Goal: Task Accomplishment & Management: Manage account settings

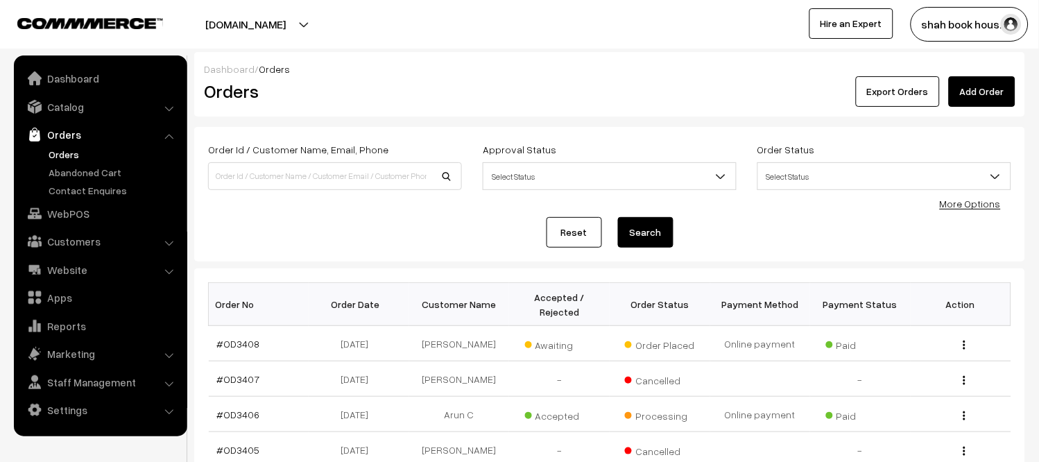
click at [62, 154] on link "Orders" at bounding box center [113, 154] width 137 height 15
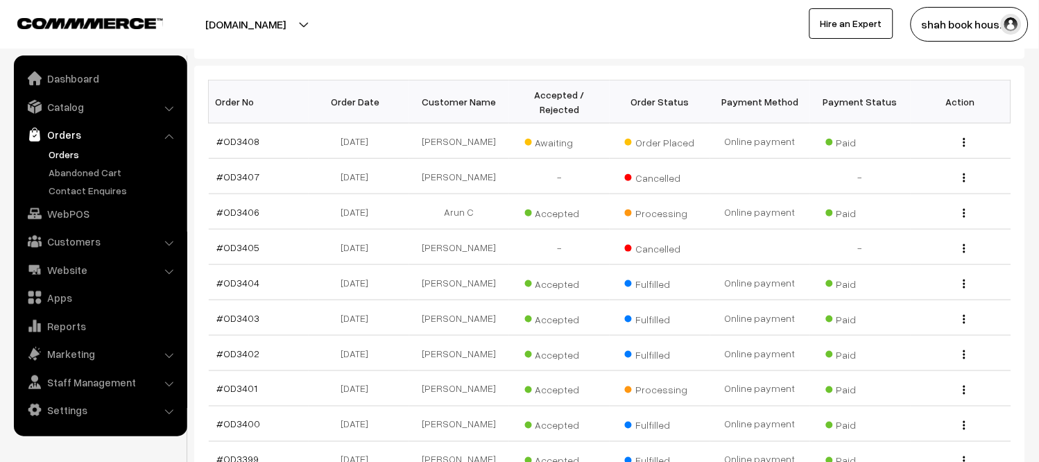
scroll to position [230, 0]
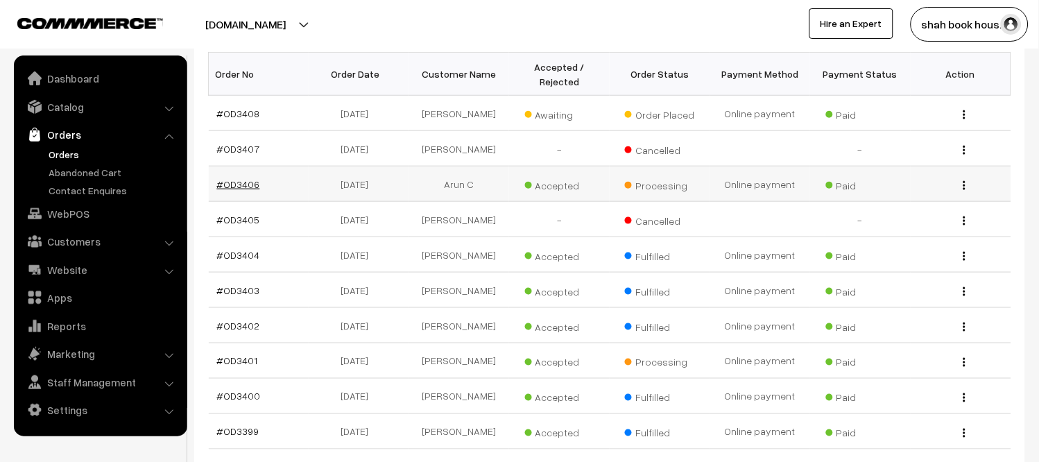
click at [240, 190] on link "#OD3406" at bounding box center [238, 184] width 43 height 12
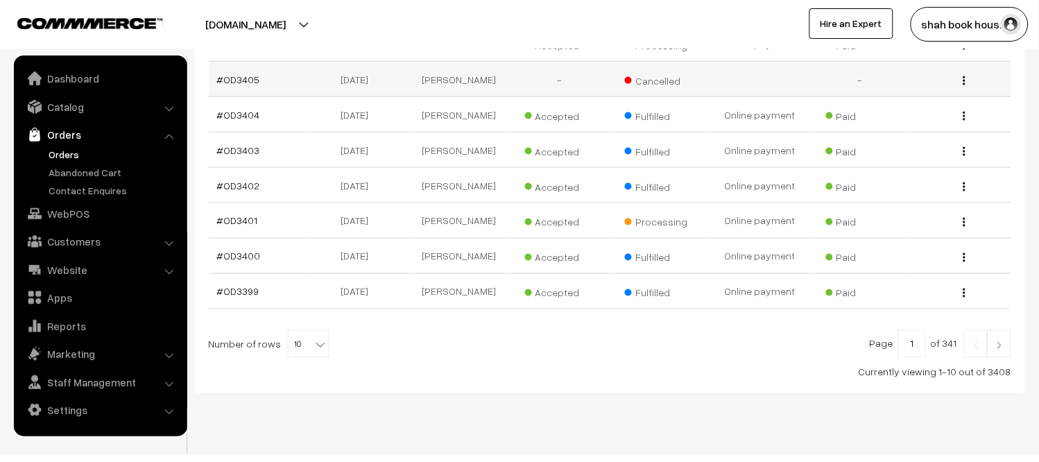
scroll to position [420, 0]
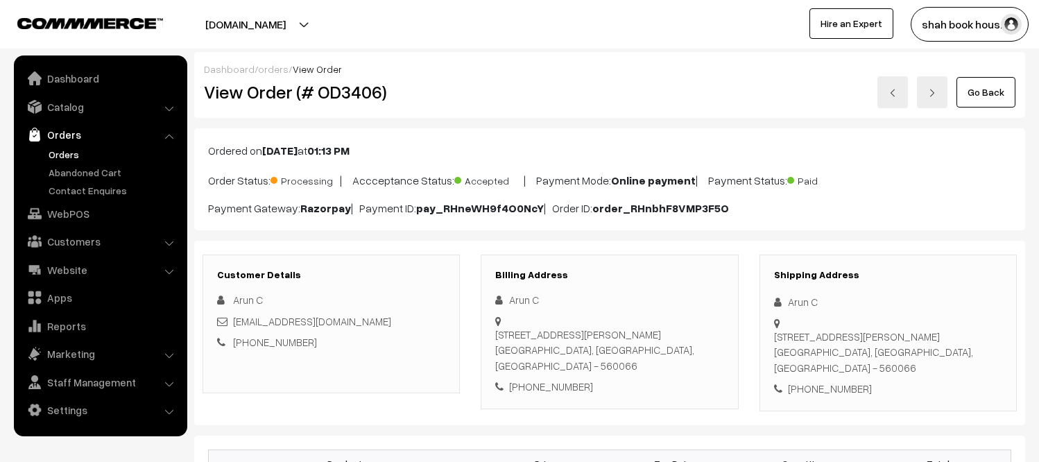
scroll to position [308, 0]
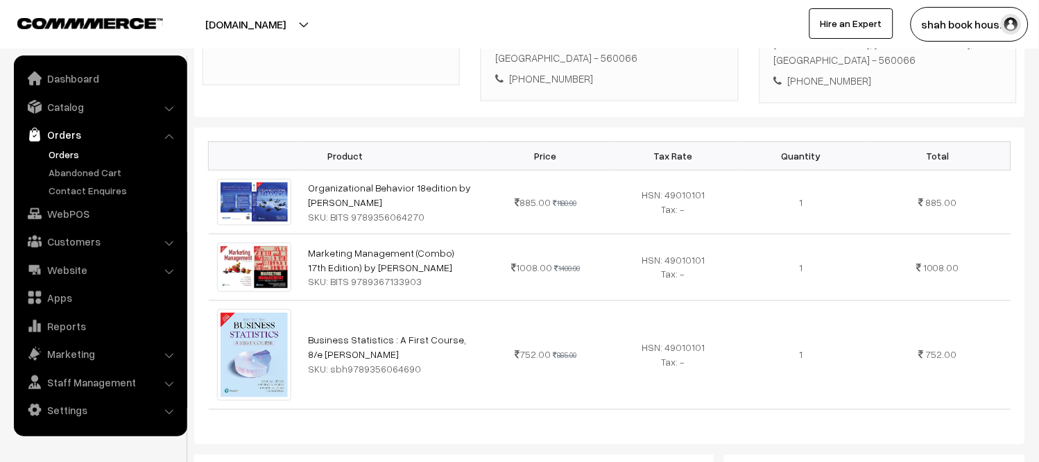
click at [69, 153] on link "Orders" at bounding box center [113, 154] width 137 height 15
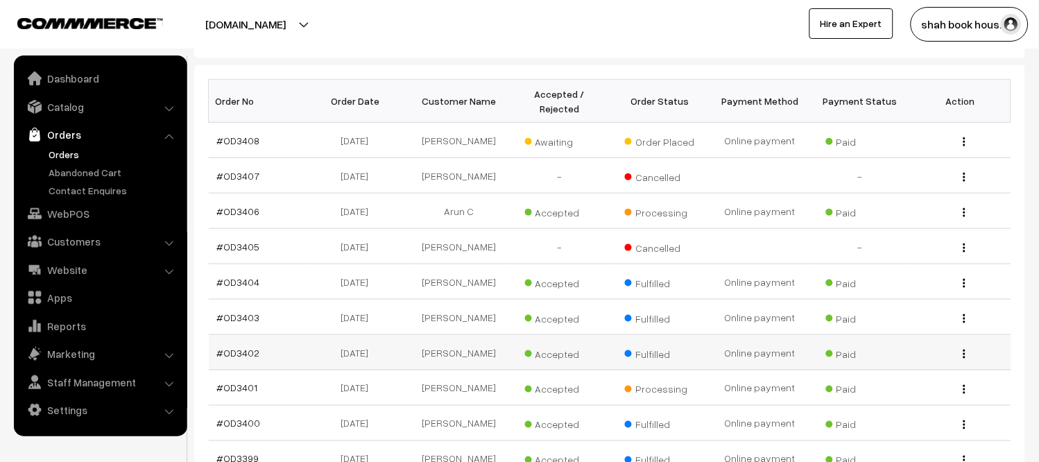
scroll to position [231, 0]
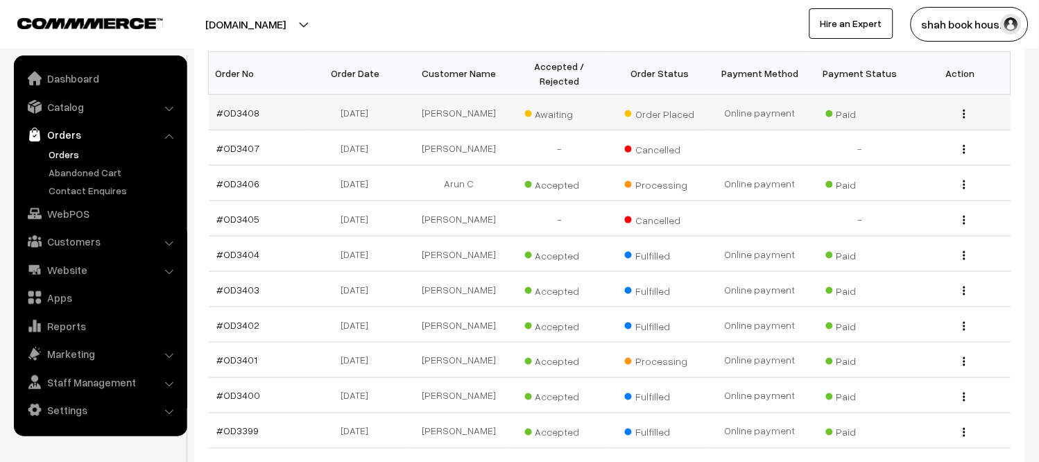
click at [273, 112] on td "#OD3408" at bounding box center [259, 112] width 101 height 35
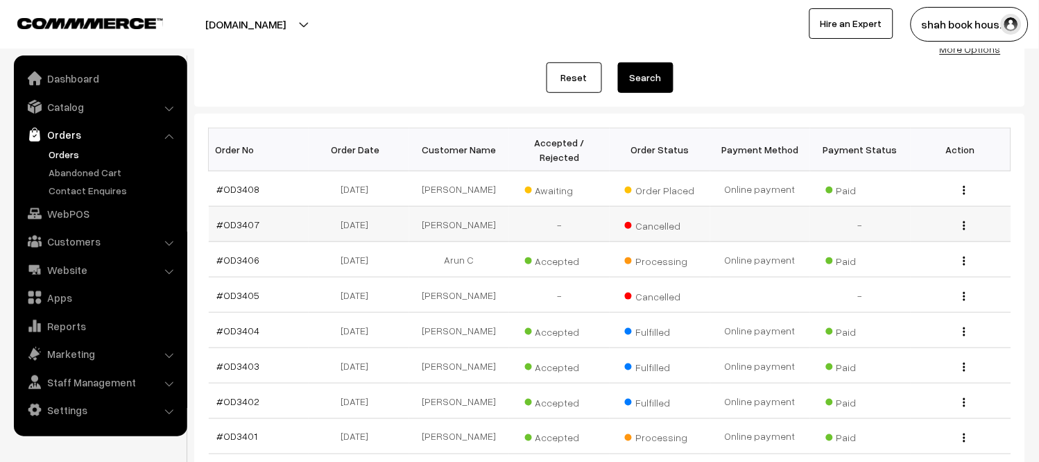
scroll to position [154, 0]
click at [257, 191] on td "#OD3408" at bounding box center [259, 189] width 101 height 35
click at [244, 191] on link "#OD3408" at bounding box center [238, 190] width 43 height 12
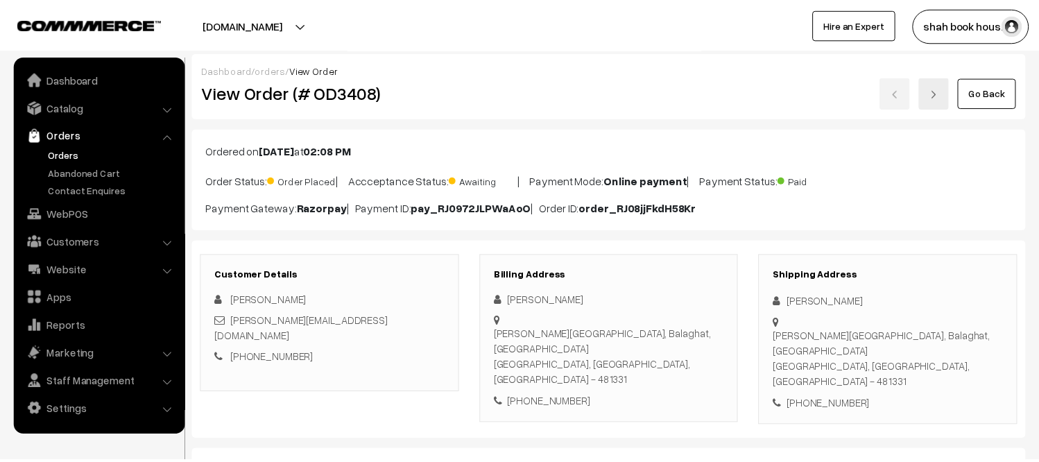
scroll to position [154, 0]
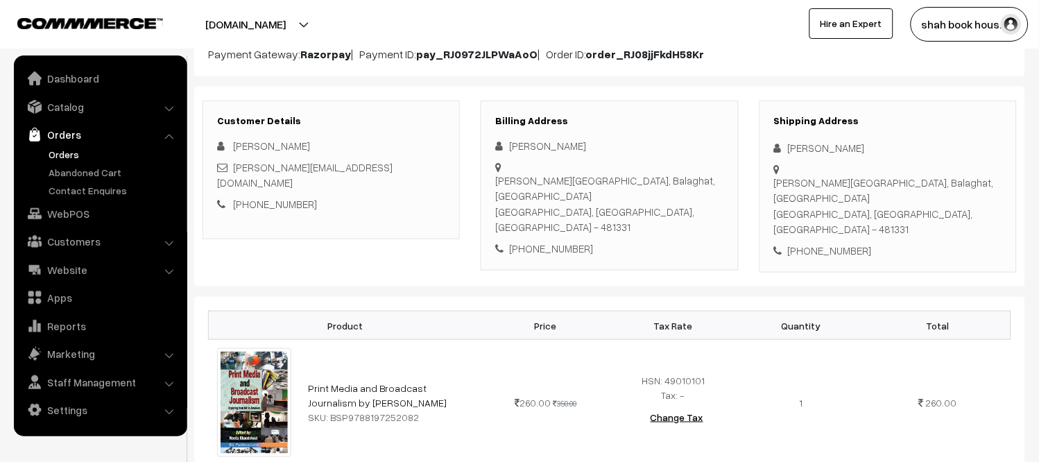
click at [71, 153] on link "Orders" at bounding box center [113, 154] width 137 height 15
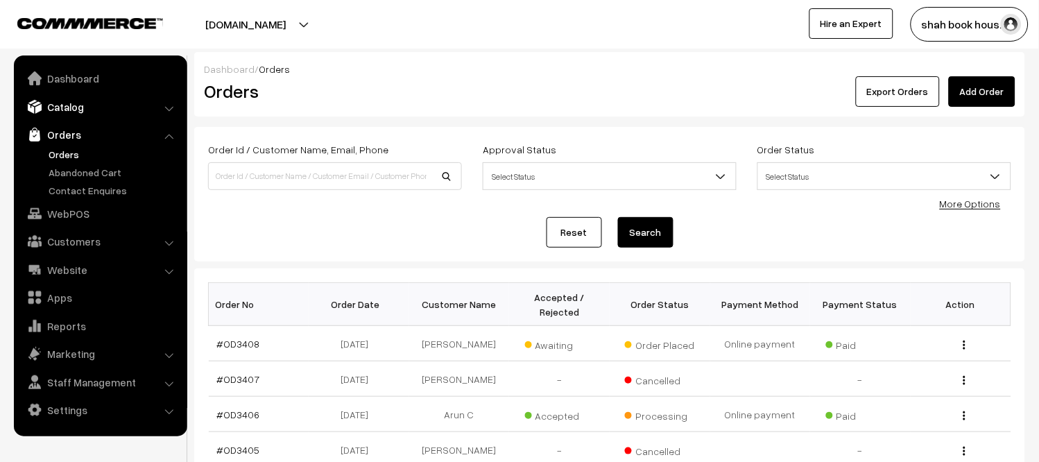
click at [63, 109] on link "Catalog" at bounding box center [99, 106] width 165 height 25
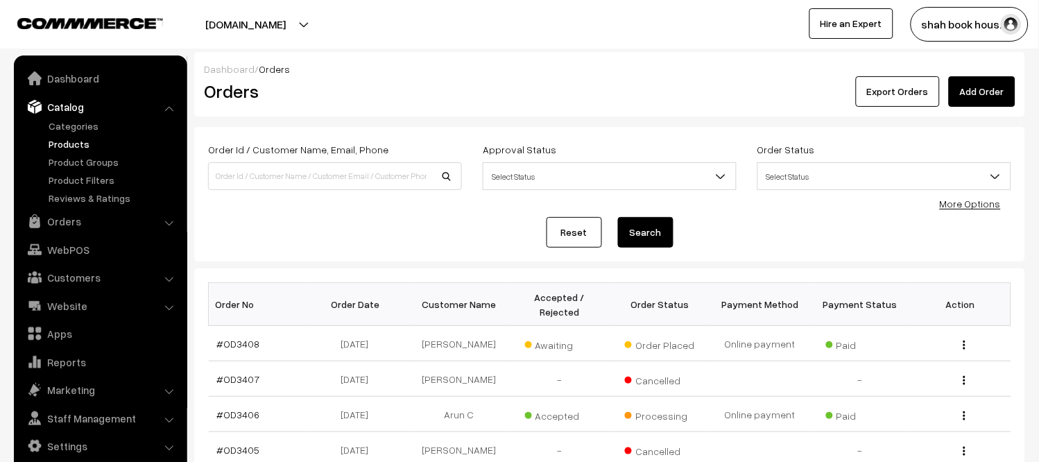
click at [71, 139] on link "Products" at bounding box center [113, 144] width 137 height 15
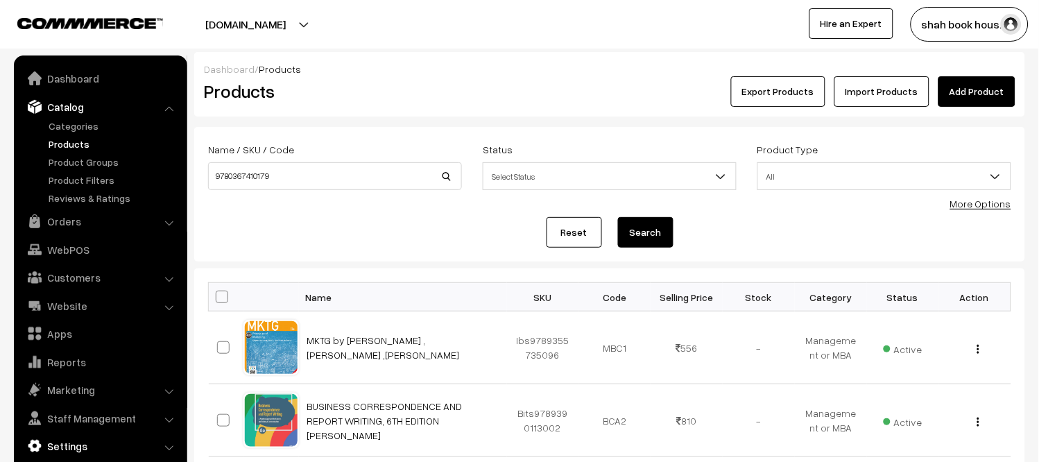
type input "9780367410179"
click at [78, 447] on link "Settings" at bounding box center [99, 446] width 165 height 25
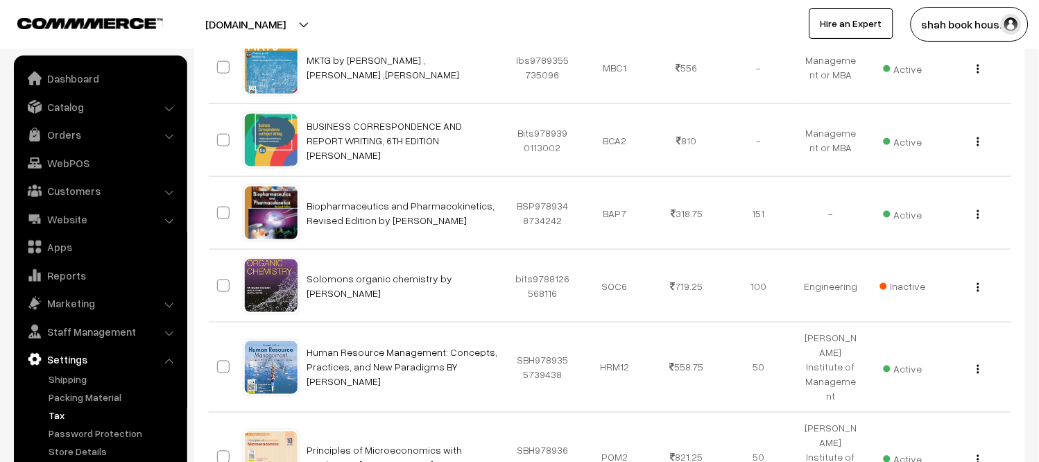
scroll to position [308, 0]
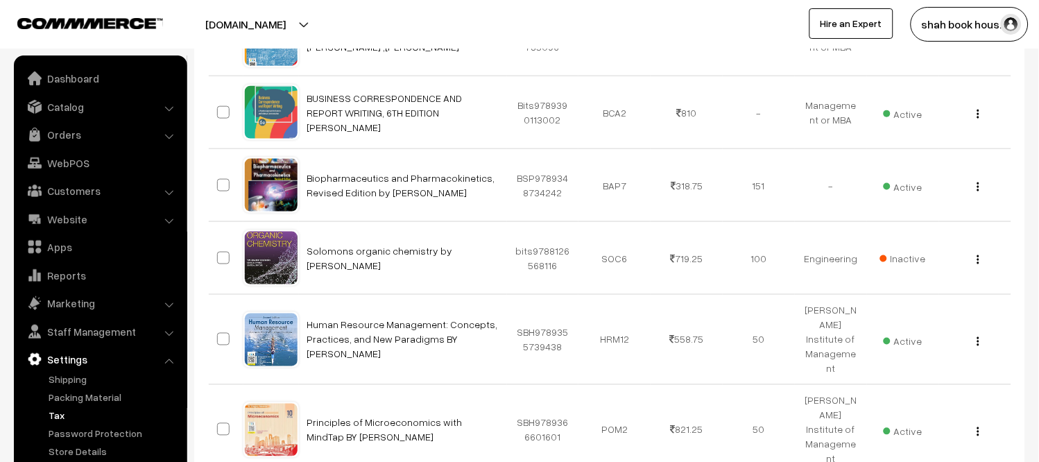
click at [67, 413] on link "Tax" at bounding box center [113, 415] width 137 height 15
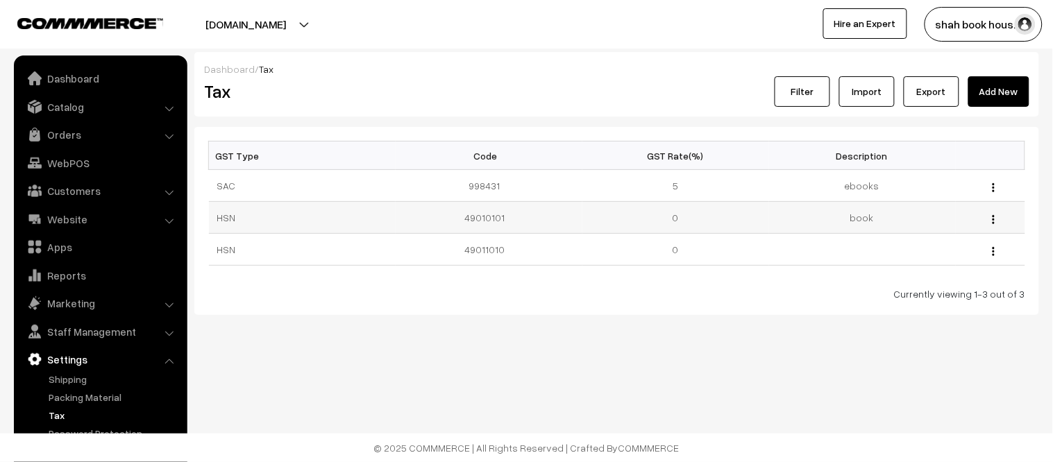
click at [989, 222] on div "Edit Delete" at bounding box center [990, 217] width 53 height 15
click at [993, 220] on img "button" at bounding box center [993, 219] width 2 height 9
click at [708, 366] on div "Dashboard / Tax Tax Filter Import Export Add New GST Type Code GST Rate(%) Desc…" at bounding box center [526, 202] width 1053 height 405
click at [67, 358] on link "Settings" at bounding box center [99, 359] width 165 height 25
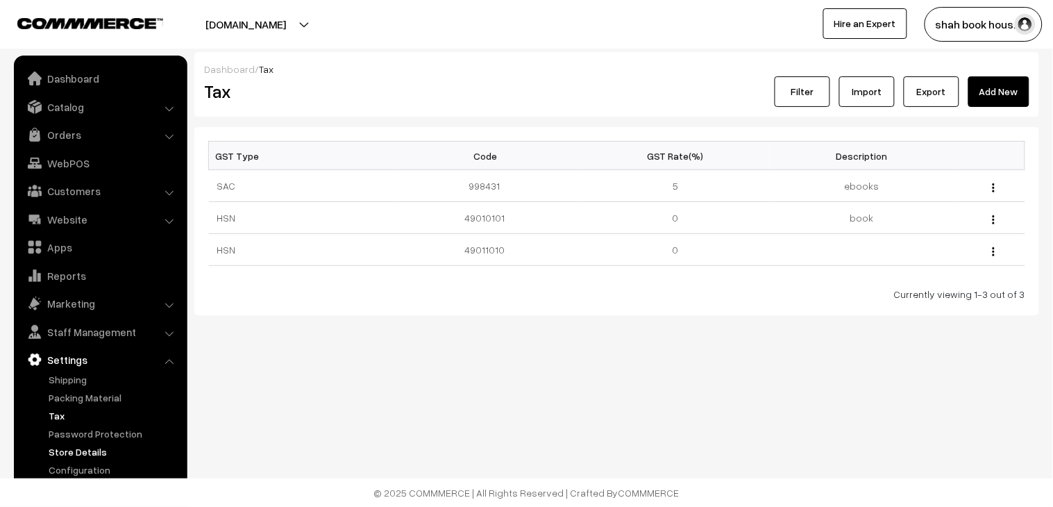
click at [80, 447] on link "Store Details" at bounding box center [113, 451] width 137 height 15
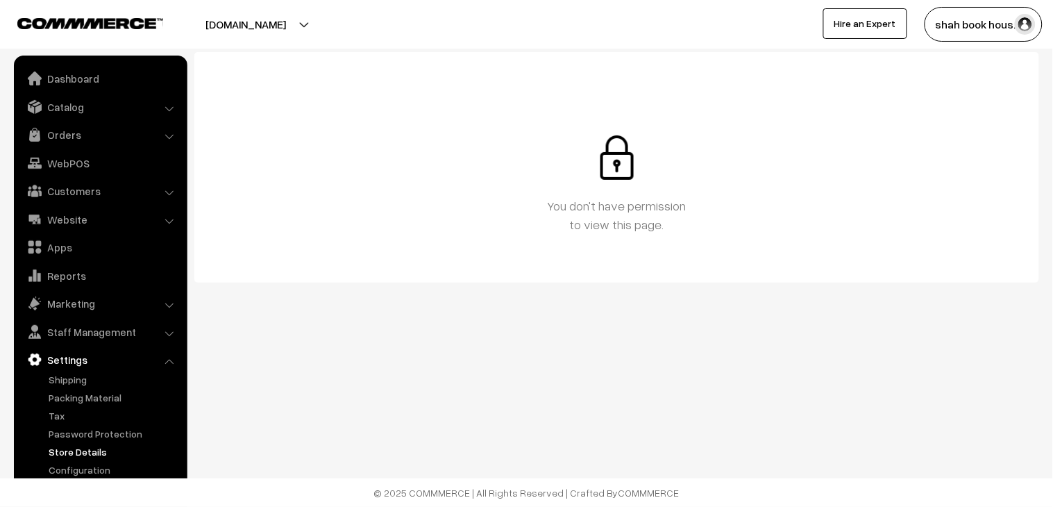
click at [80, 447] on link "Store Details" at bounding box center [113, 451] width 137 height 15
click at [72, 133] on link "Orders" at bounding box center [99, 134] width 165 height 25
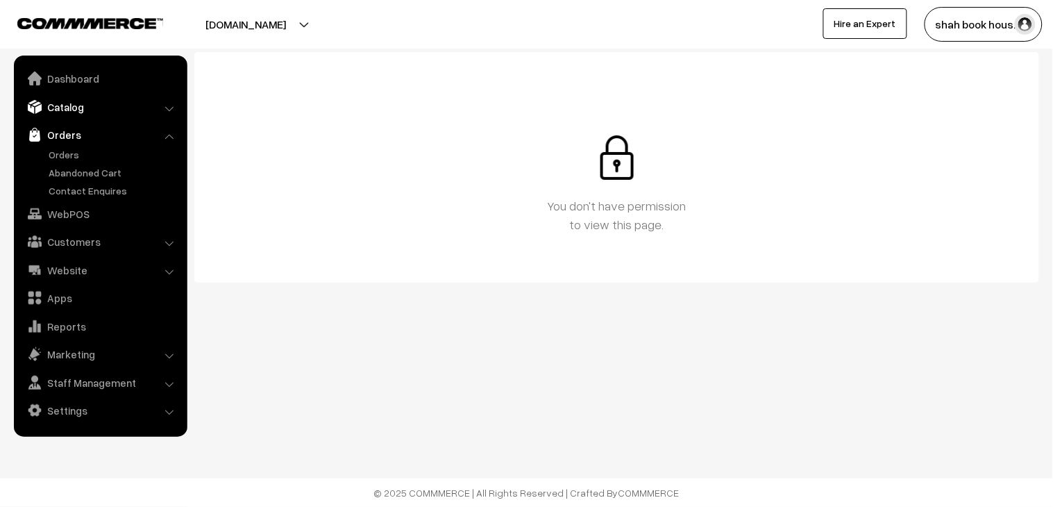
click at [70, 105] on link "Catalog" at bounding box center [99, 106] width 165 height 25
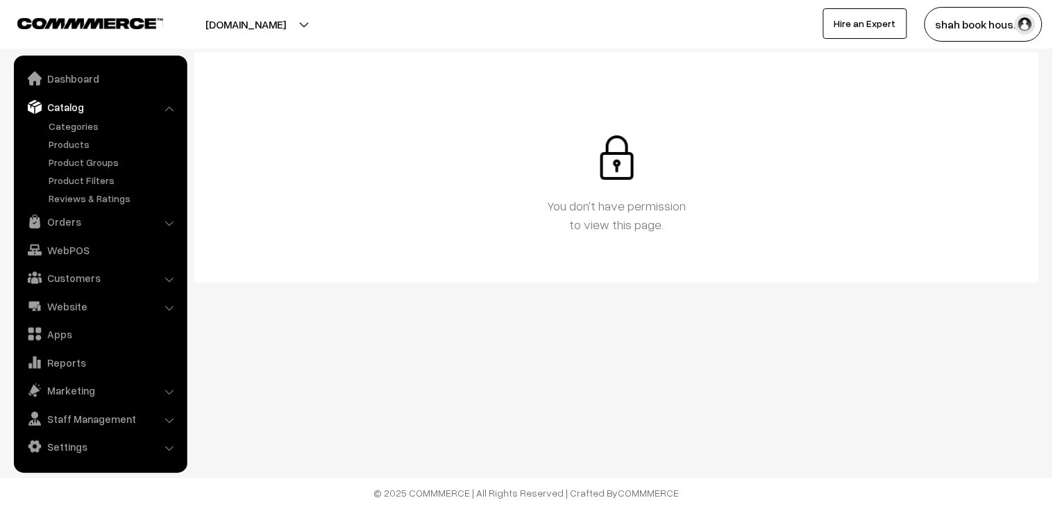
click at [961, 26] on button "shah book hous…" at bounding box center [983, 24] width 118 height 35
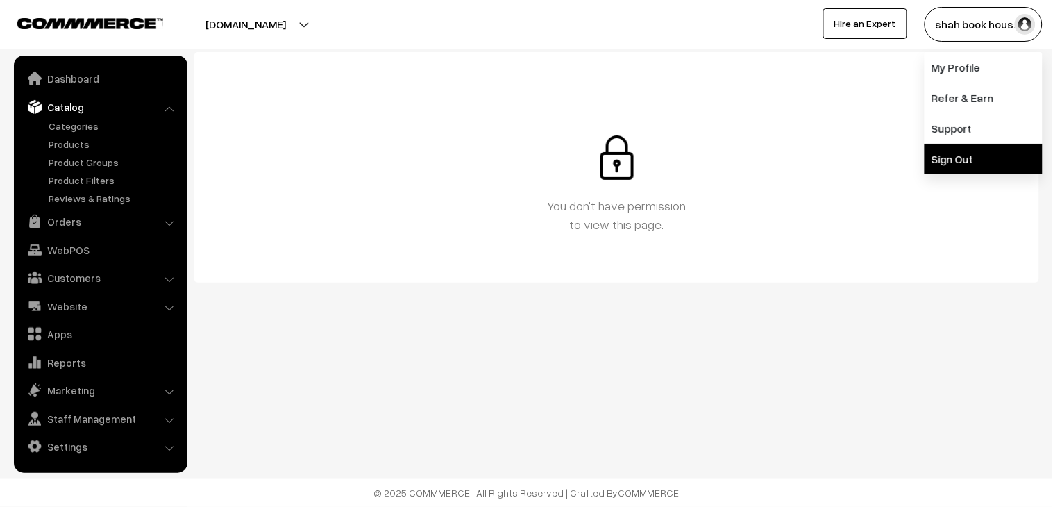
click at [977, 167] on link "Sign Out" at bounding box center [983, 159] width 118 height 31
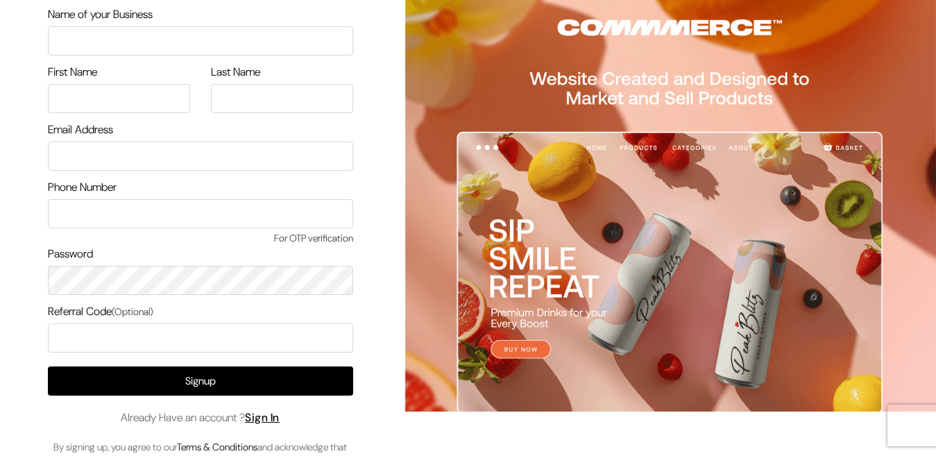
scroll to position [69, 0]
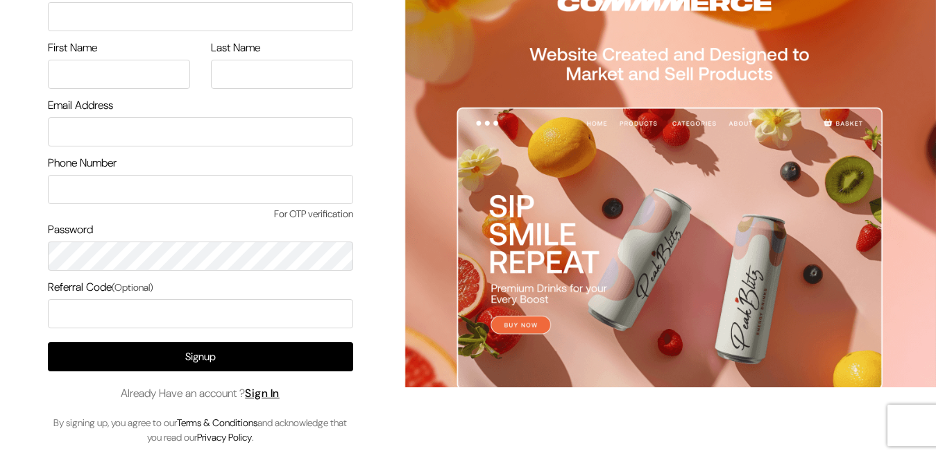
click at [287, 392] on div "Signup Already Have an account ? Sign In By signing up, you agree to our Terms …" at bounding box center [200, 393] width 305 height 103
click at [278, 392] on link "Sign In" at bounding box center [262, 393] width 35 height 15
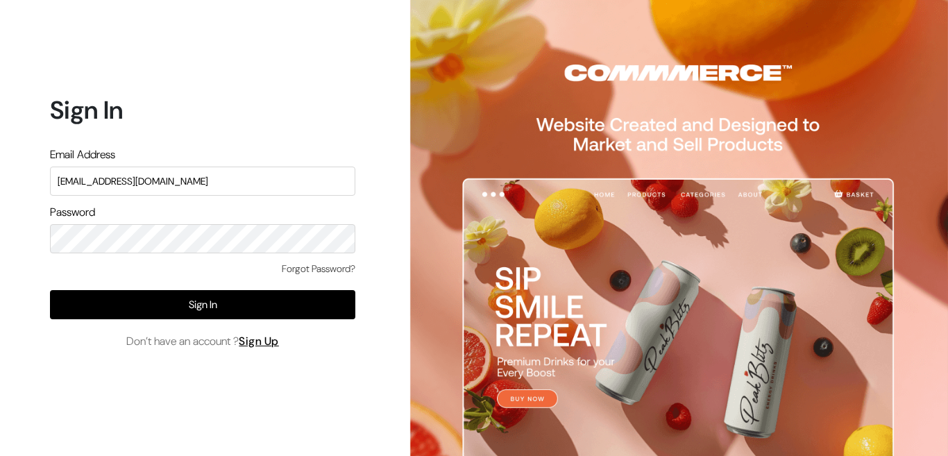
type input "Admin@shahbookhouse.com"
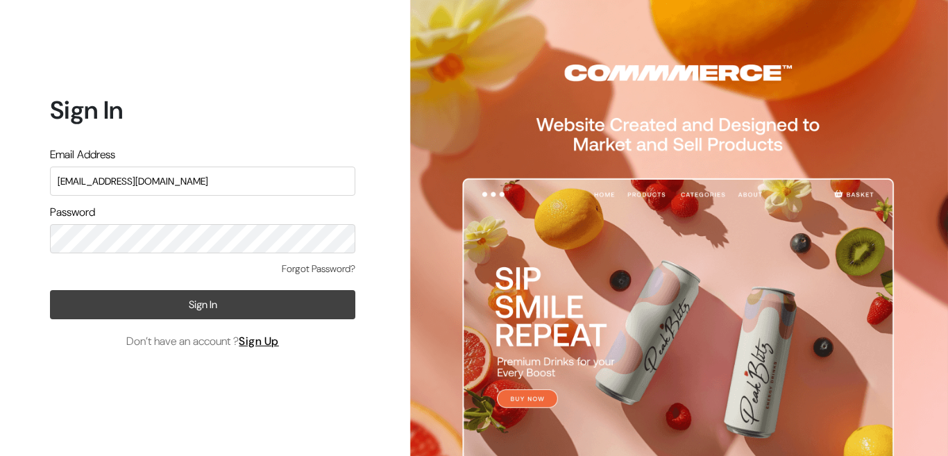
click at [316, 316] on button "Sign In" at bounding box center [202, 304] width 305 height 29
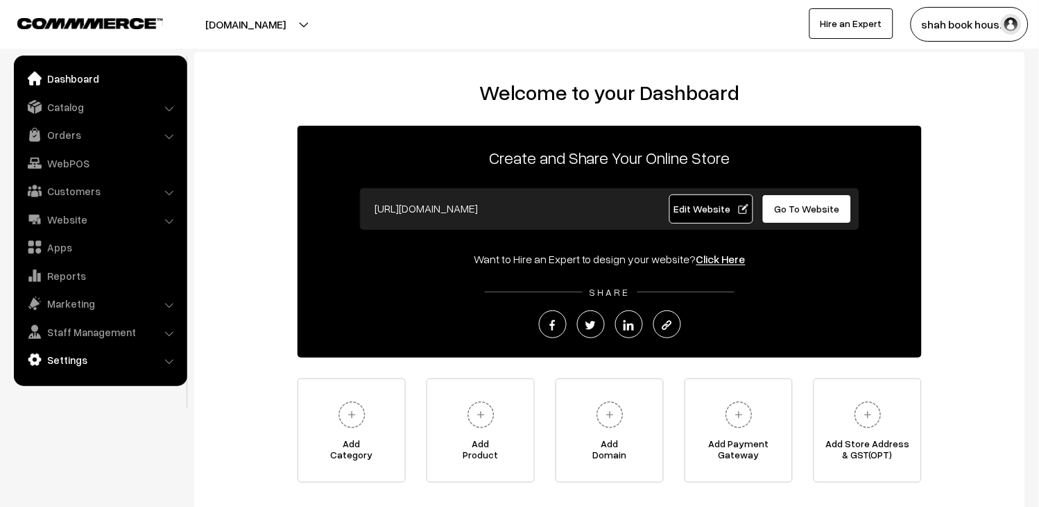
click at [80, 357] on link "Settings" at bounding box center [99, 359] width 165 height 25
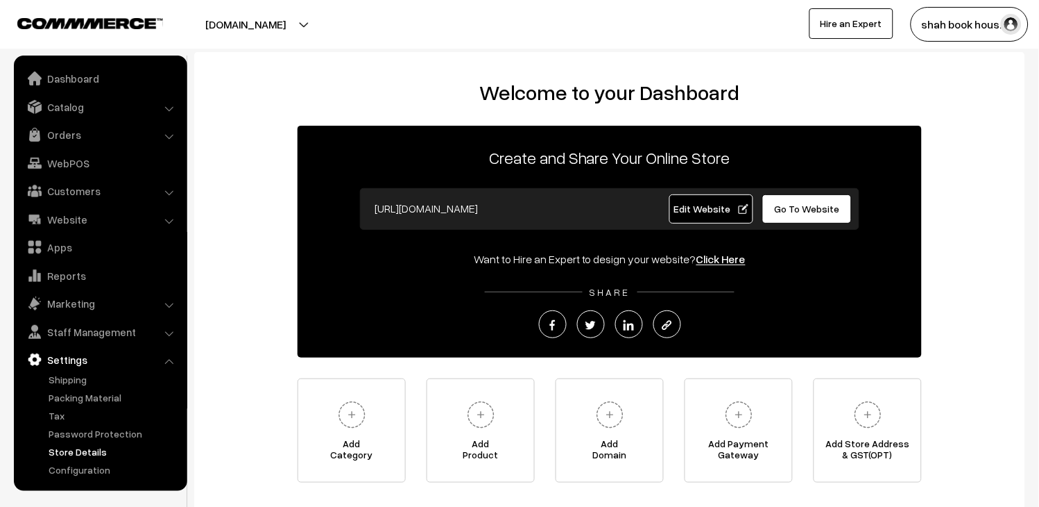
click at [85, 451] on link "Store Details" at bounding box center [113, 451] width 137 height 15
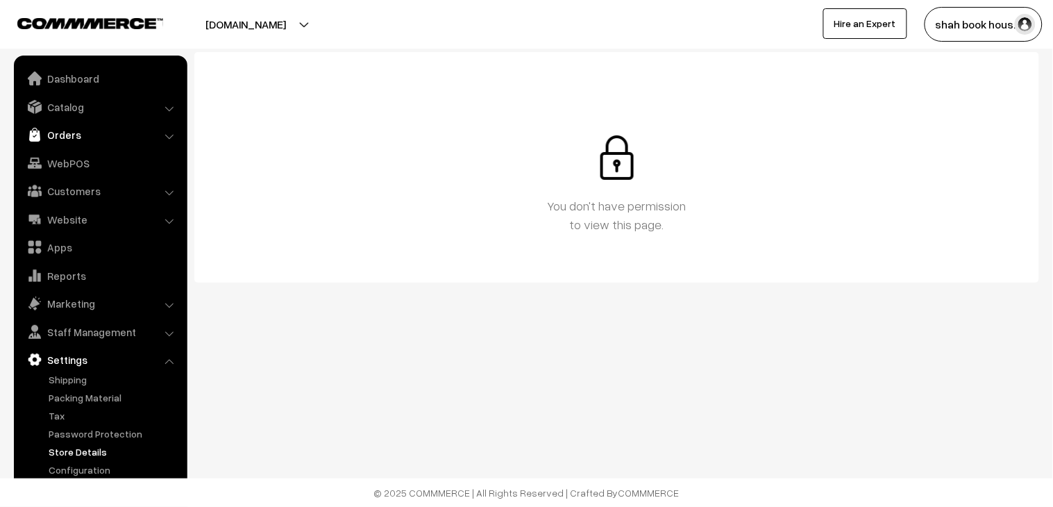
click at [78, 132] on link "Orders" at bounding box center [99, 134] width 165 height 25
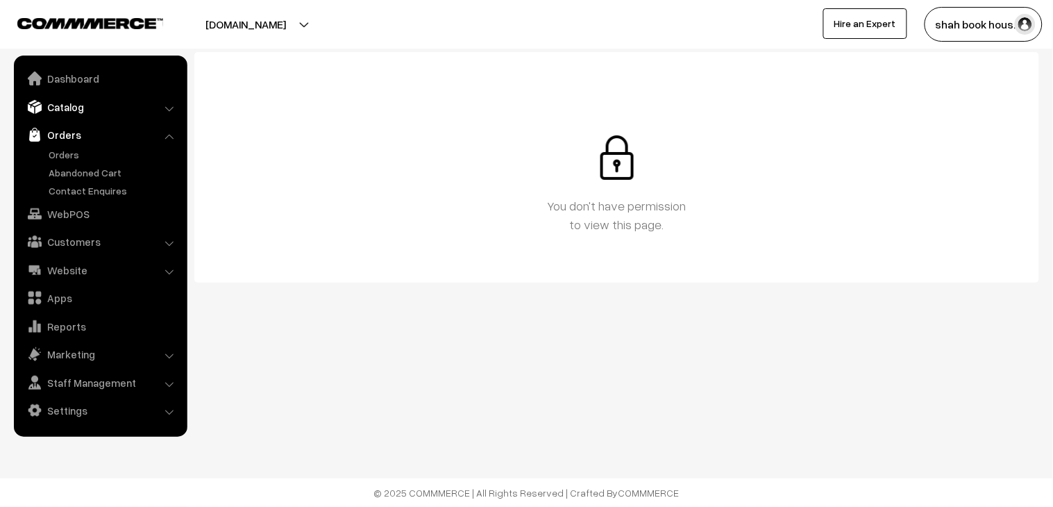
click at [63, 110] on link "Catalog" at bounding box center [99, 106] width 165 height 25
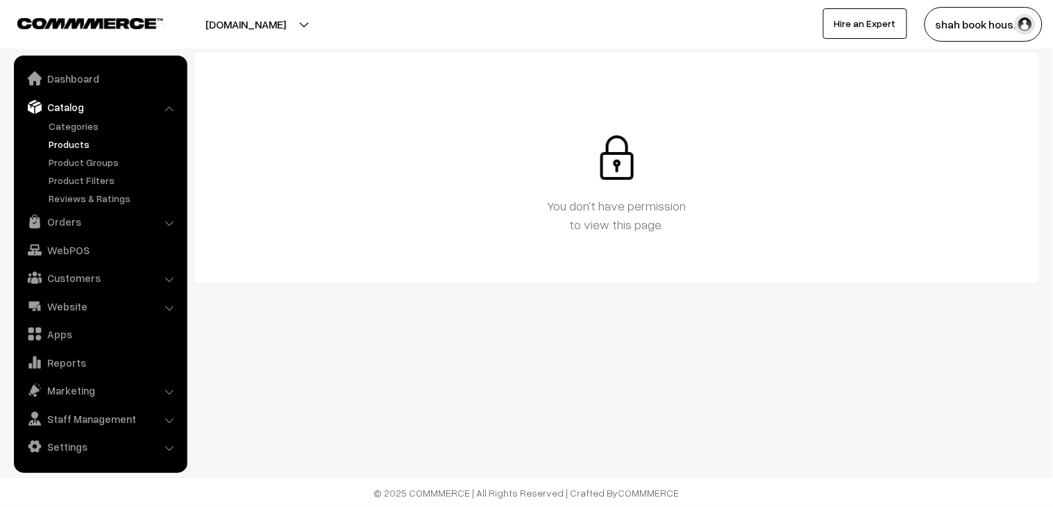
click at [65, 144] on link "Products" at bounding box center [113, 144] width 137 height 15
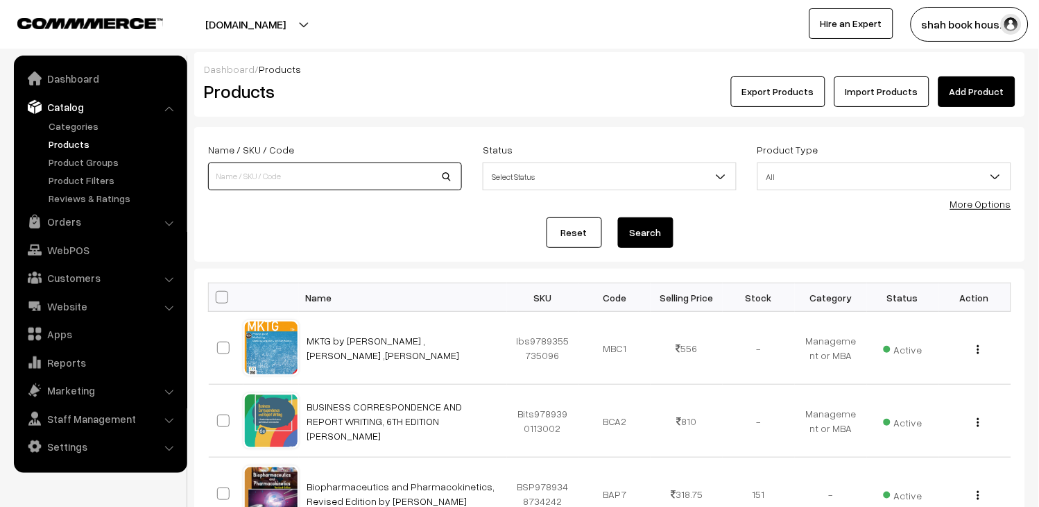
click at [287, 182] on input at bounding box center [335, 176] width 254 height 28
paste input "bsp9780367410179"
type input "bsp9780367410179"
click at [647, 244] on button "Search" at bounding box center [646, 232] width 56 height 31
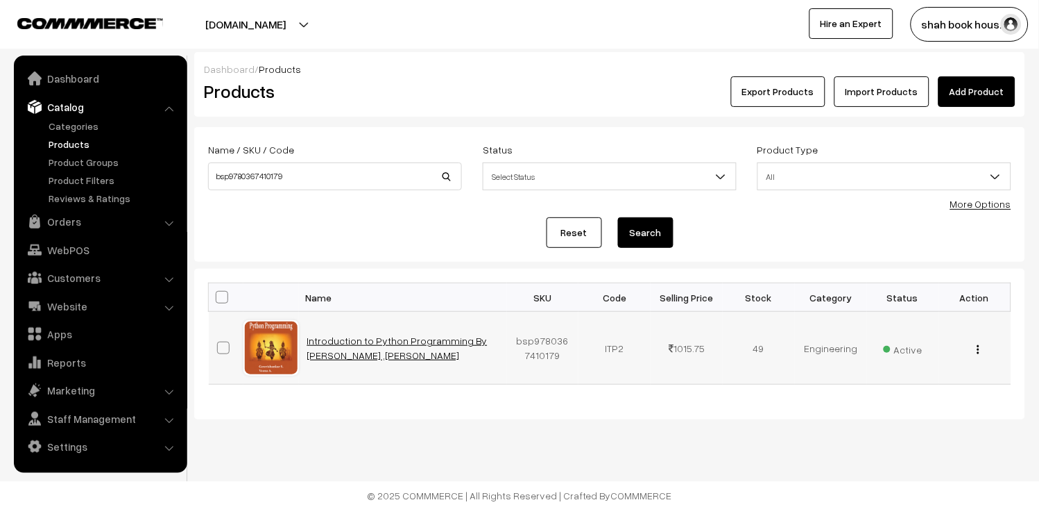
click at [378, 348] on link "Introduction to Python Programming By [PERSON_NAME] ,[PERSON_NAME]" at bounding box center [397, 347] width 180 height 26
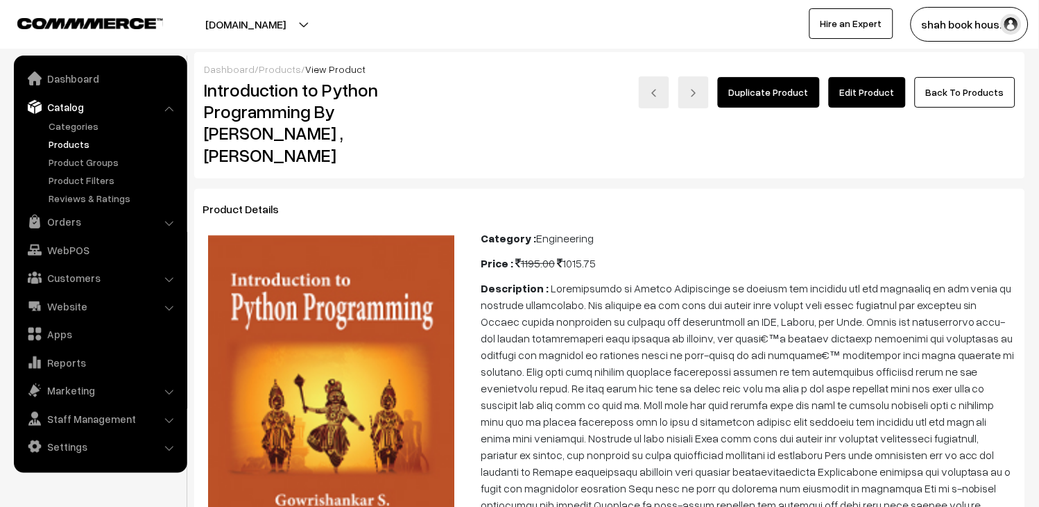
click at [896, 95] on link "Edit Product" at bounding box center [867, 92] width 77 height 31
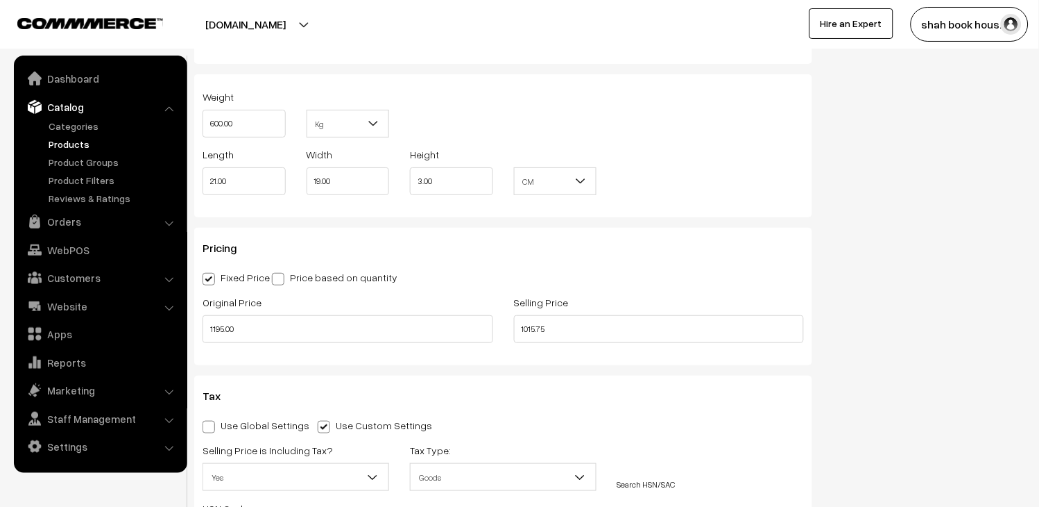
scroll to position [1233, 0]
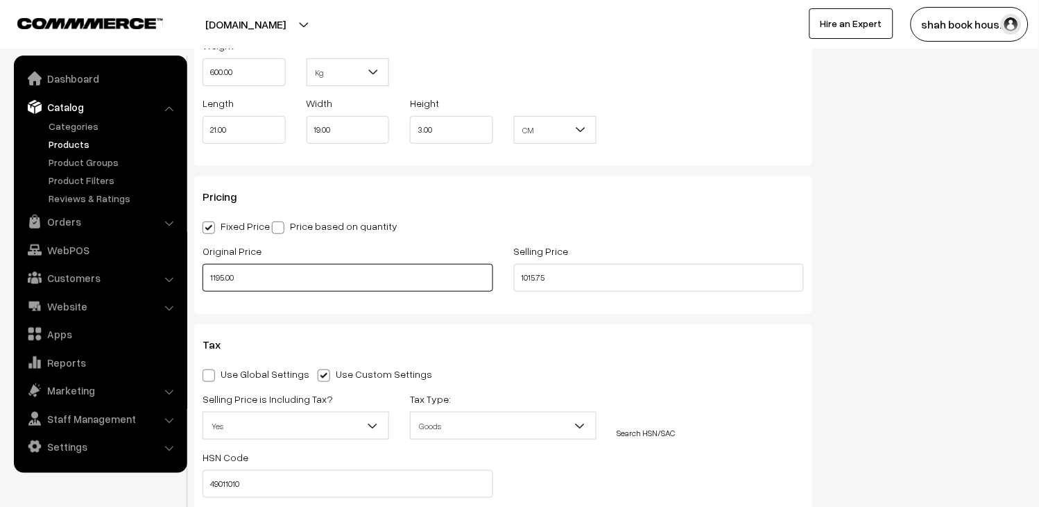
click at [330, 281] on input "1195.00" at bounding box center [348, 278] width 291 height 28
type input "1495.00"
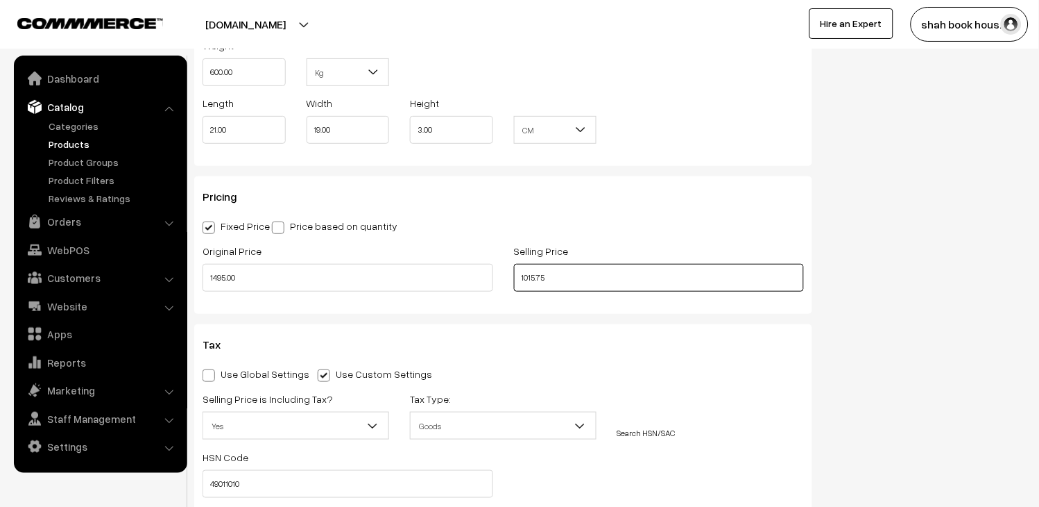
click at [598, 280] on input "1015.75" at bounding box center [659, 278] width 291 height 28
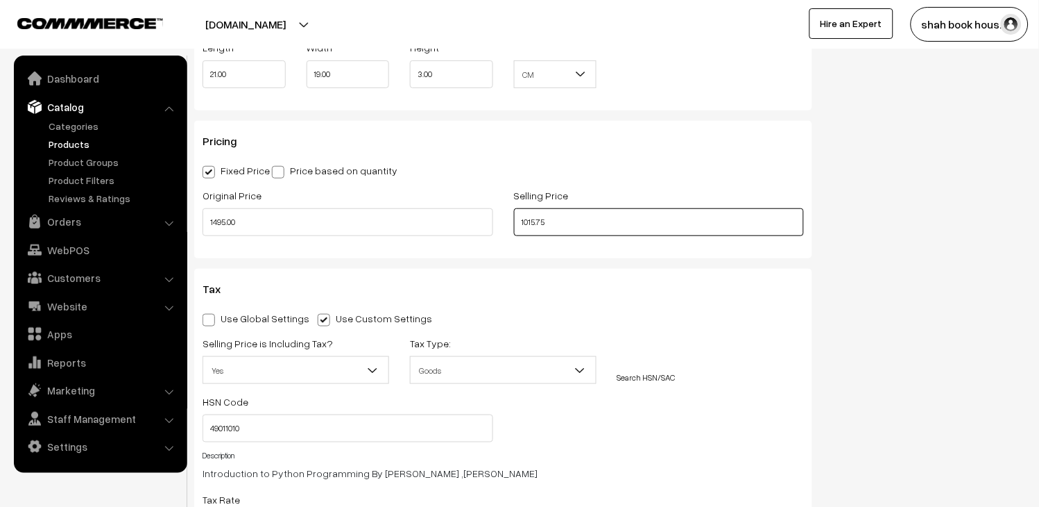
scroll to position [1388, 0]
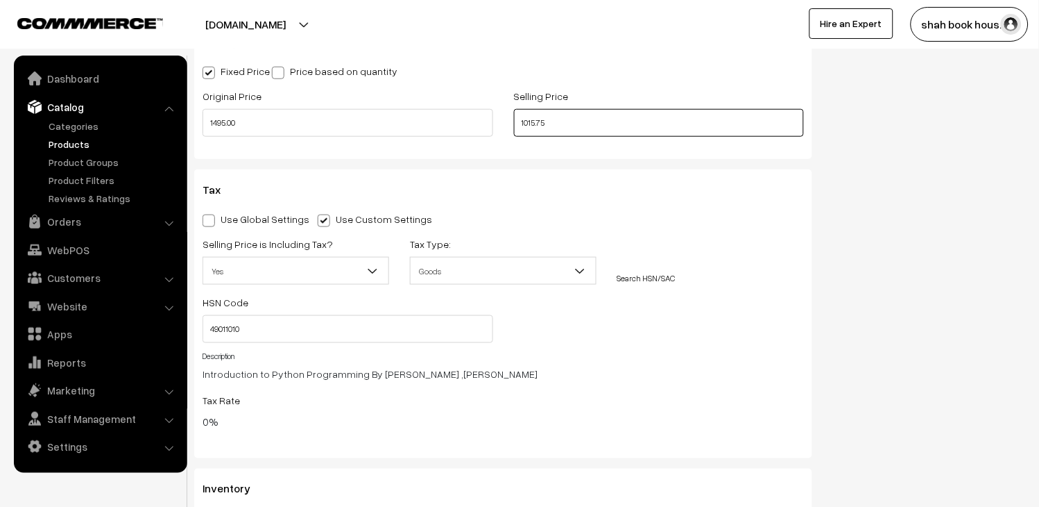
click at [586, 127] on input "1015.75" at bounding box center [659, 123] width 291 height 28
type input "1270.75"
click at [682, 204] on div "Tax" at bounding box center [503, 196] width 622 height 27
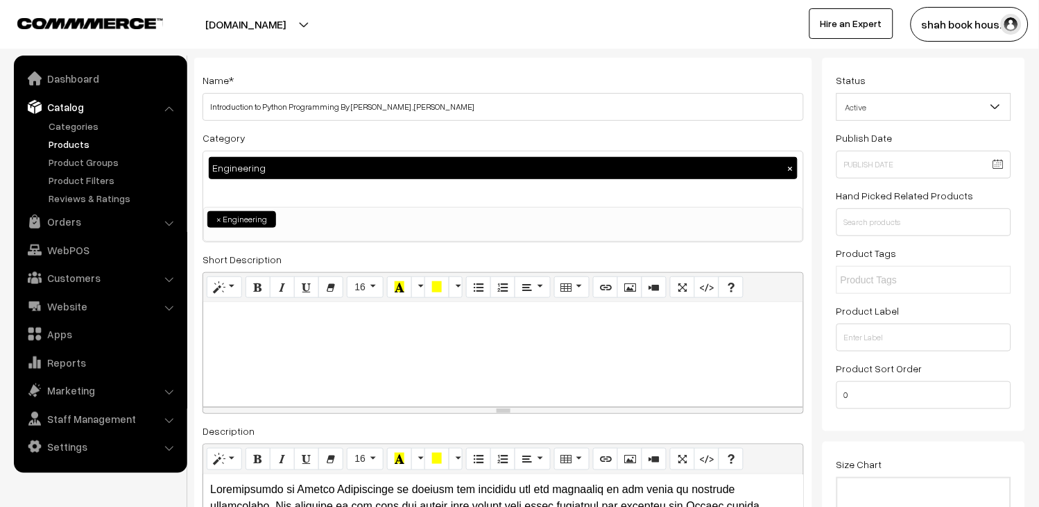
scroll to position [0, 0]
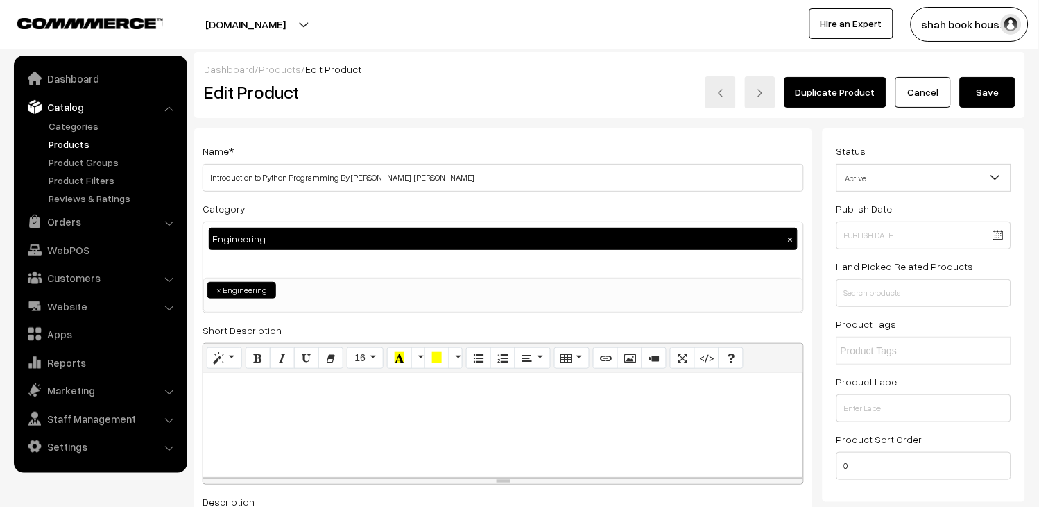
click at [999, 93] on button "Save" at bounding box center [988, 92] width 56 height 31
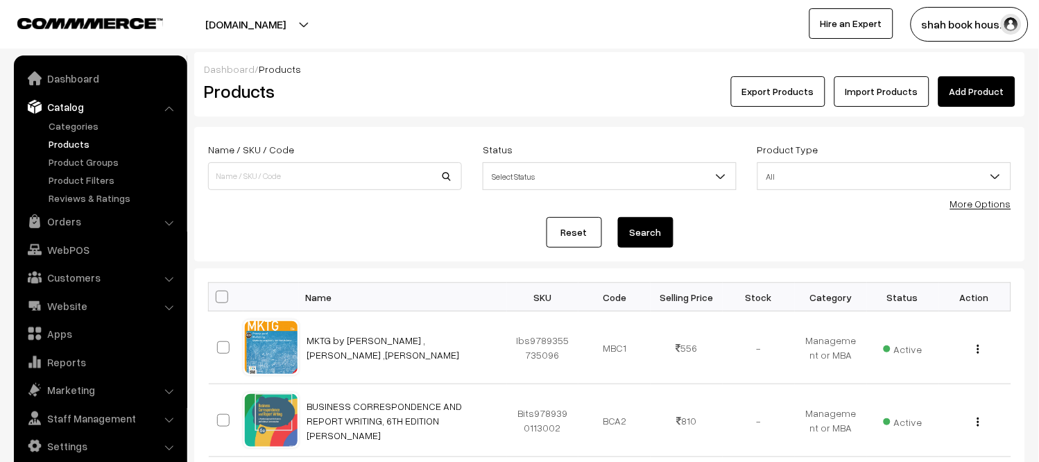
click at [973, 93] on link "Add Product" at bounding box center [977, 91] width 77 height 31
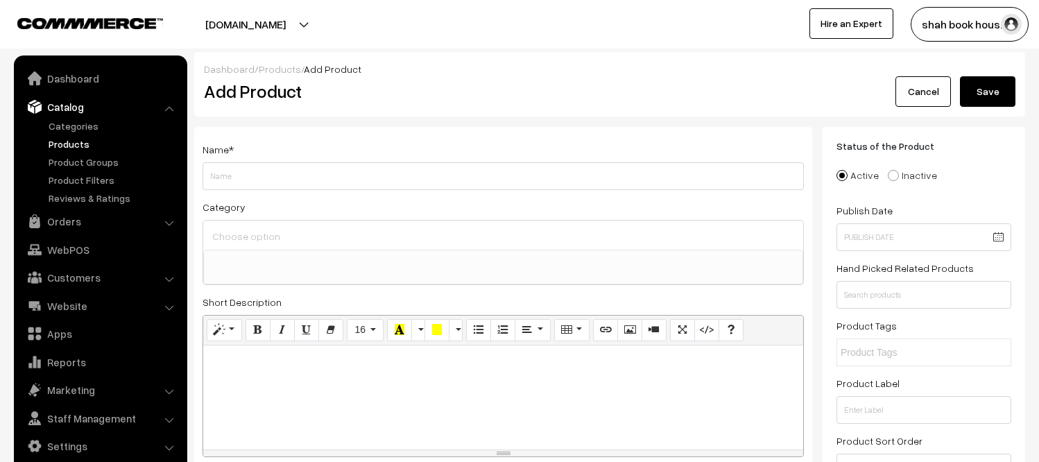
select select
click at [71, 148] on link "Products" at bounding box center [113, 144] width 137 height 15
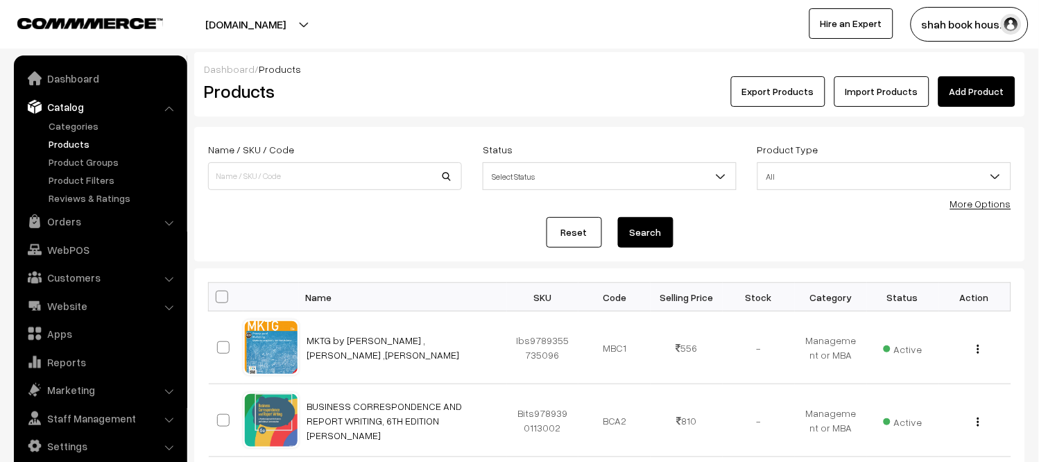
click at [906, 89] on link "Import Products" at bounding box center [882, 91] width 95 height 31
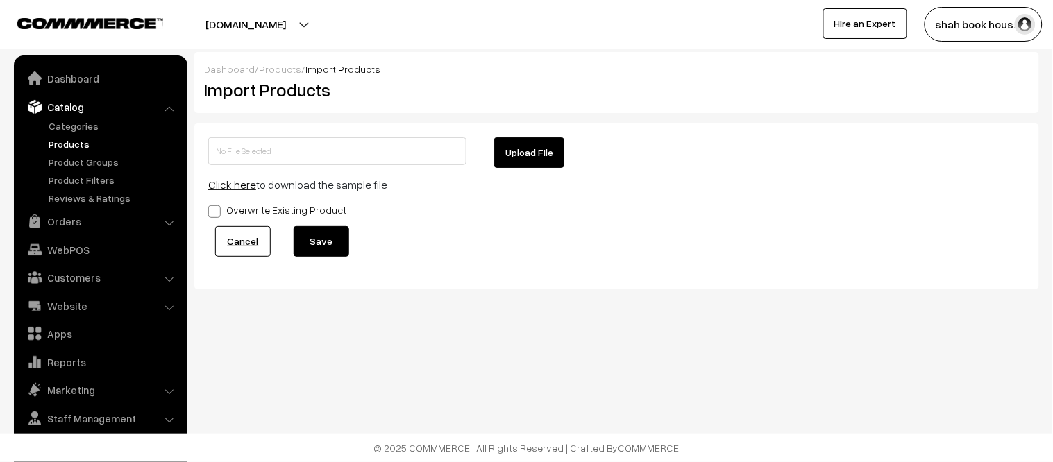
click at [519, 144] on button "Upload File" at bounding box center [529, 152] width 70 height 31
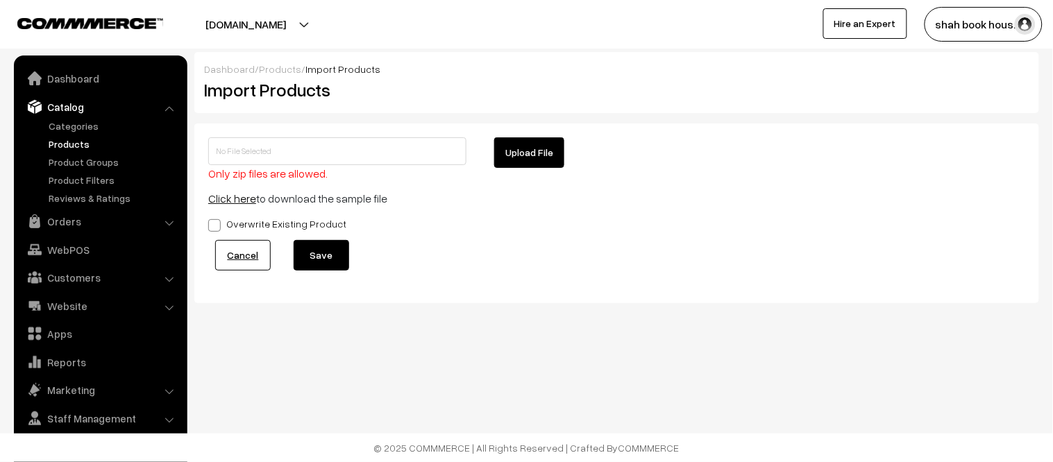
click at [518, 142] on button "Upload File" at bounding box center [529, 152] width 70 height 31
click at [522, 158] on button "Upload File" at bounding box center [529, 152] width 70 height 31
type input "KJ Somaya, Mumbai.zip"
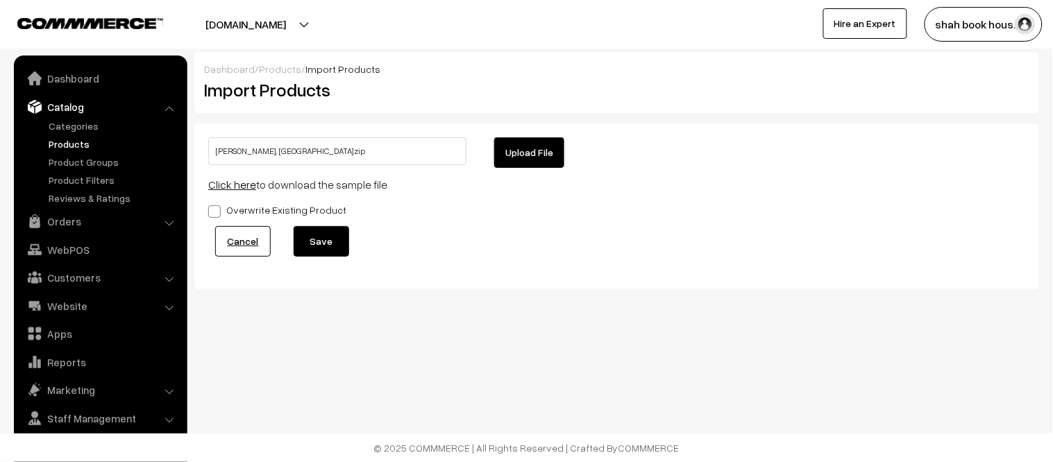
click at [317, 151] on input "KJ Somaya, Mumbai.zip" at bounding box center [337, 151] width 258 height 28
click at [251, 239] on link "Cancel" at bounding box center [243, 241] width 56 height 31
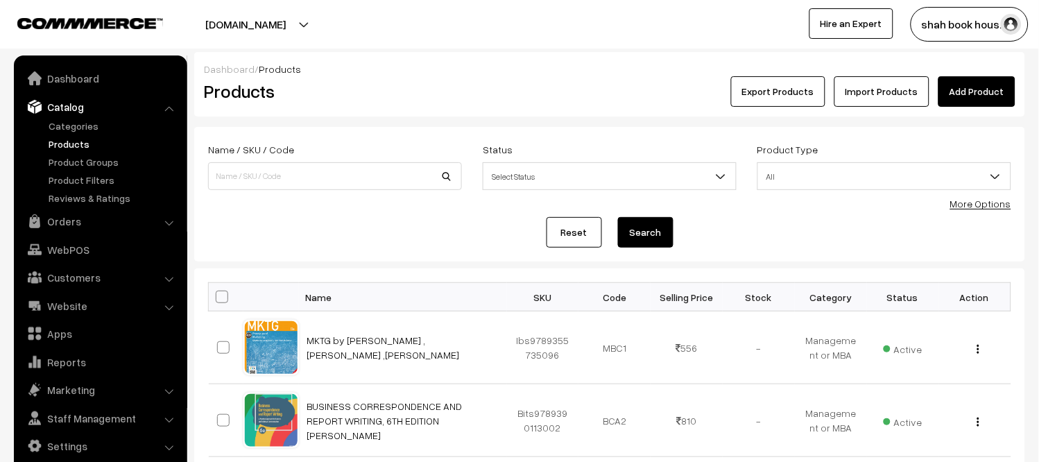
click at [859, 93] on link "Import Products" at bounding box center [882, 91] width 95 height 31
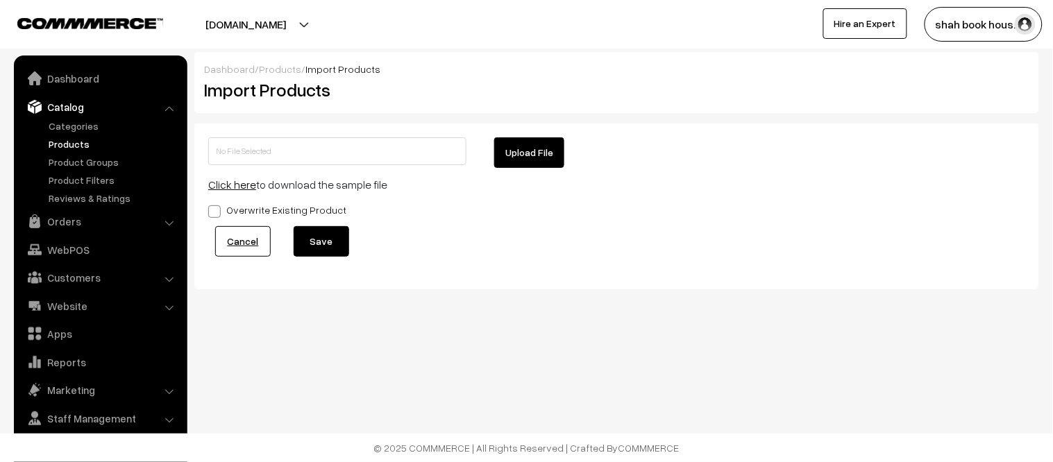
click at [532, 148] on button "Upload File" at bounding box center [529, 152] width 70 height 31
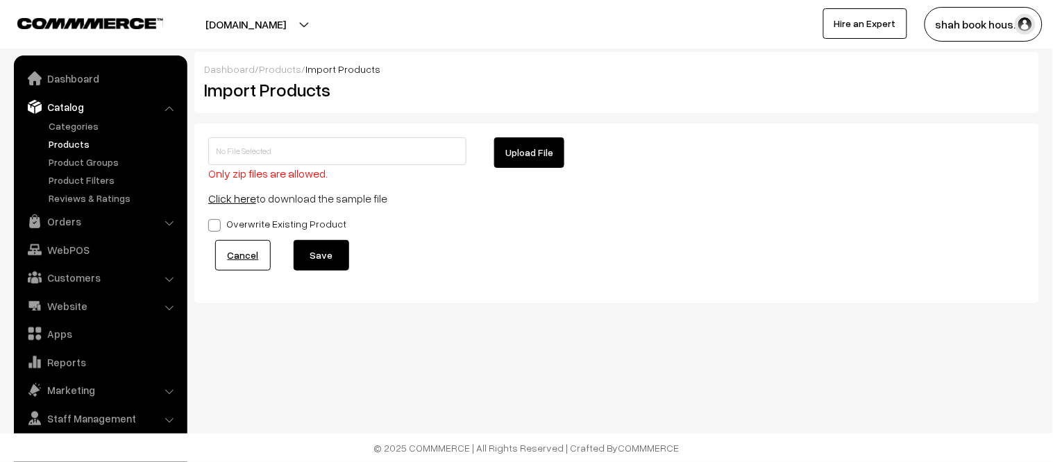
click at [522, 151] on button "Upload File" at bounding box center [529, 152] width 70 height 31
click at [236, 202] on link "Click here" at bounding box center [232, 199] width 48 height 14
click at [717, 268] on div "Cancel Save" at bounding box center [616, 255] width 817 height 31
click at [264, 174] on span "Only zip files are allowed." at bounding box center [267, 174] width 119 height 14
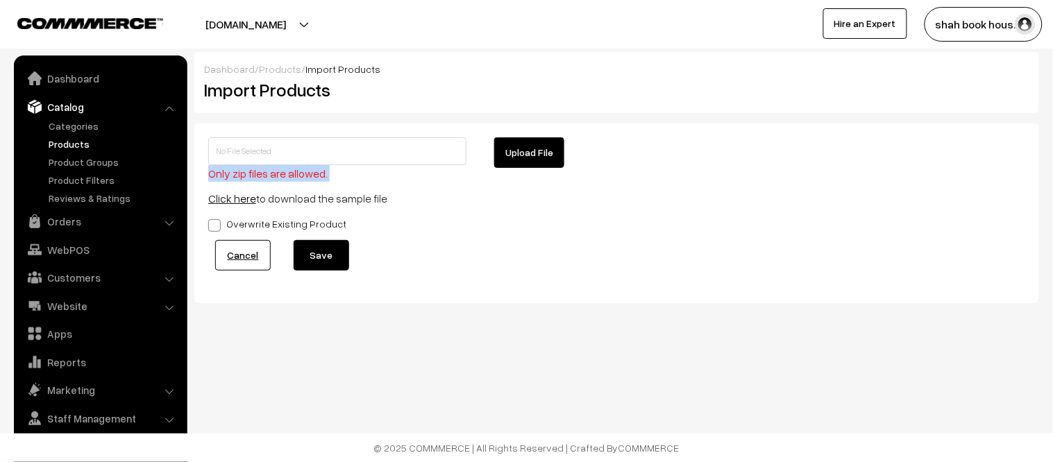
click at [264, 174] on span "Only zip files are allowed." at bounding box center [267, 174] width 119 height 14
click at [540, 148] on button "Upload File" at bounding box center [529, 152] width 70 height 31
type input "BSP TITLES 6.zip"
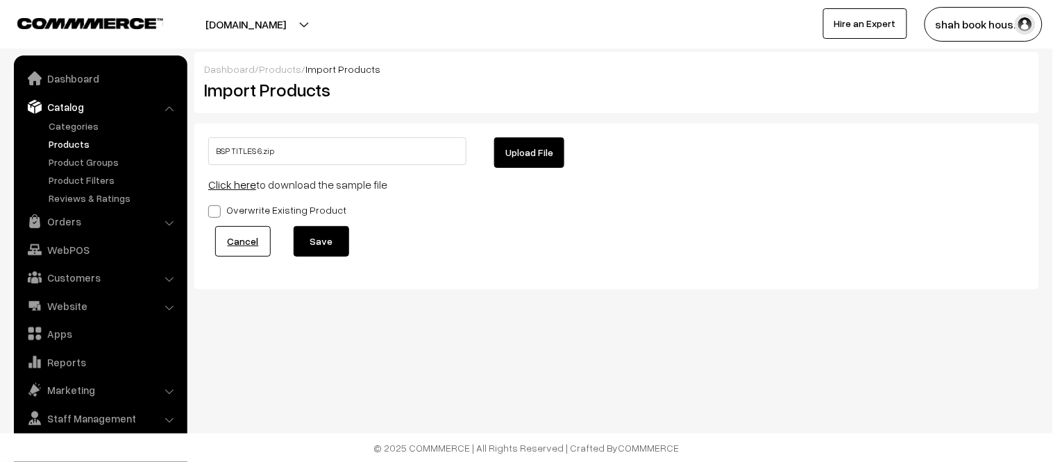
click at [312, 213] on label "Overwrite Existing Product" at bounding box center [277, 210] width 138 height 15
click at [217, 213] on input "Overwrite Existing Product" at bounding box center [212, 209] width 9 height 9
checkbox input "true"
click at [324, 236] on button "Save" at bounding box center [321, 241] width 56 height 31
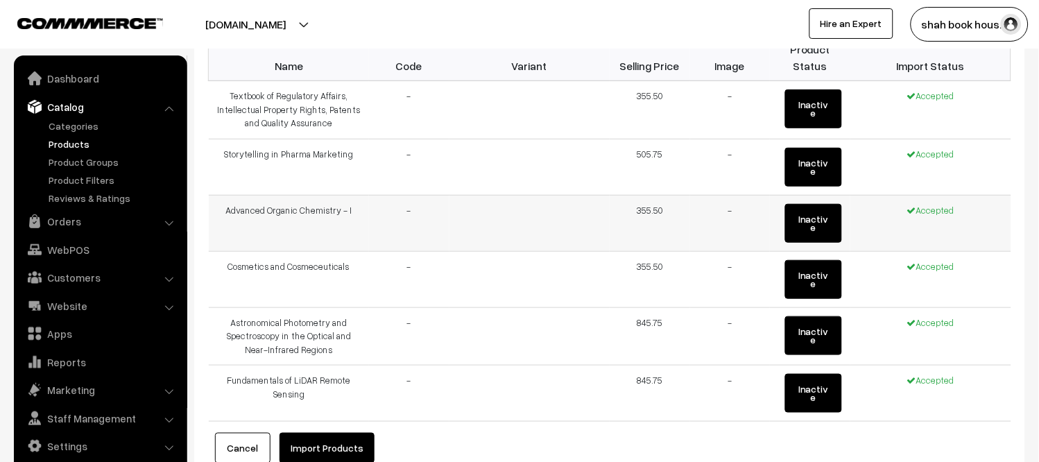
scroll to position [154, 0]
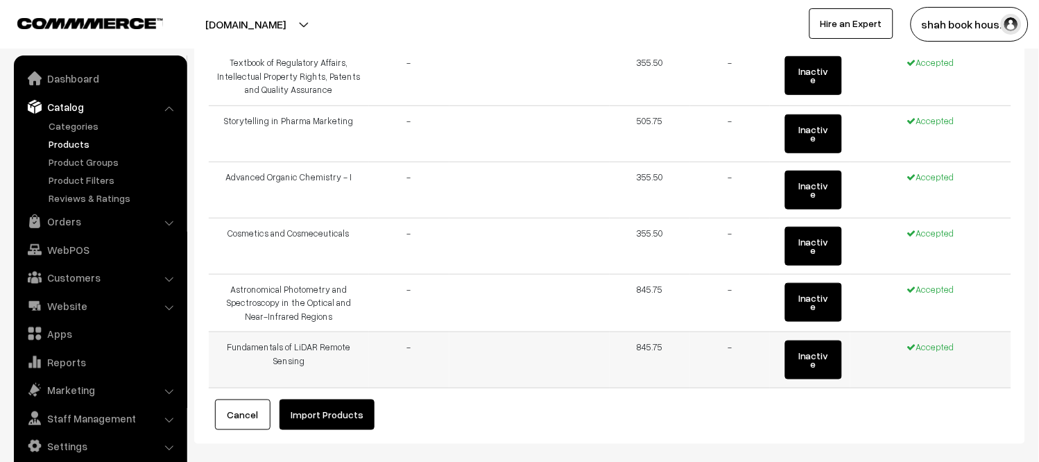
click at [824, 341] on button "Inactive" at bounding box center [813, 360] width 57 height 39
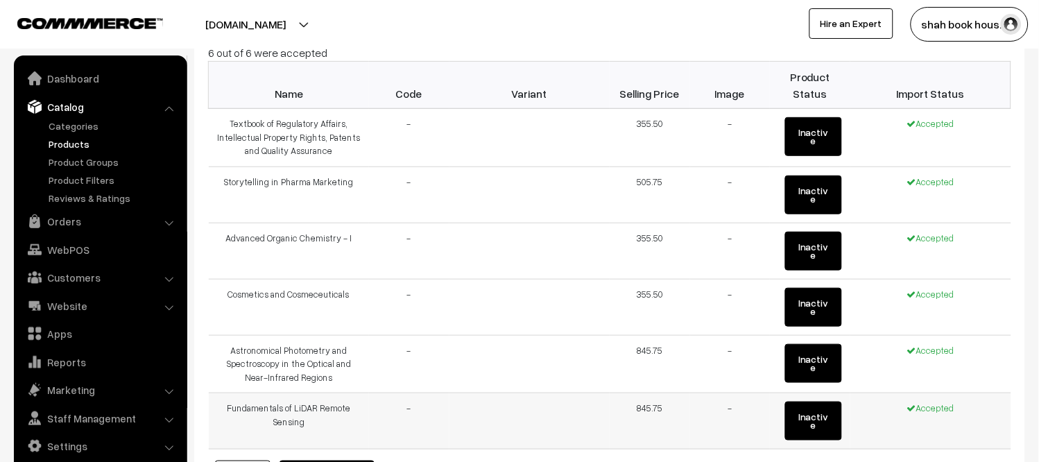
scroll to position [194, 0]
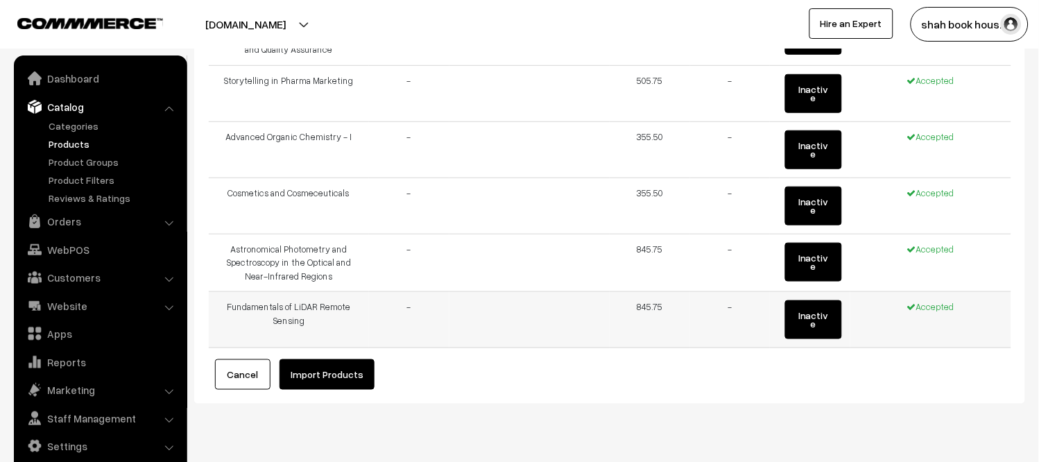
click at [345, 359] on button "Import Products" at bounding box center [327, 374] width 95 height 31
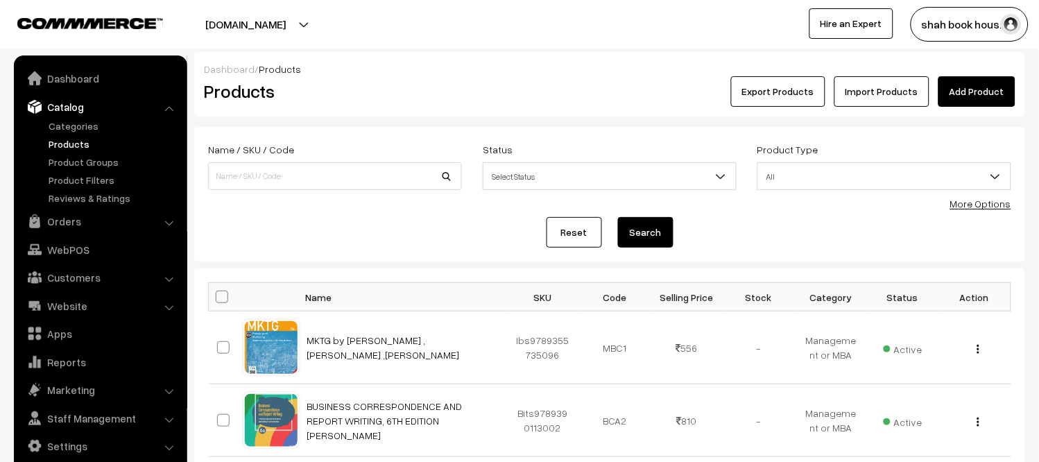
click at [67, 146] on link "Products" at bounding box center [113, 144] width 137 height 15
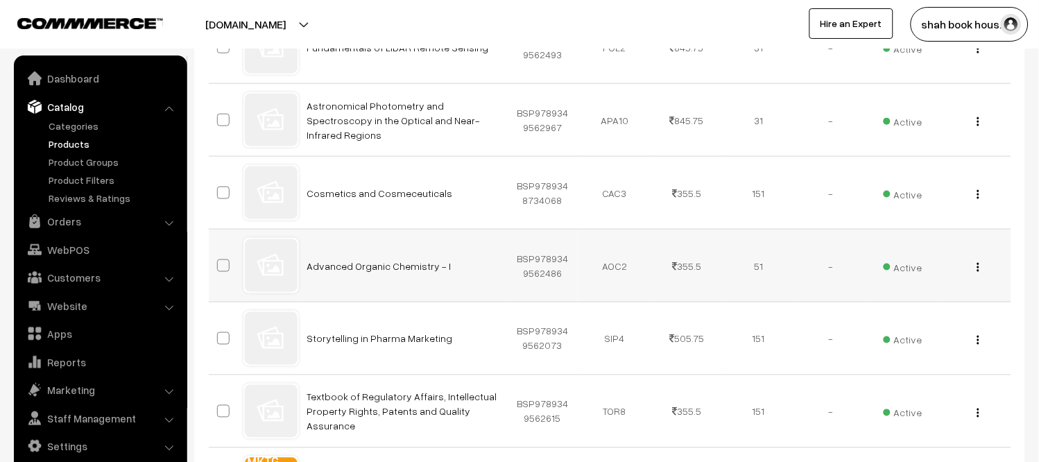
scroll to position [308, 0]
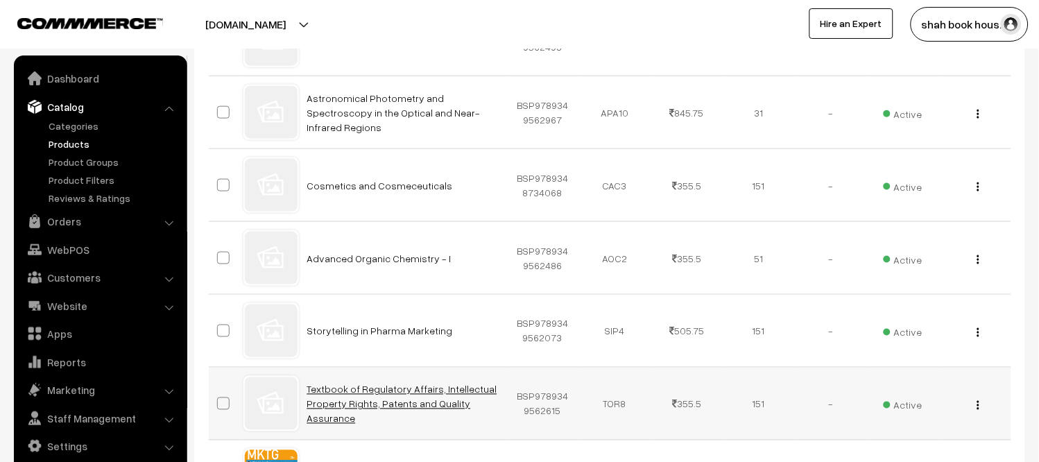
click at [439, 398] on link "Textbook of Regulatory Affairs, Intellectual Property Rights, Patents and Quali…" at bounding box center [402, 404] width 190 height 41
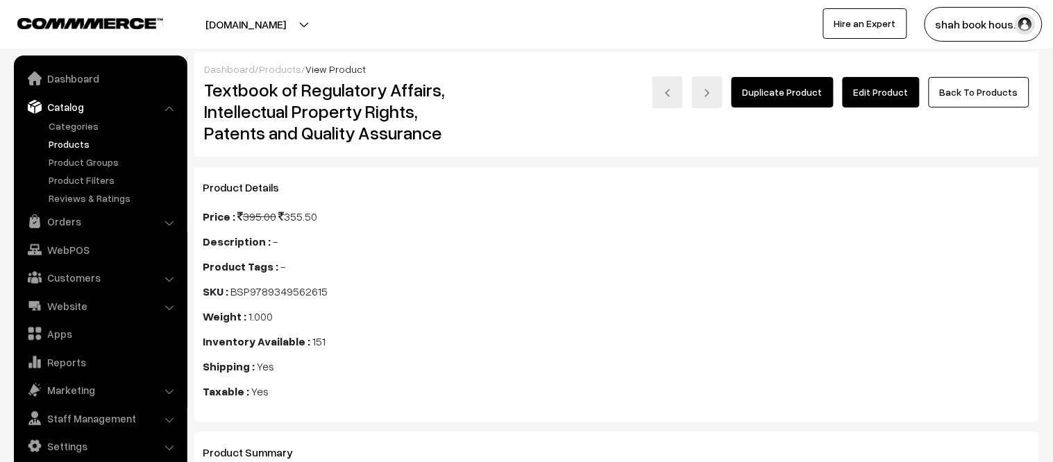
click at [799, 80] on link "Duplicate Product" at bounding box center [782, 92] width 102 height 31
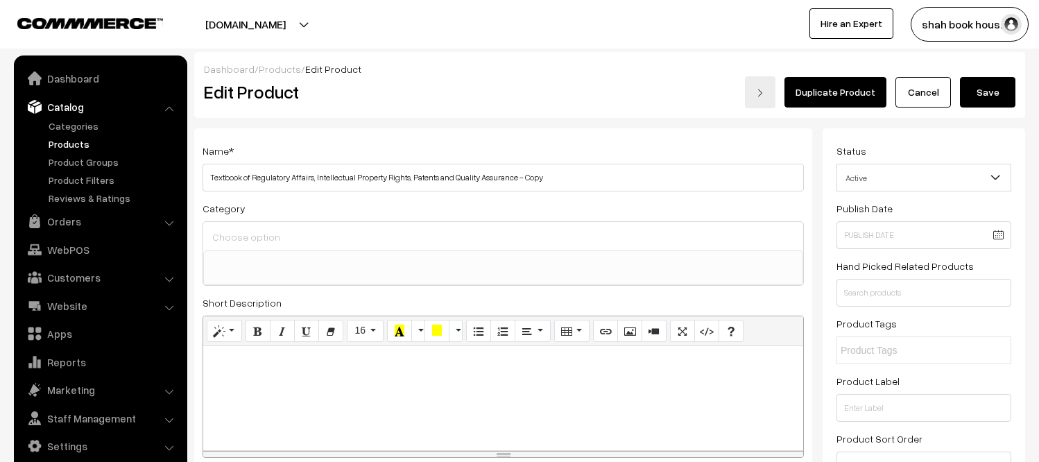
select select
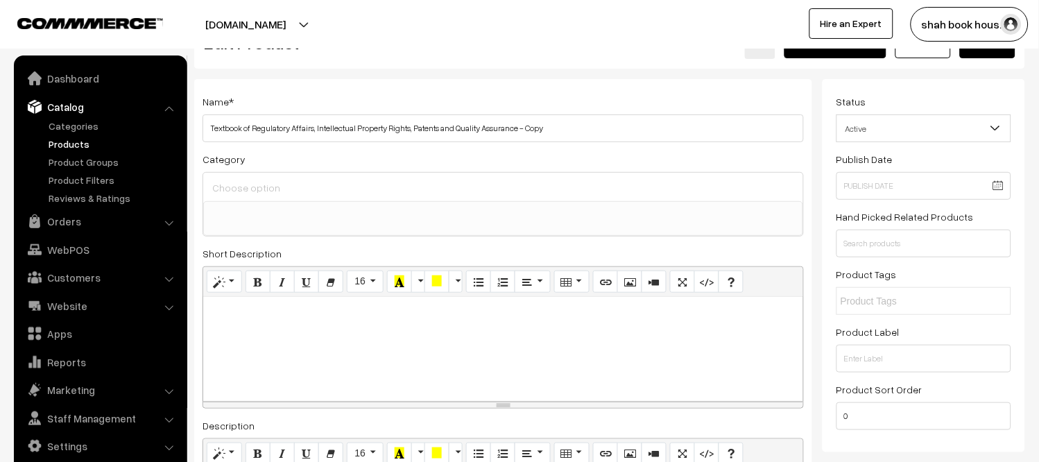
scroll to position [77, 0]
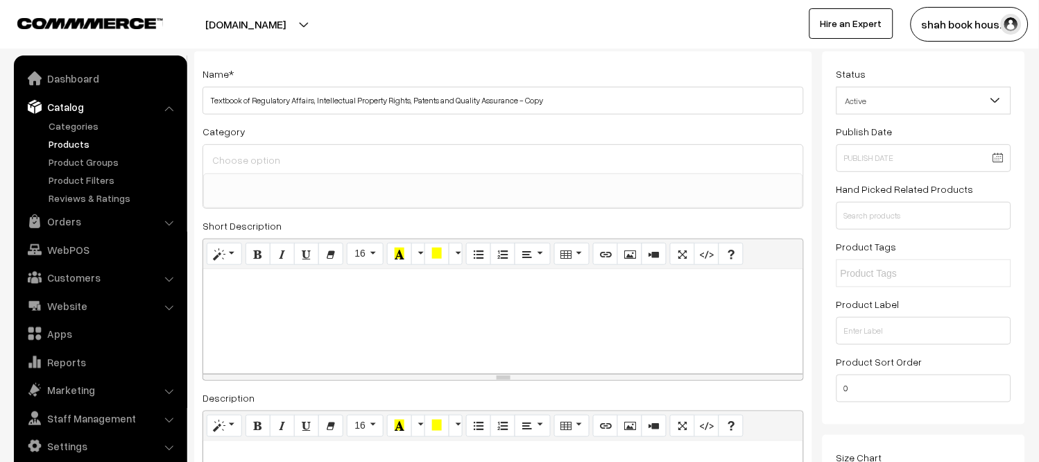
click at [307, 150] on div "Adjust Set" at bounding box center [257, 154] width 124 height 20
click at [307, 161] on div "Adjust Set" at bounding box center [257, 154] width 124 height 20
click at [415, 345] on div at bounding box center [503, 321] width 600 height 104
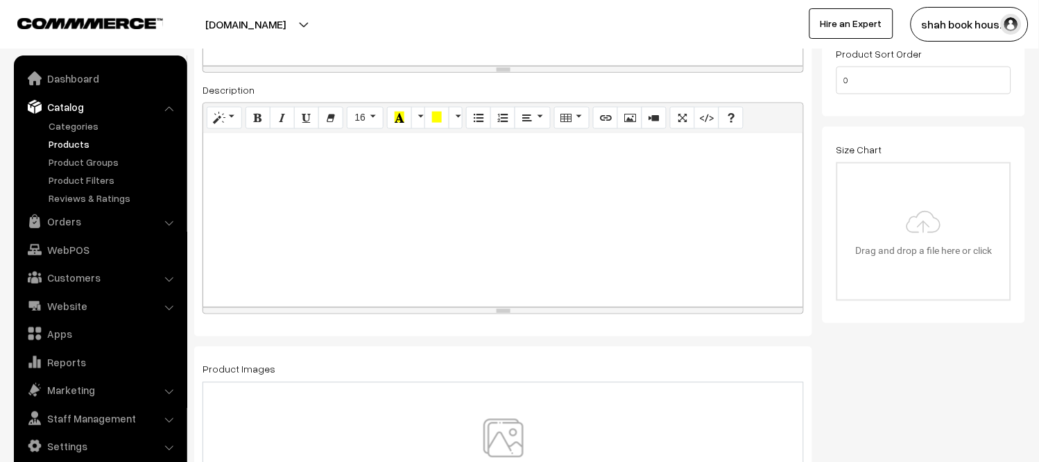
click at [400, 248] on div at bounding box center [503, 219] width 600 height 173
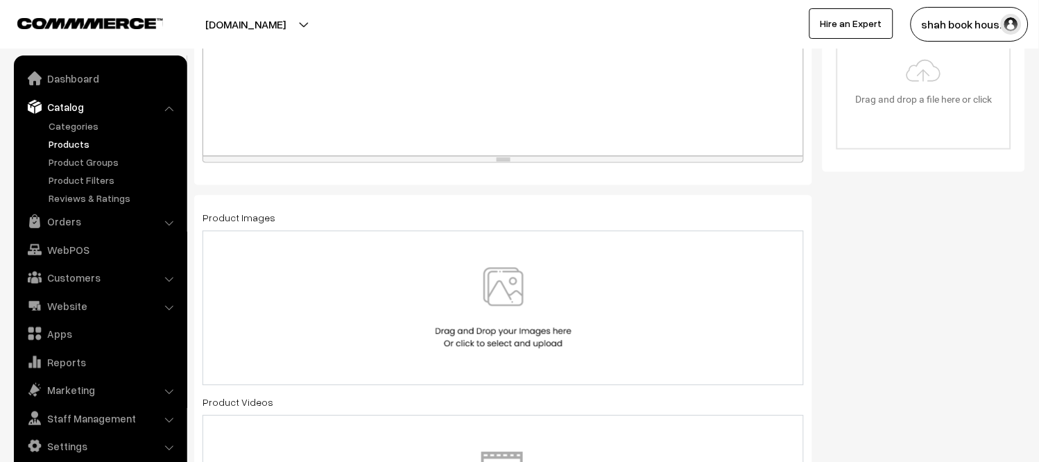
scroll to position [539, 0]
click at [503, 296] on img at bounding box center [503, 305] width 143 height 81
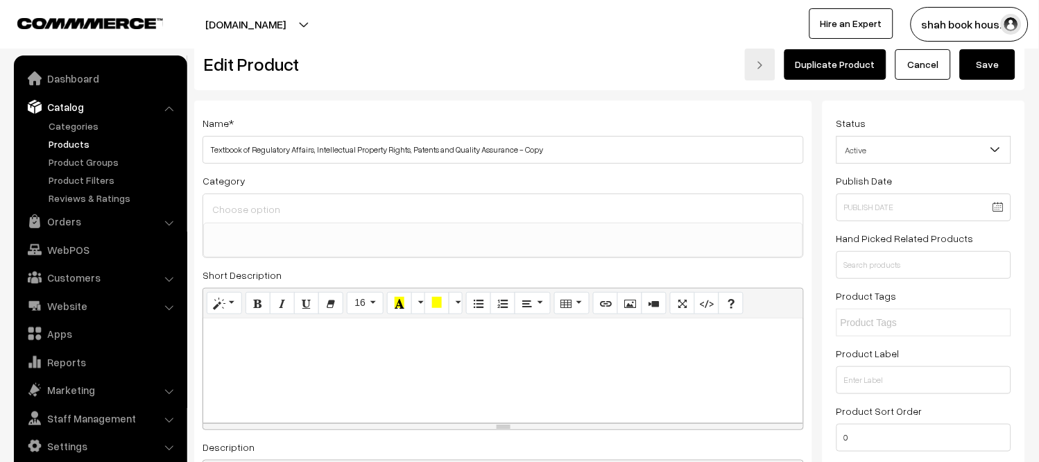
scroll to position [0, 0]
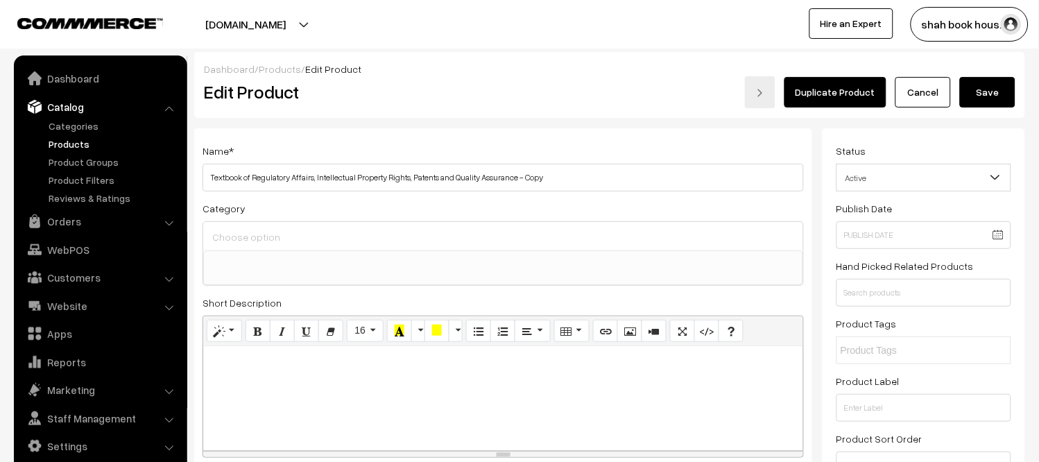
click at [990, 93] on button "Save" at bounding box center [988, 92] width 56 height 31
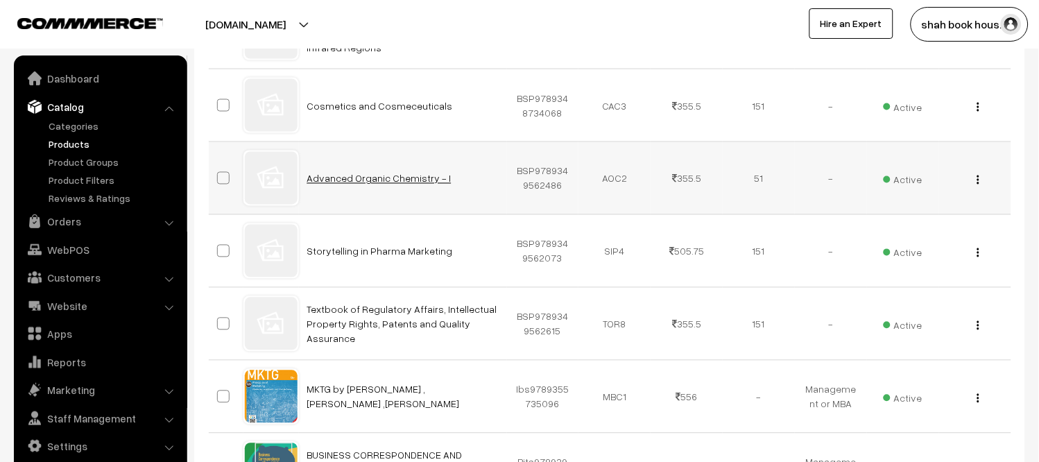
scroll to position [462, 0]
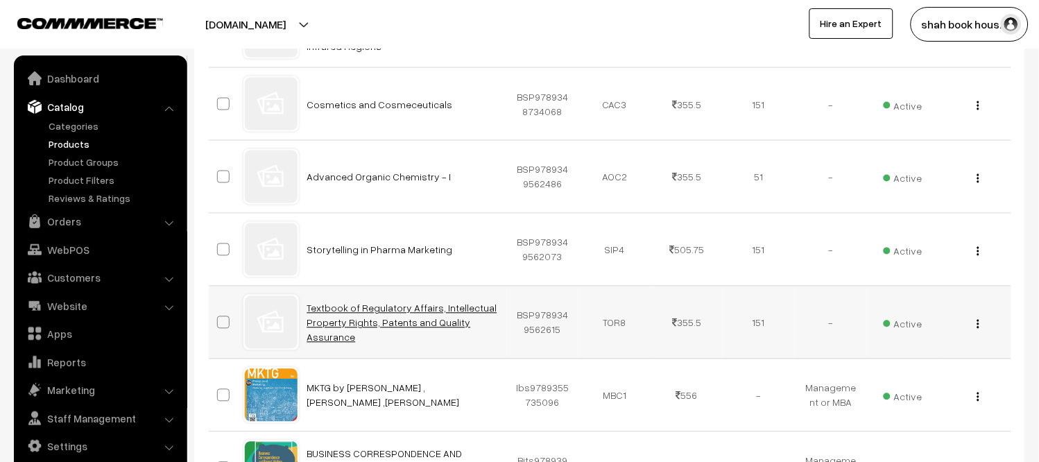
click at [376, 310] on link "Textbook of Regulatory Affairs, Intellectual Property Rights, Patents and Quali…" at bounding box center [402, 323] width 190 height 41
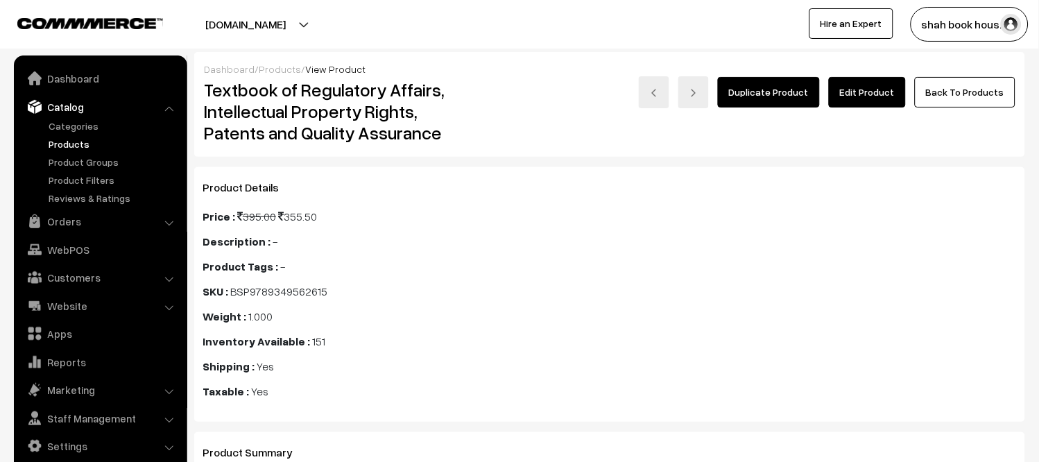
click at [268, 296] on span "BSP9789349562615" at bounding box center [278, 291] width 97 height 14
copy span "BSP9789349562615"
click at [878, 97] on link "Edit Product" at bounding box center [867, 92] width 77 height 31
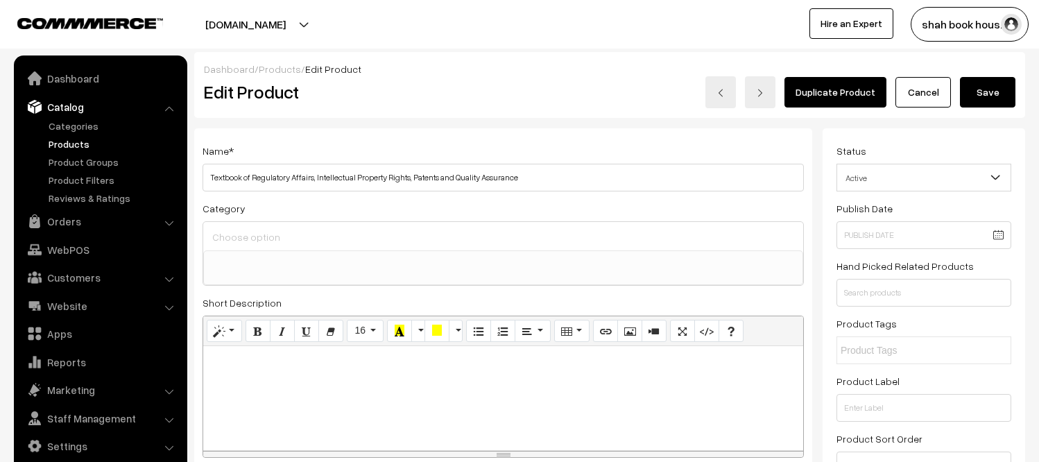
select select
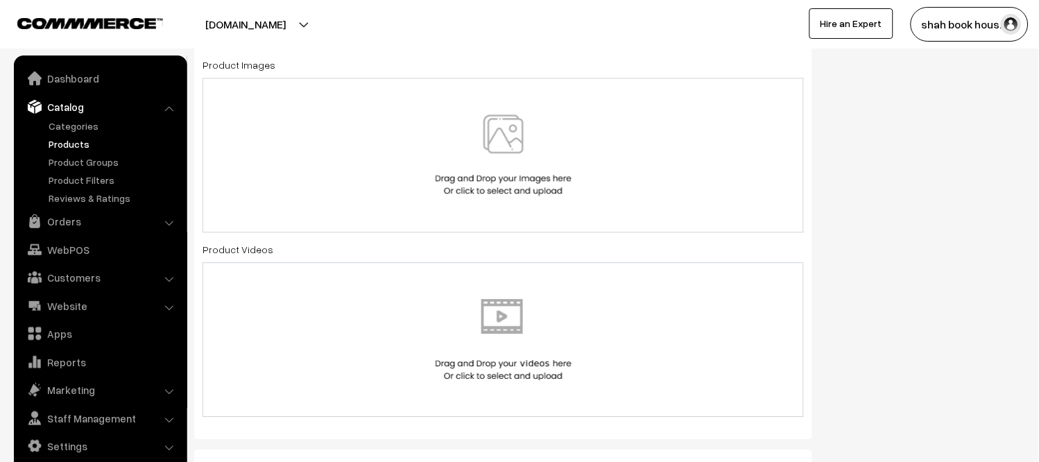
scroll to position [694, 0]
click at [509, 127] on img at bounding box center [503, 150] width 143 height 81
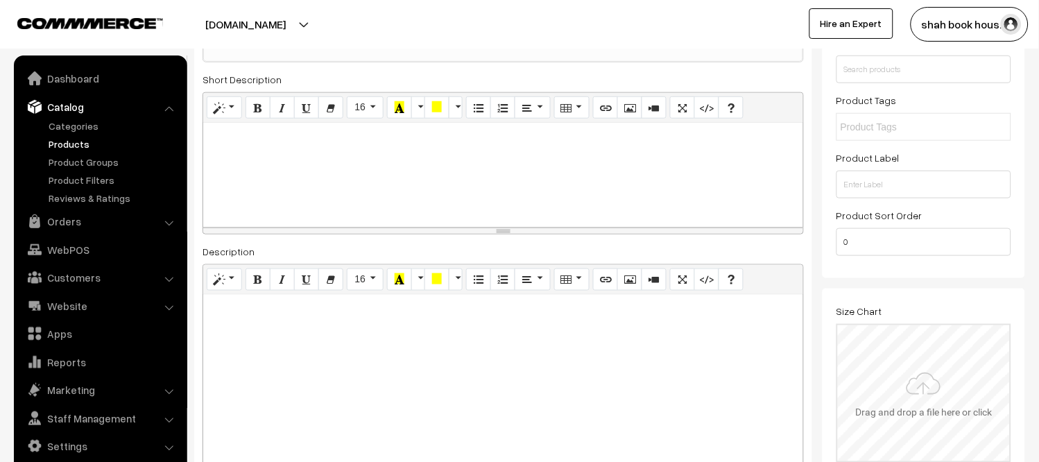
scroll to position [0, 0]
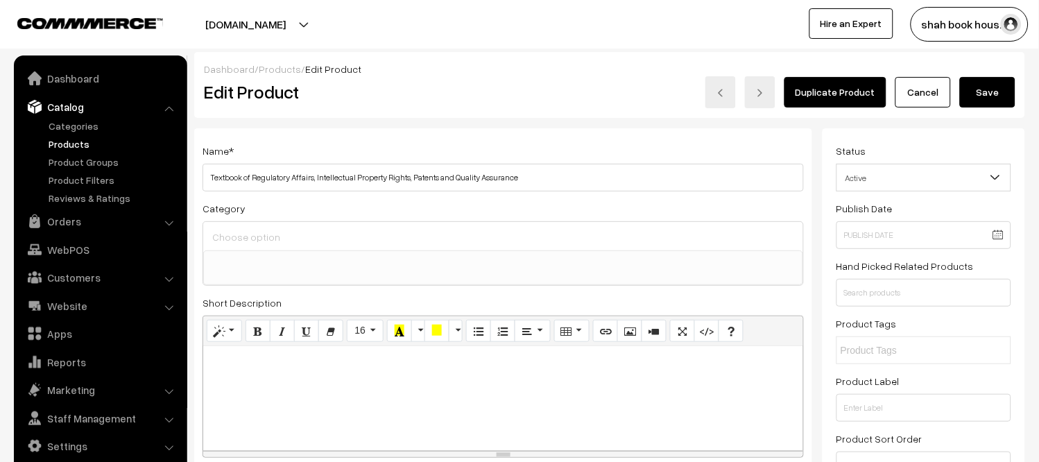
click at [982, 87] on button "Save" at bounding box center [988, 92] width 56 height 31
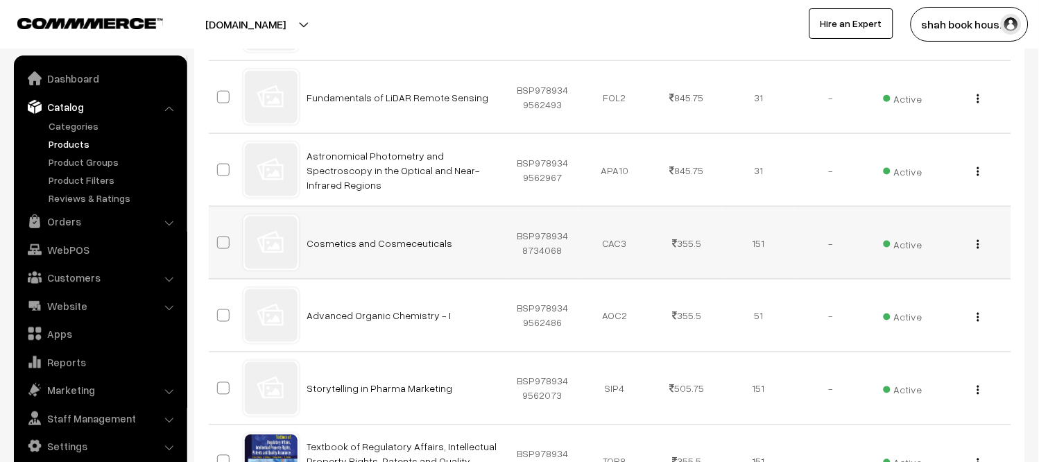
scroll to position [462, 0]
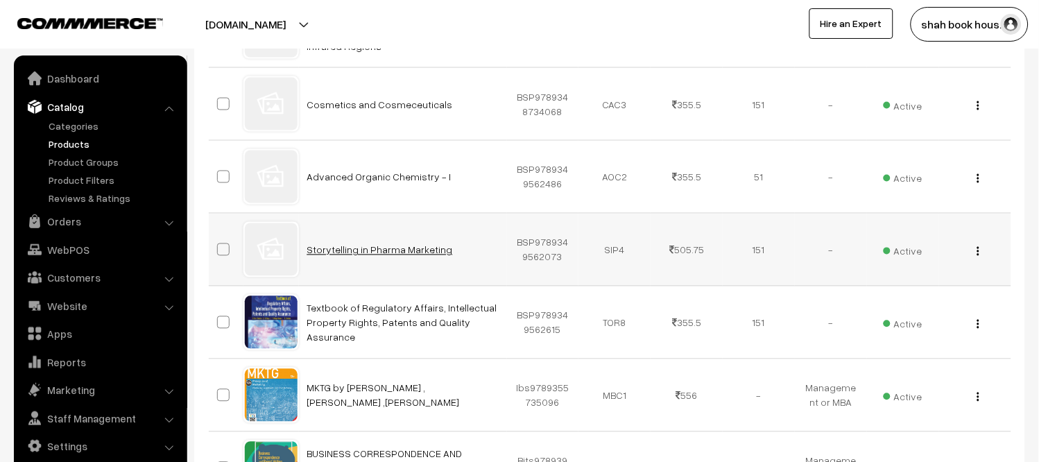
click at [366, 246] on link "Storytelling in Pharma Marketing" at bounding box center [380, 250] width 146 height 12
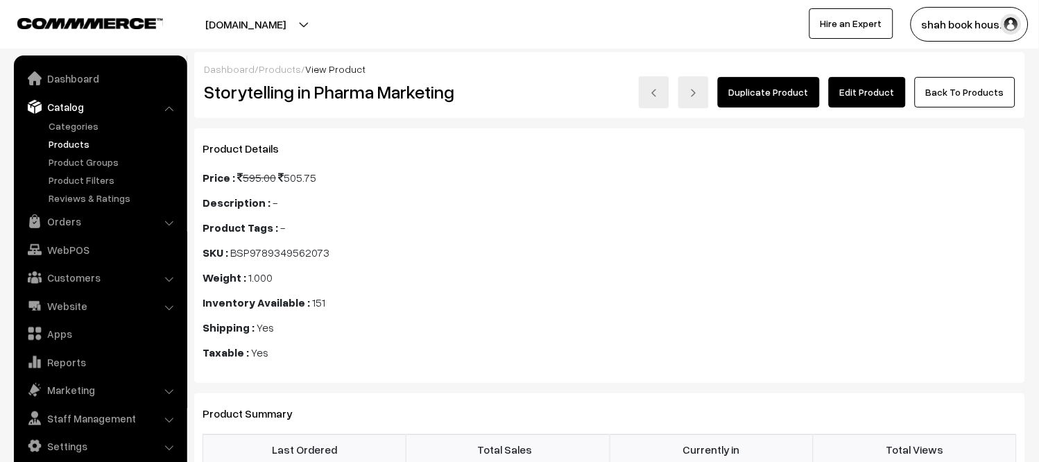
click at [300, 250] on span "BSP9789349562073" at bounding box center [279, 253] width 99 height 14
copy span "BSP9789349562073"
click at [892, 77] on link "Edit Product" at bounding box center [867, 92] width 77 height 31
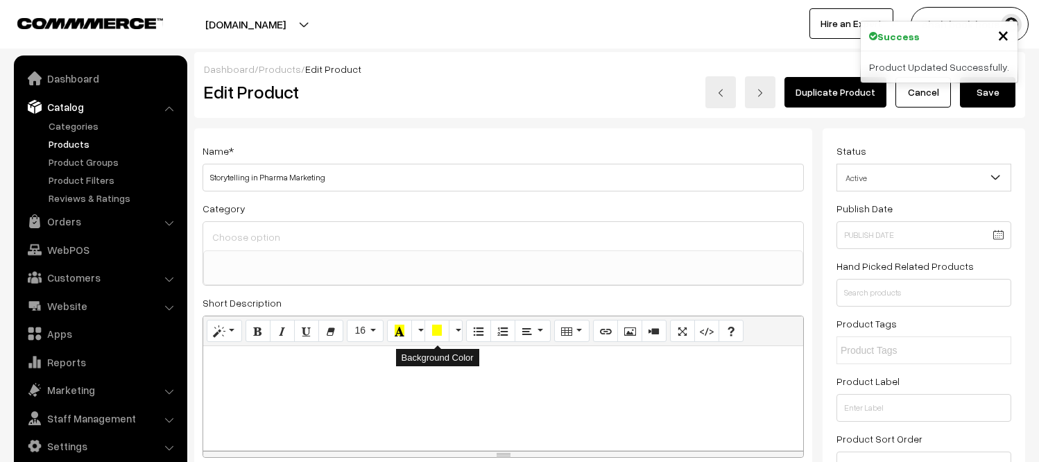
select select
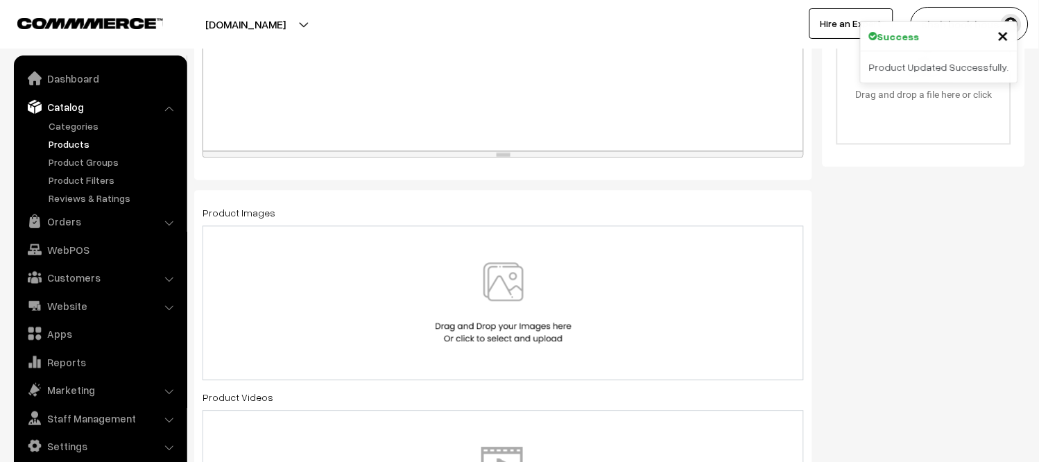
scroll to position [539, 0]
click at [511, 288] on img at bounding box center [503, 305] width 143 height 81
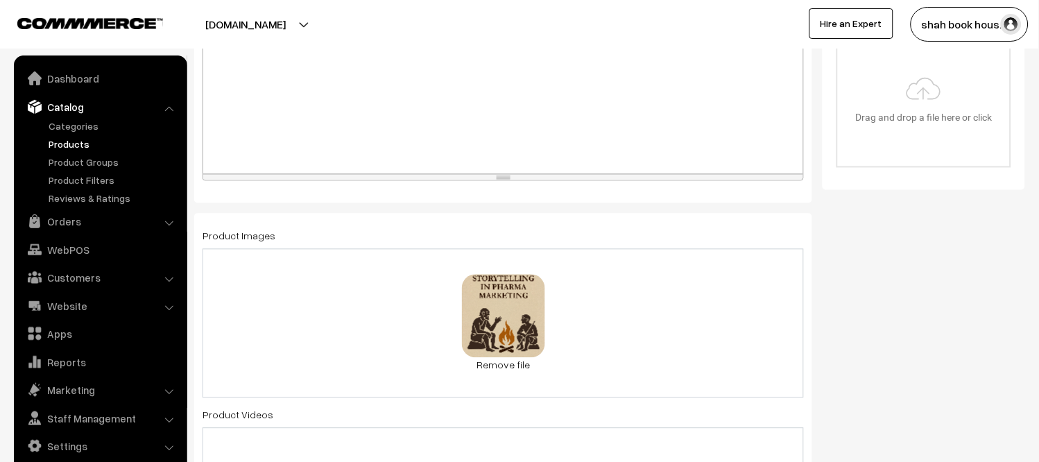
scroll to position [0, 0]
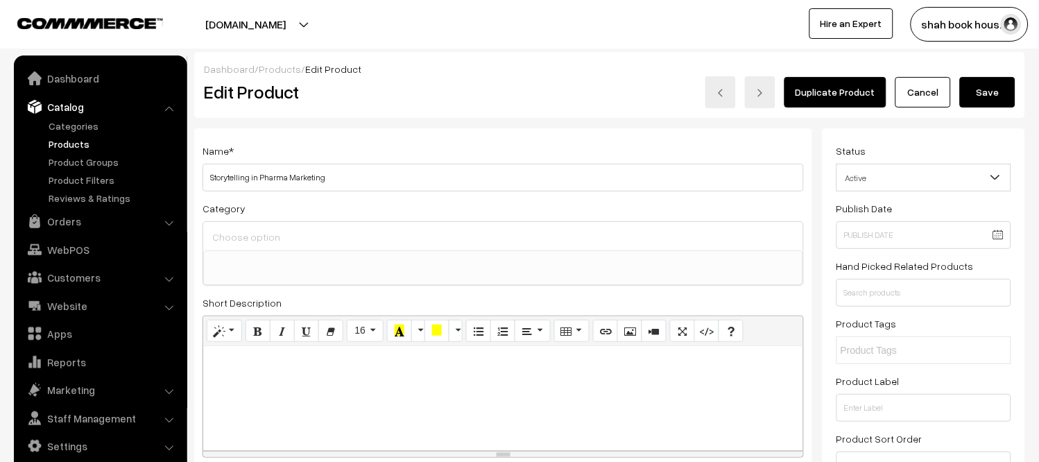
click at [996, 83] on button "Save" at bounding box center [988, 92] width 56 height 31
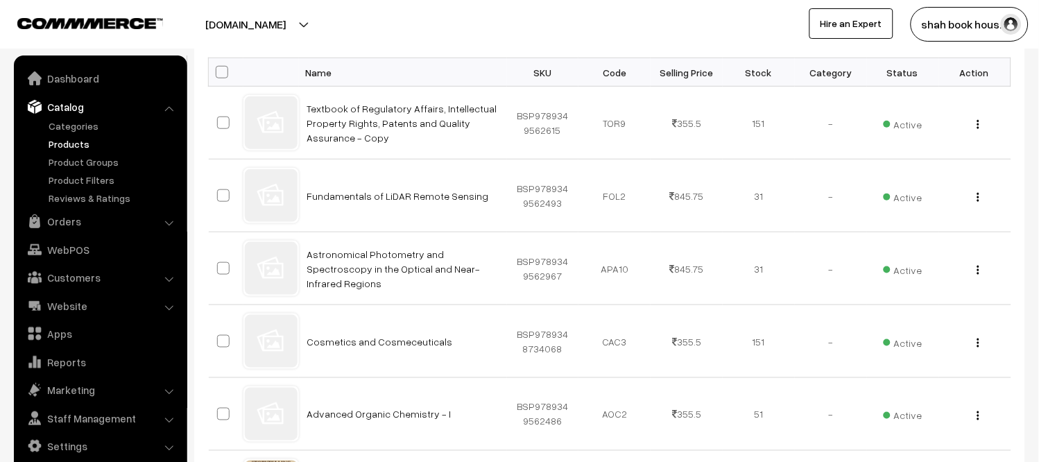
scroll to position [308, 0]
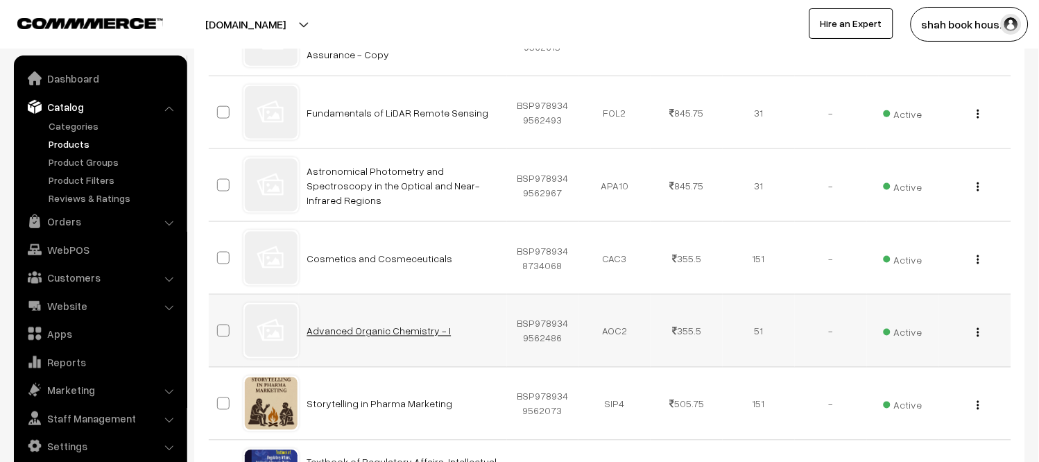
click at [394, 331] on link "Advanced Organic Chemistry - I" at bounding box center [379, 331] width 144 height 12
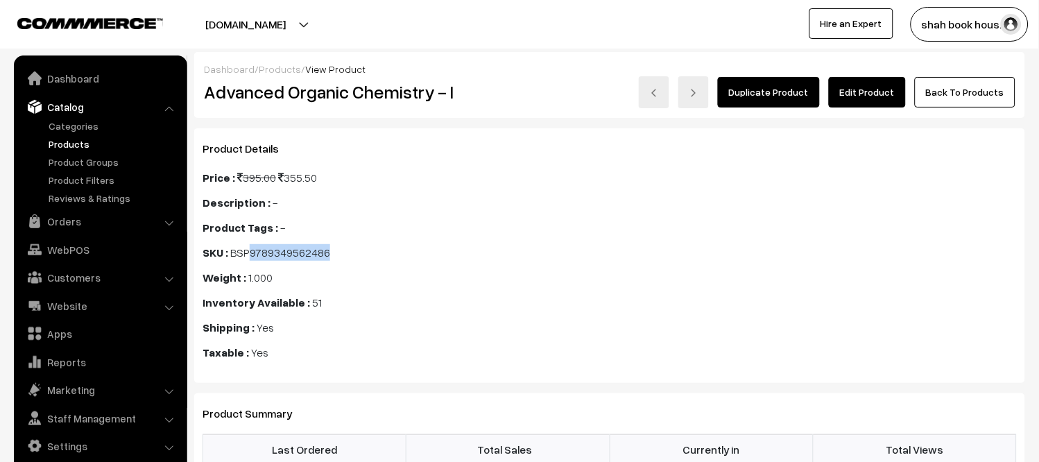
drag, startPoint x: 253, startPoint y: 253, endPoint x: 357, endPoint y: 253, distance: 103.4
click at [357, 253] on div "SKU : BSP9789349562486" at bounding box center [471, 252] width 536 height 17
copy span "9789349562486"
click at [862, 92] on link "Edit Product" at bounding box center [867, 92] width 77 height 31
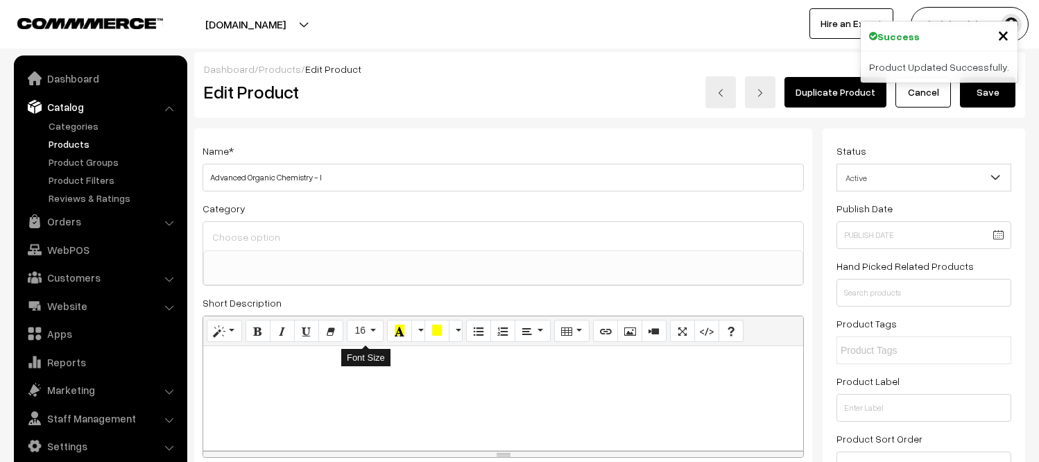
select select
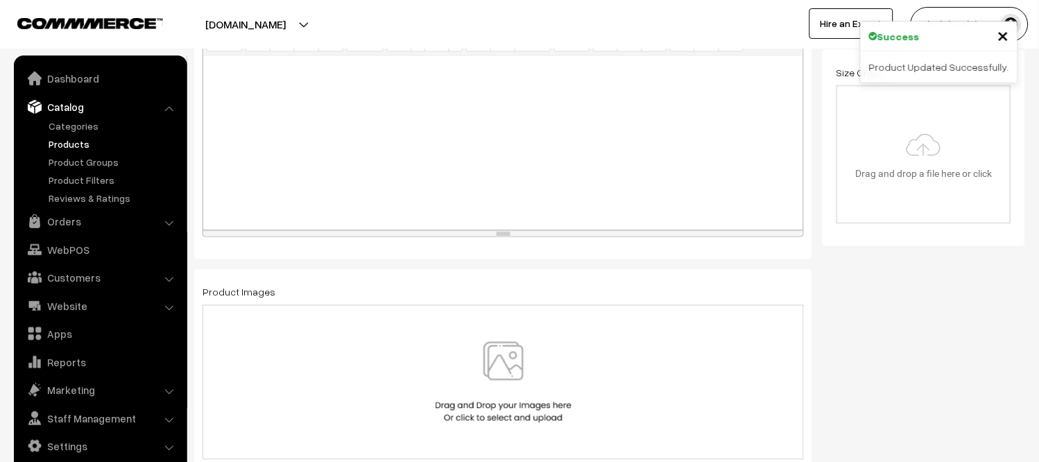
scroll to position [462, 0]
click at [509, 373] on img at bounding box center [503, 382] width 143 height 81
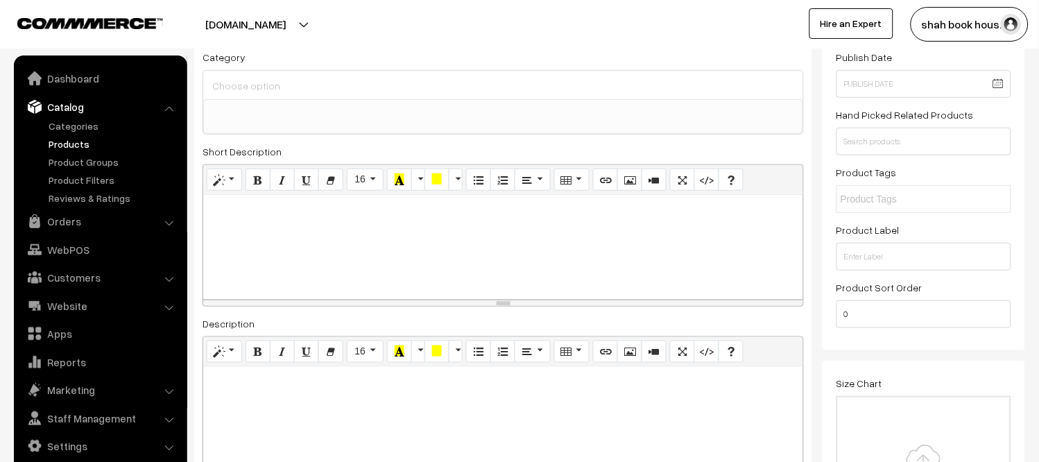
scroll to position [0, 0]
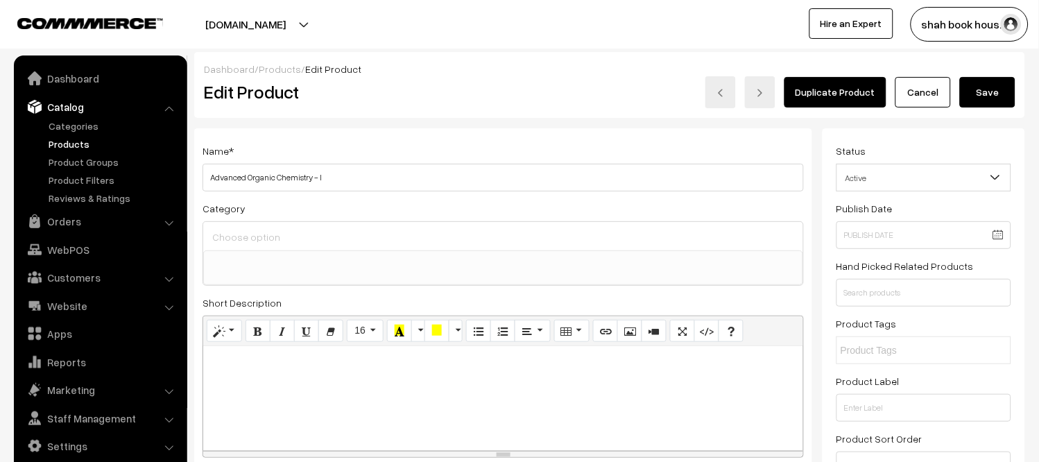
click at [1010, 94] on button "Save" at bounding box center [988, 92] width 56 height 31
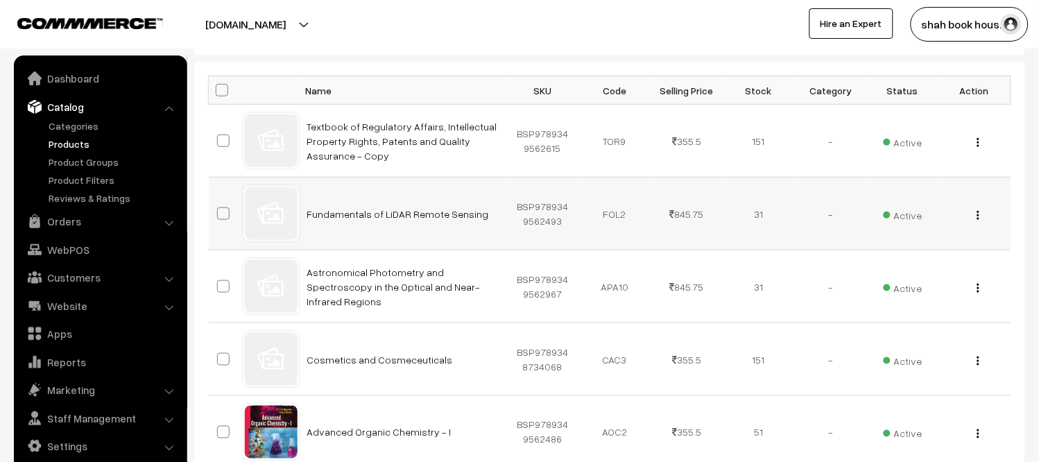
scroll to position [231, 0]
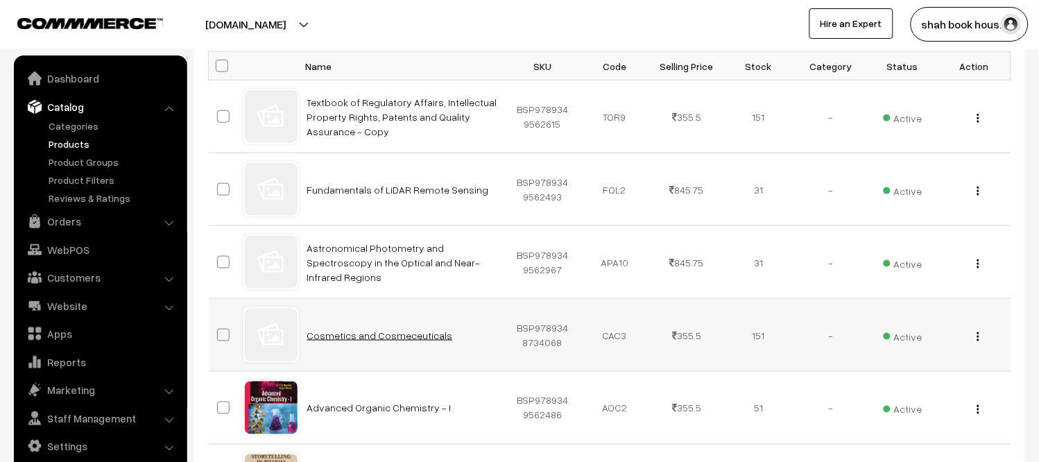
click at [380, 335] on link "Cosmetics and Cosmeceuticals" at bounding box center [380, 336] width 146 height 12
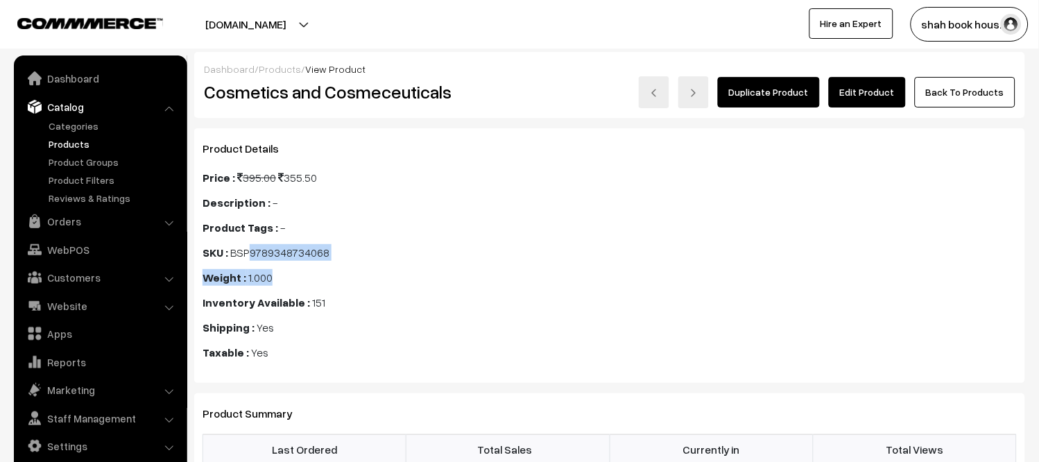
drag, startPoint x: 251, startPoint y: 248, endPoint x: 407, endPoint y: 273, distance: 158.1
click at [407, 273] on div "SKU : BSP9789348734068 Weight : 1.000 Inventory Available : 151 Shipping : Yes …" at bounding box center [471, 302] width 536 height 117
click at [364, 255] on div "SKU : BSP9789348734068" at bounding box center [471, 252] width 536 height 17
drag, startPoint x: 254, startPoint y: 253, endPoint x: 328, endPoint y: 241, distance: 75.1
click at [328, 241] on div "Price : 395.00 355.50 Description : - Product Tags : - Brand : - SKU : BSP97893…" at bounding box center [470, 269] width 557 height 200
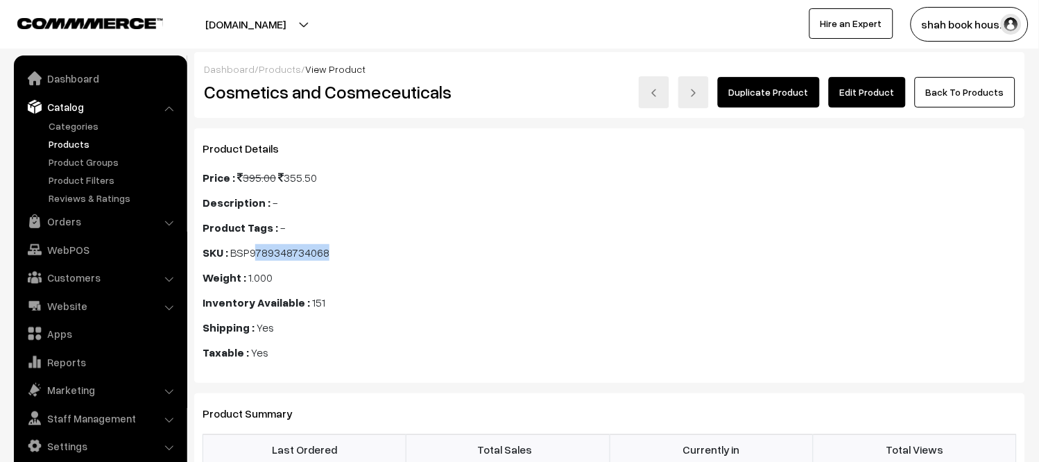
copy span "789348734068"
click at [898, 85] on link "Edit Product" at bounding box center [867, 92] width 77 height 31
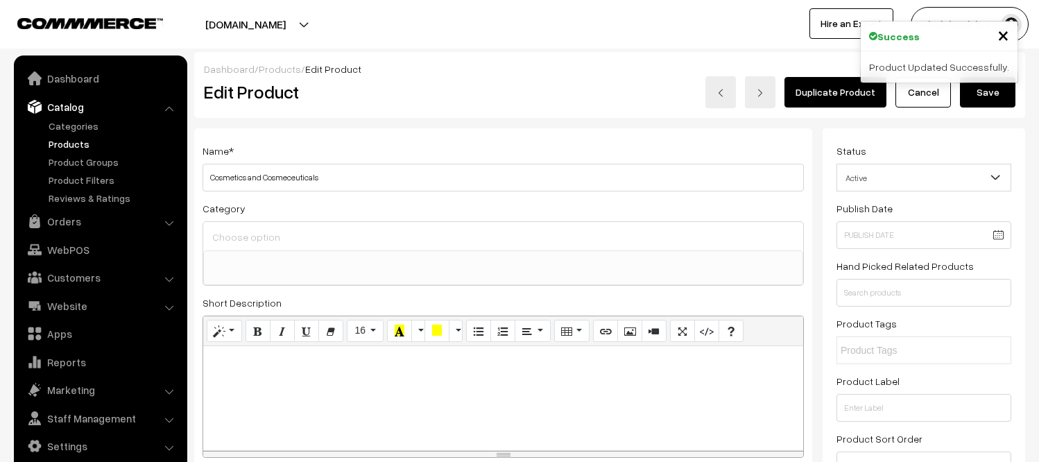
select select
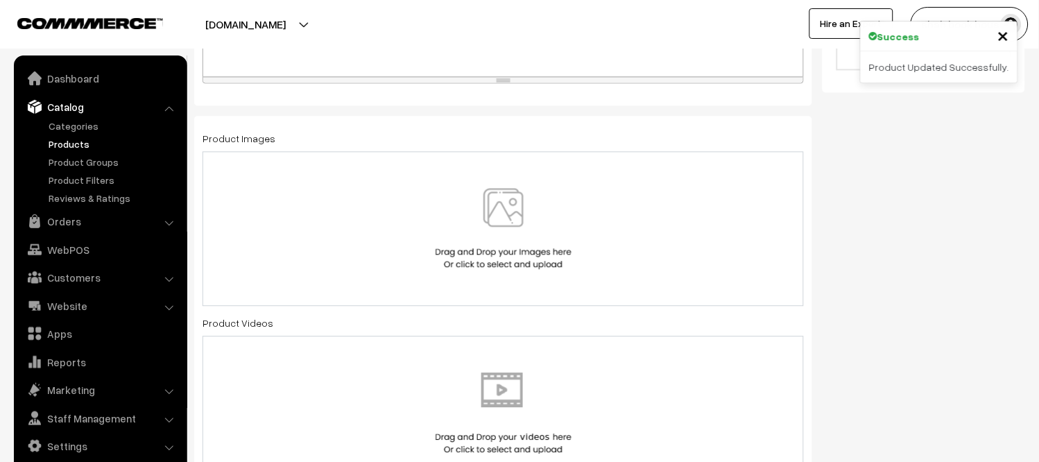
click at [523, 246] on img at bounding box center [503, 228] width 143 height 81
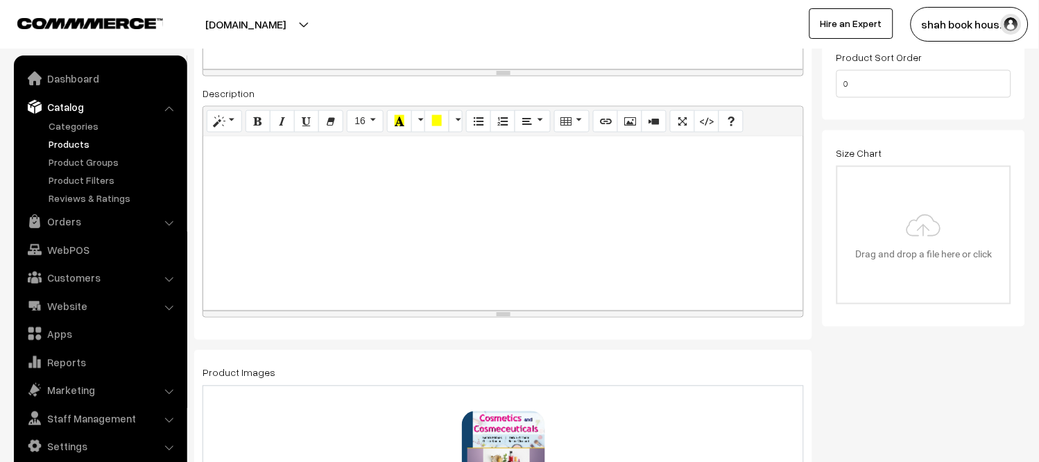
scroll to position [0, 0]
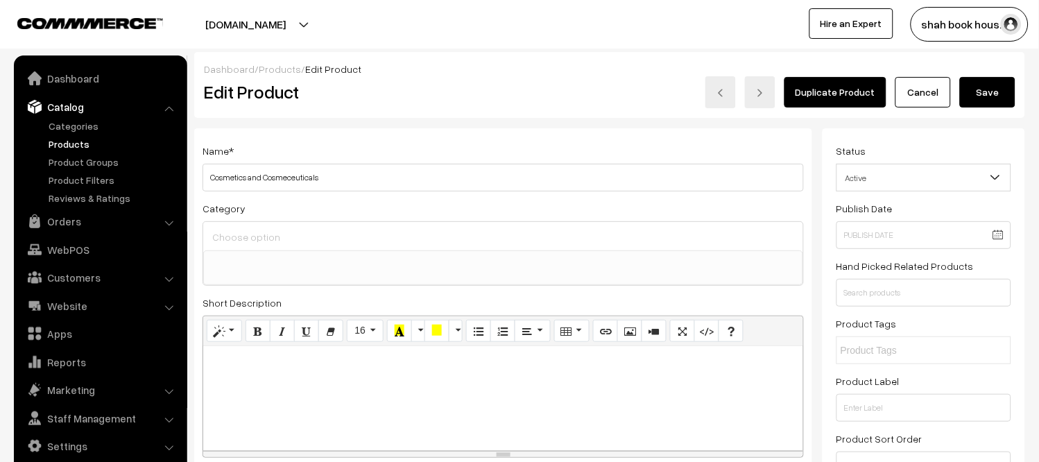
click at [999, 87] on button "Save" at bounding box center [988, 92] width 56 height 31
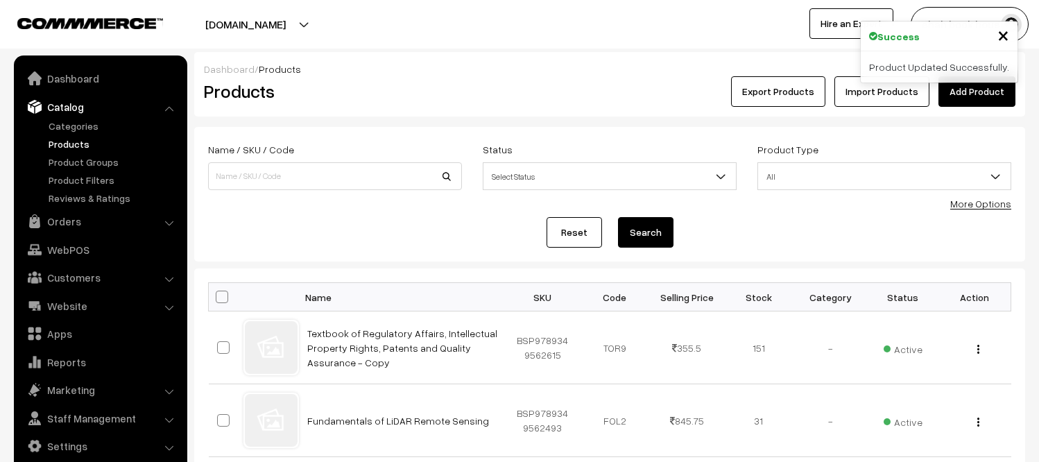
scroll to position [308, 0]
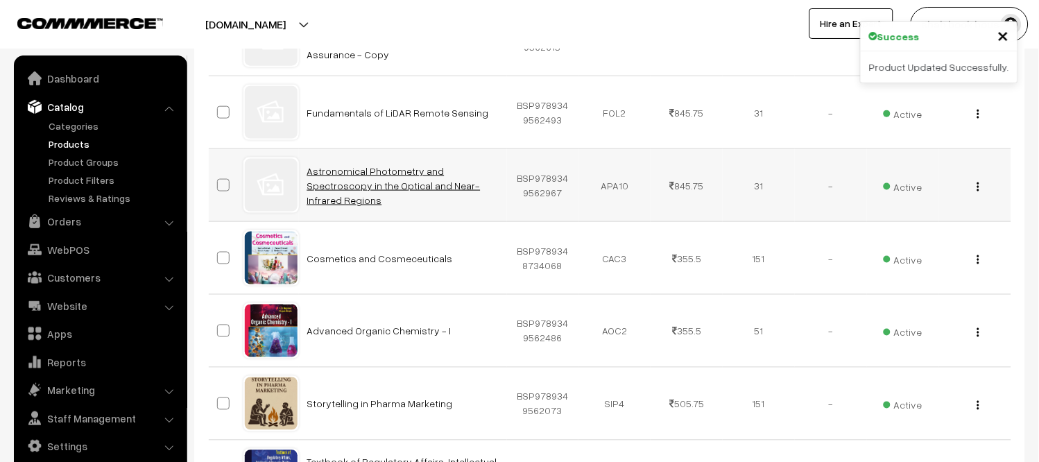
click at [373, 178] on link "Astronomical Photometry and Spectroscopy in the Optical and Near-Infrared Regio…" at bounding box center [393, 185] width 173 height 41
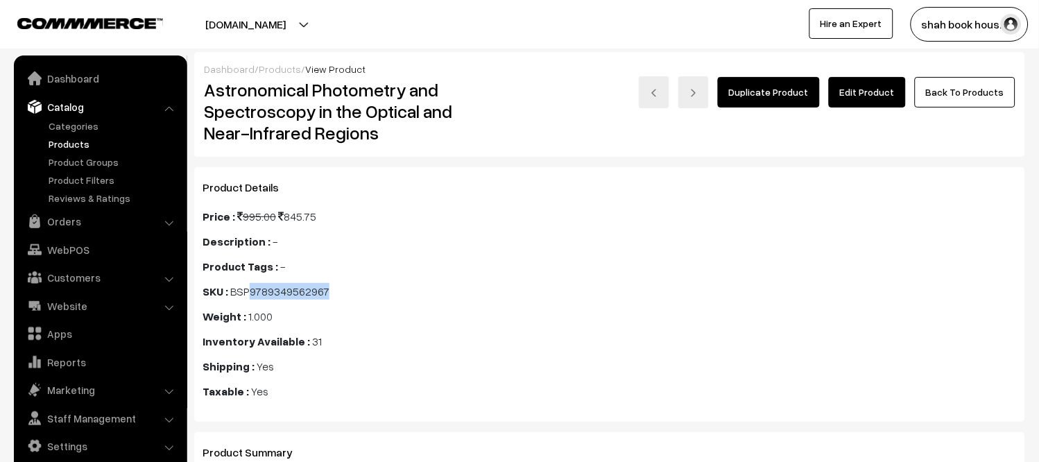
drag, startPoint x: 252, startPoint y: 289, endPoint x: 332, endPoint y: 287, distance: 79.8
click at [332, 287] on div "SKU : BSP9789349562967" at bounding box center [471, 291] width 536 height 17
copy span "9789349562967"
click at [894, 97] on link "Edit Product" at bounding box center [867, 92] width 77 height 31
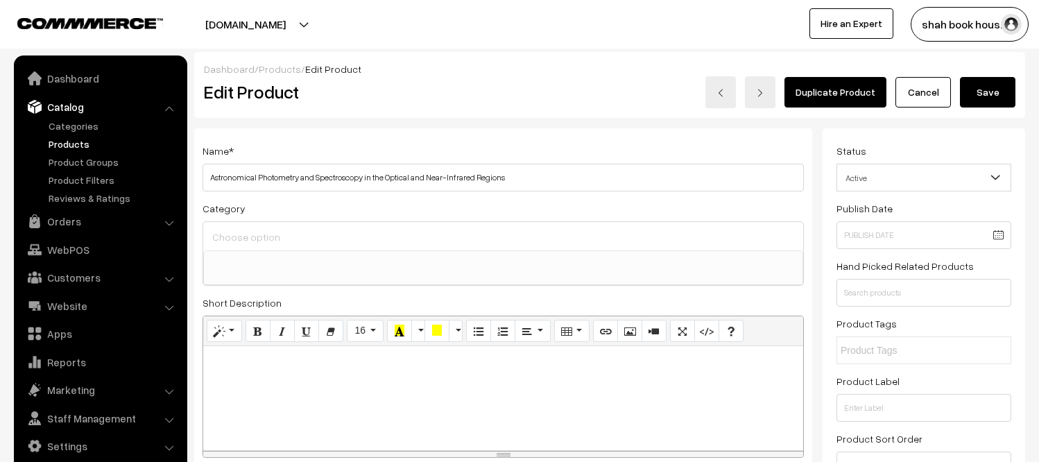
select select
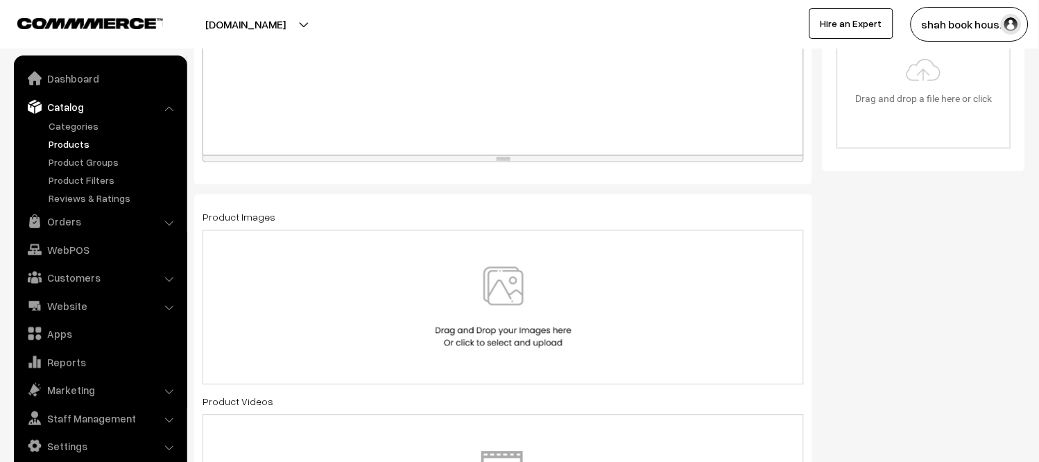
scroll to position [539, 0]
click at [526, 291] on img at bounding box center [503, 305] width 143 height 81
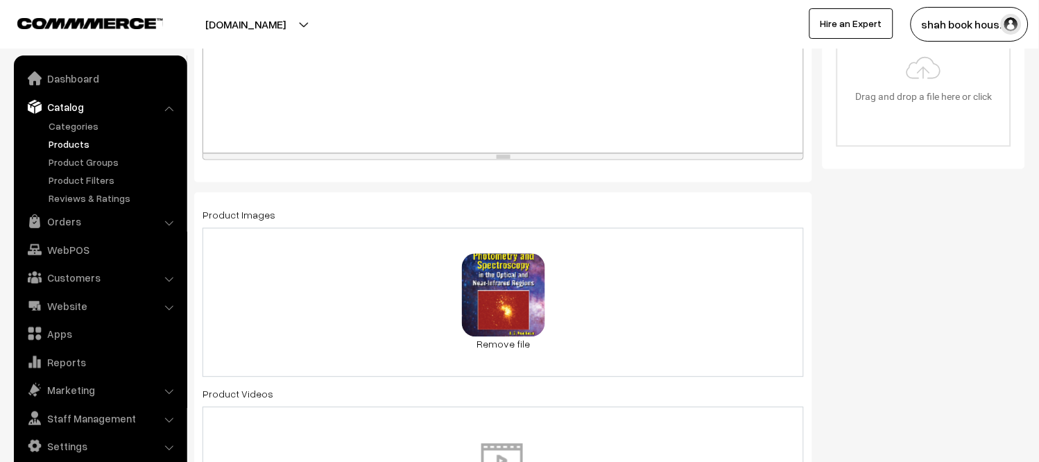
scroll to position [0, 0]
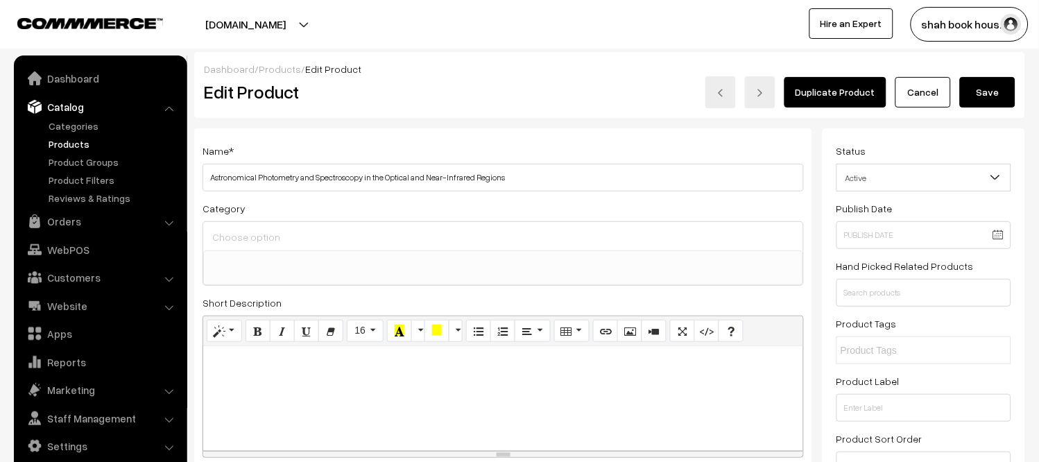
click at [988, 104] on button "Save" at bounding box center [988, 92] width 56 height 31
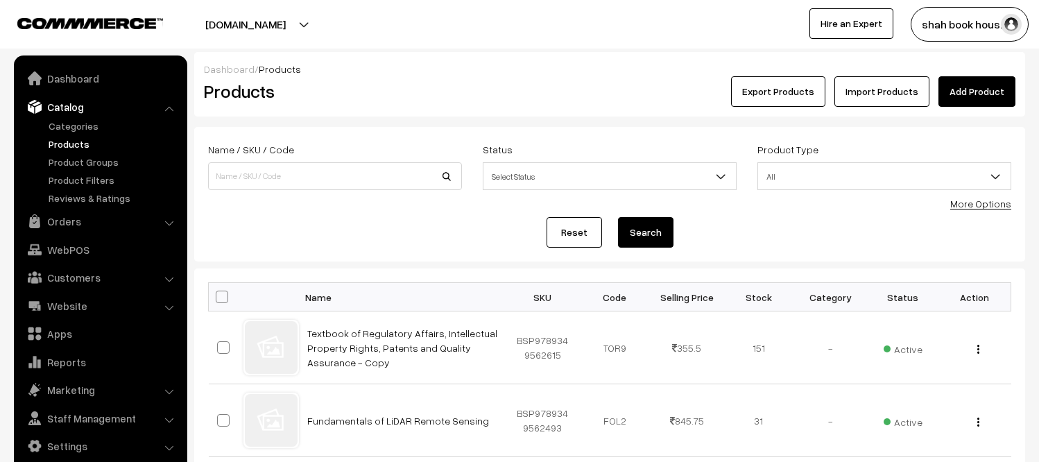
scroll to position [154, 0]
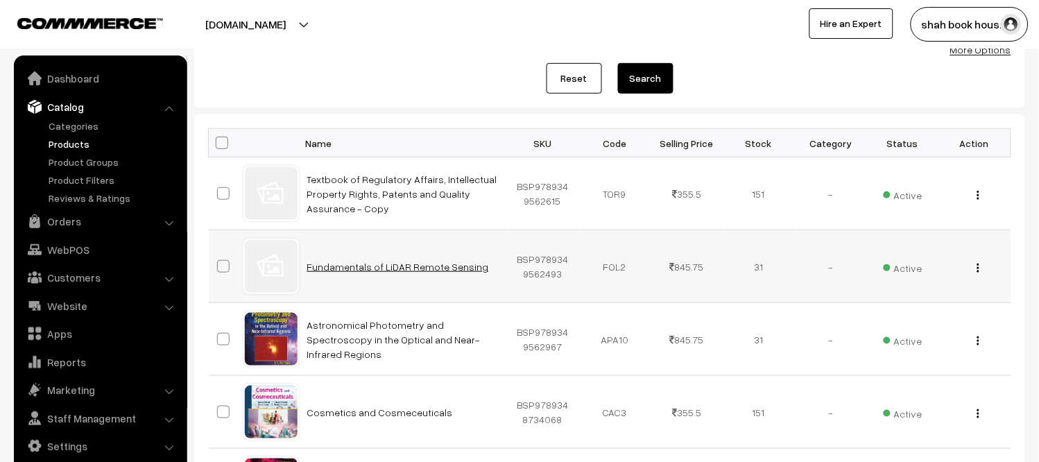
click at [430, 261] on link "Fundamentals of LiDAR Remote Sensing" at bounding box center [398, 267] width 182 height 12
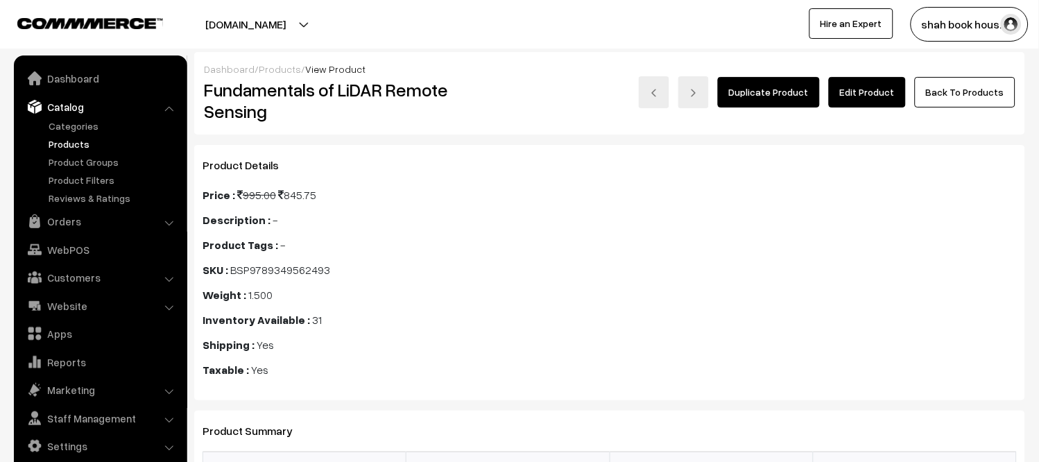
scroll to position [77, 0]
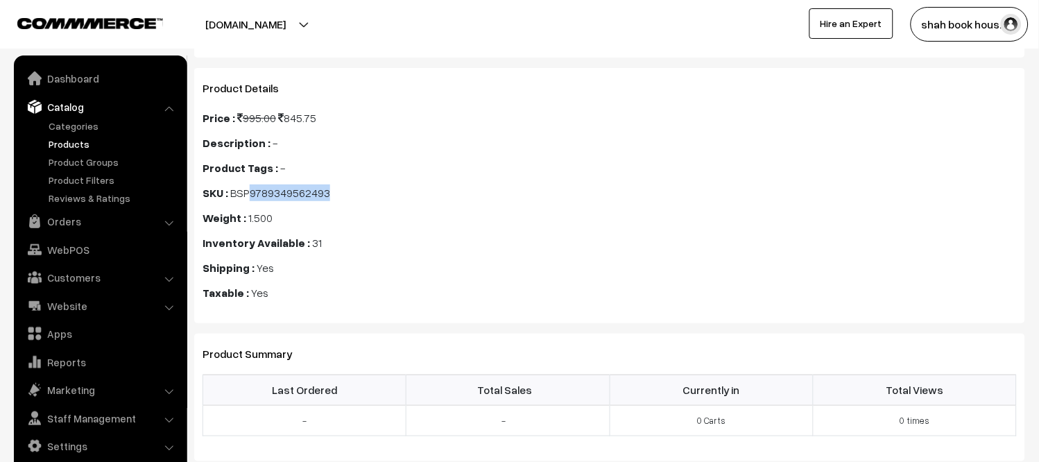
drag, startPoint x: 250, startPoint y: 194, endPoint x: 375, endPoint y: 194, distance: 124.9
click at [375, 194] on div "SKU : BSP9789349562493" at bounding box center [471, 193] width 536 height 17
copy span "9789349562493"
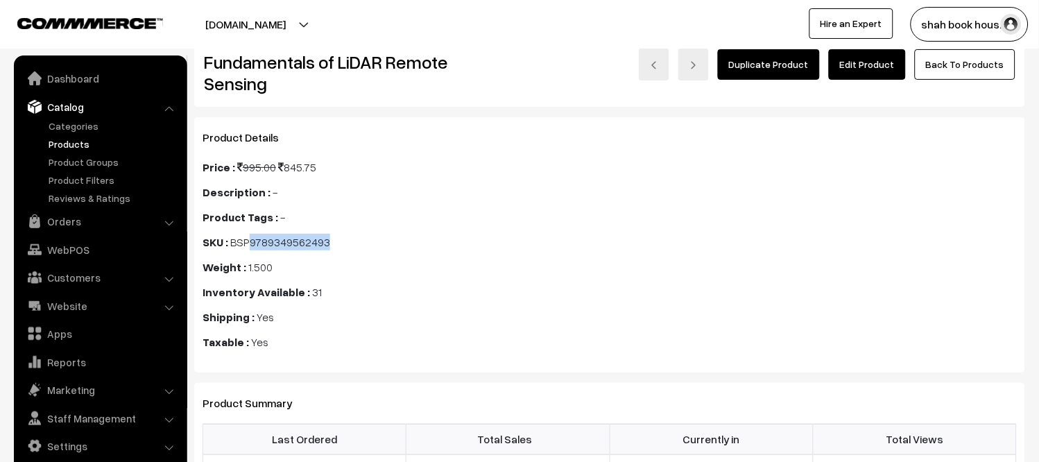
scroll to position [0, 0]
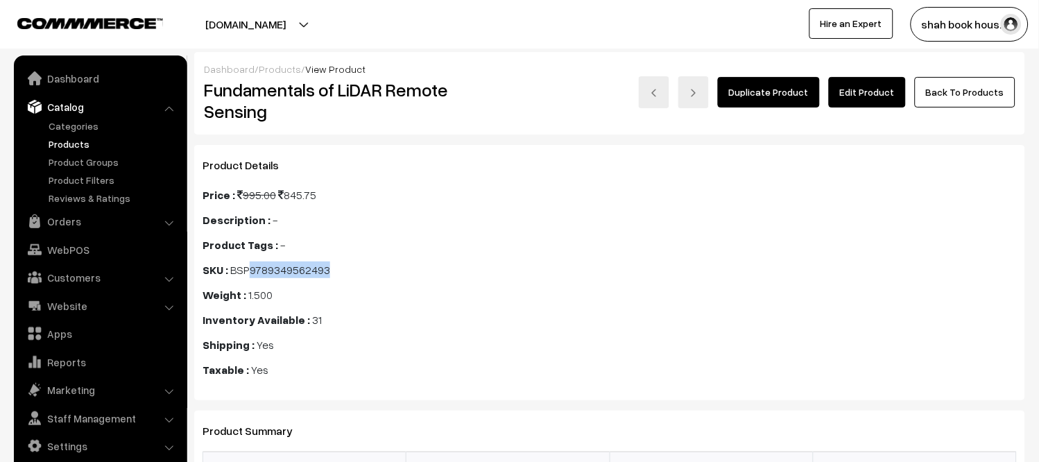
click at [856, 94] on link "Edit Product" at bounding box center [867, 92] width 77 height 31
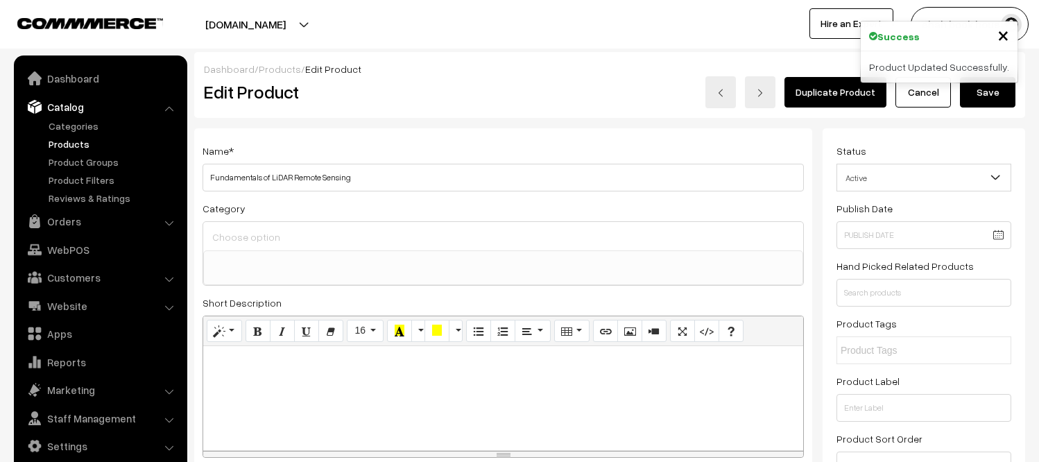
select select
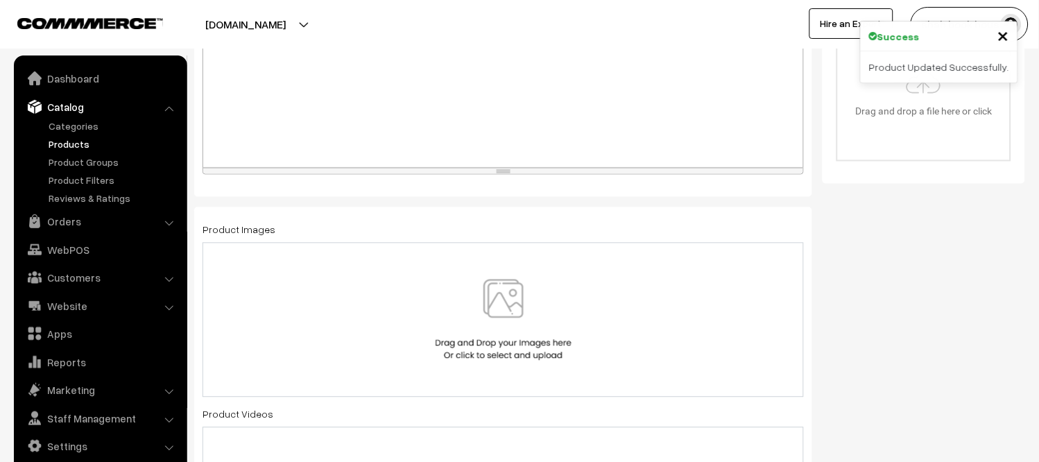
scroll to position [539, 0]
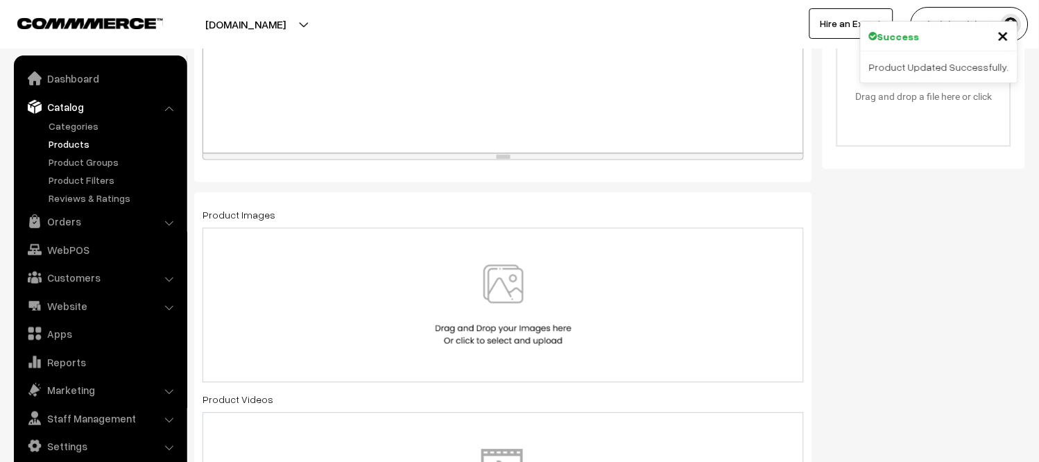
click at [497, 295] on img at bounding box center [503, 305] width 143 height 81
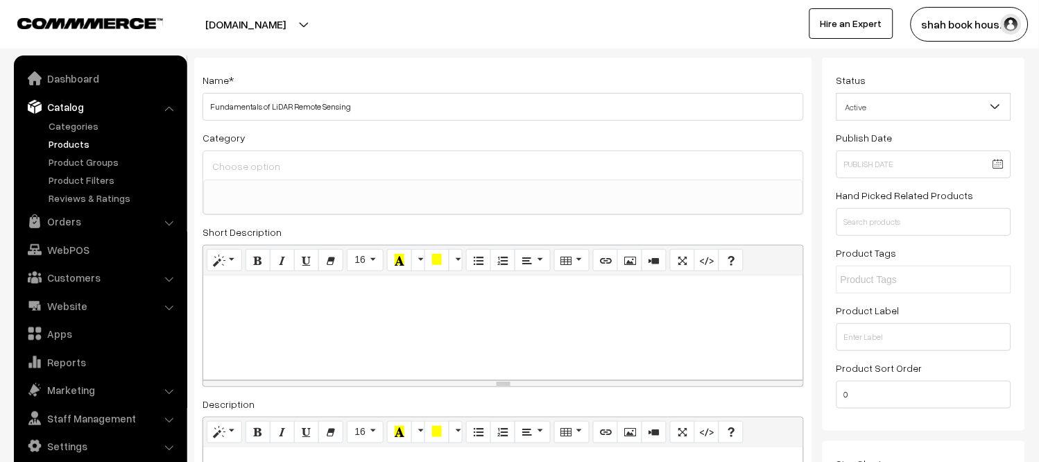
scroll to position [0, 0]
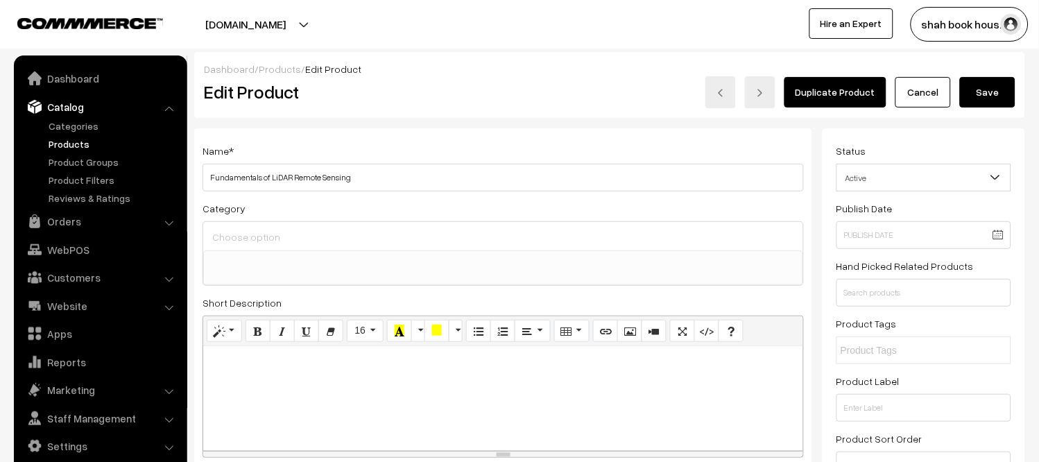
click at [997, 78] on button "Save" at bounding box center [988, 92] width 56 height 31
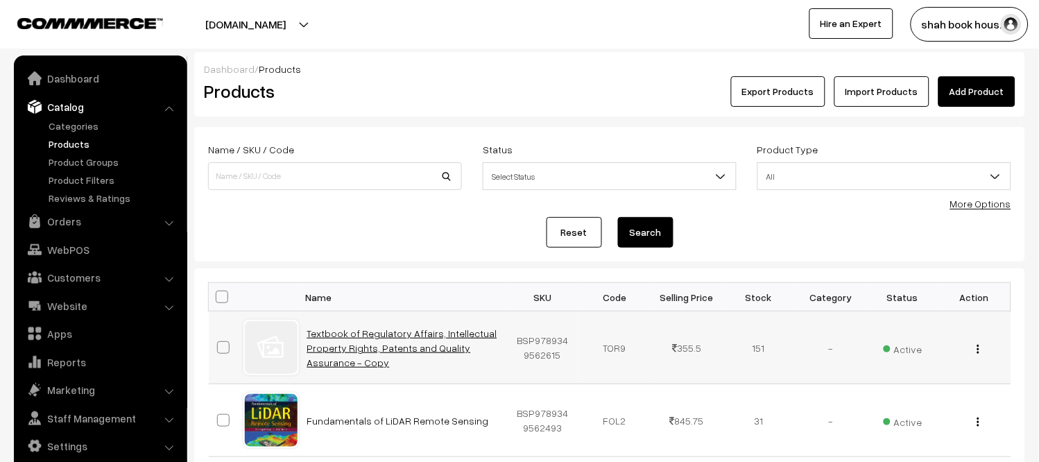
click at [376, 327] on link "Textbook of Regulatory Affairs, Intellectual Property Rights, Patents and Quali…" at bounding box center [402, 347] width 190 height 41
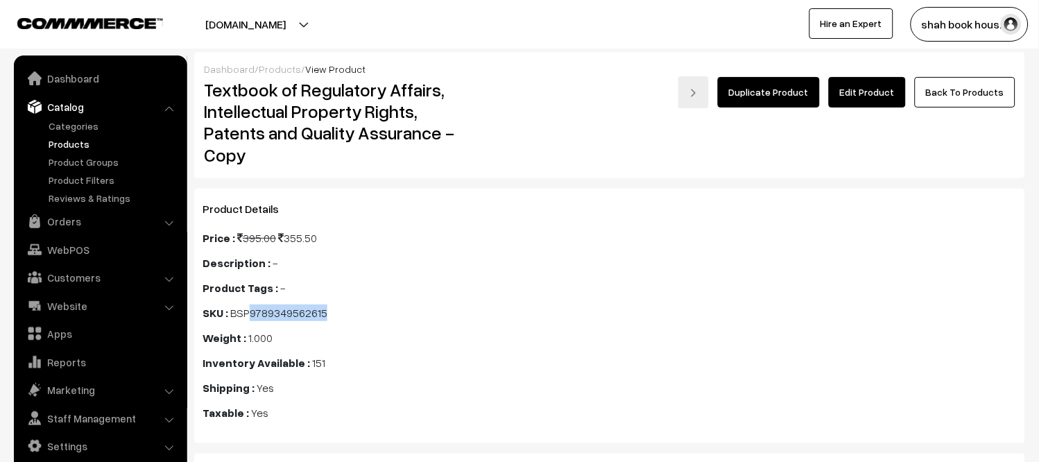
drag, startPoint x: 251, startPoint y: 314, endPoint x: 419, endPoint y: 315, distance: 167.9
click at [419, 315] on div "SKU : BSP9789349562615" at bounding box center [471, 313] width 536 height 17
copy span "9789349562615"
click at [878, 100] on link "Edit Product" at bounding box center [867, 92] width 77 height 31
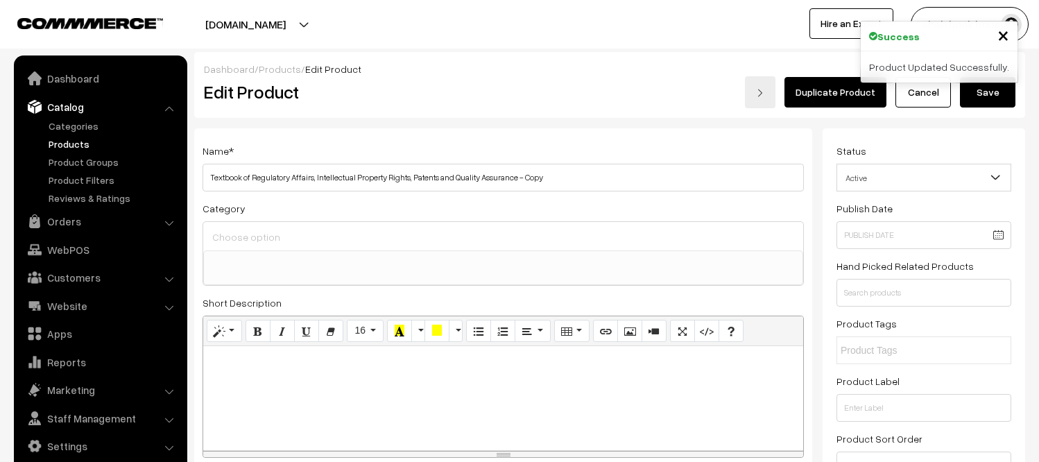
select select
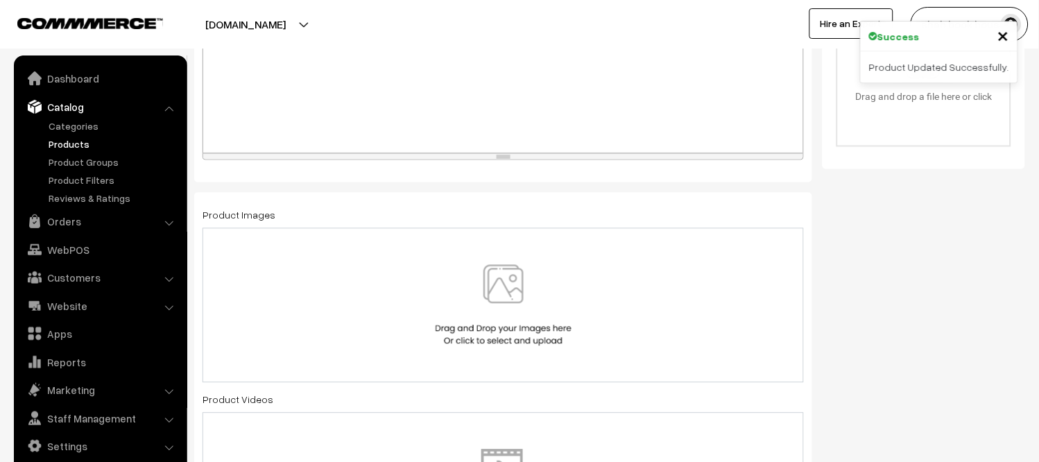
click at [490, 285] on img at bounding box center [503, 305] width 143 height 81
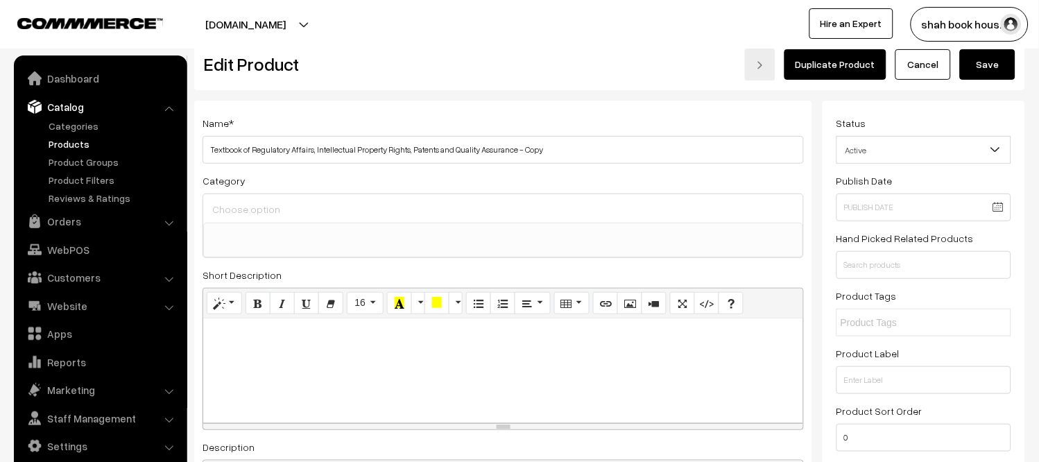
scroll to position [0, 0]
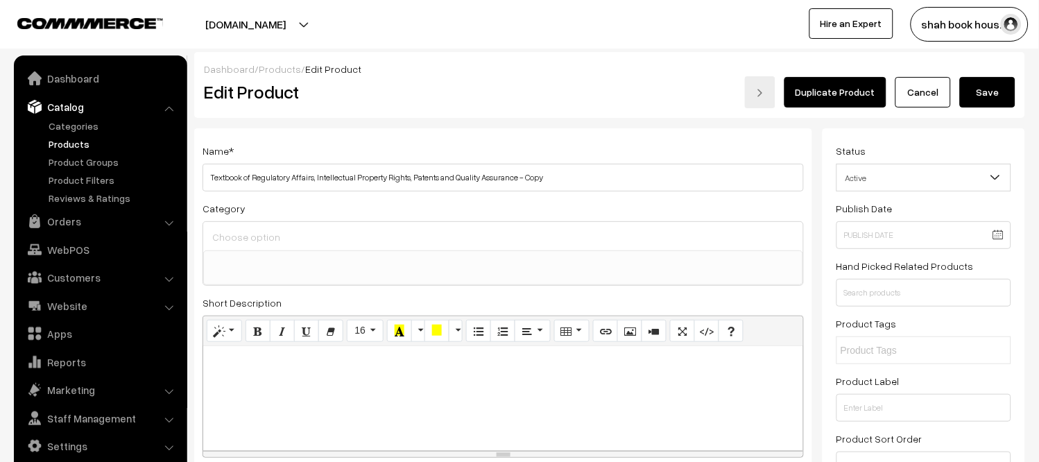
click at [994, 94] on button "Save" at bounding box center [988, 92] width 56 height 31
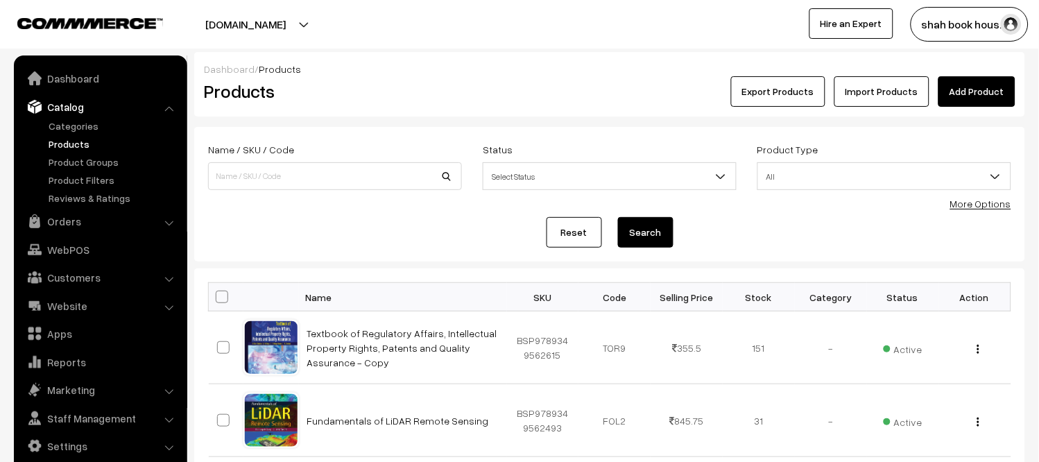
click at [72, 143] on link "Products" at bounding box center [113, 144] width 137 height 15
click at [71, 228] on link "Orders" at bounding box center [99, 221] width 165 height 25
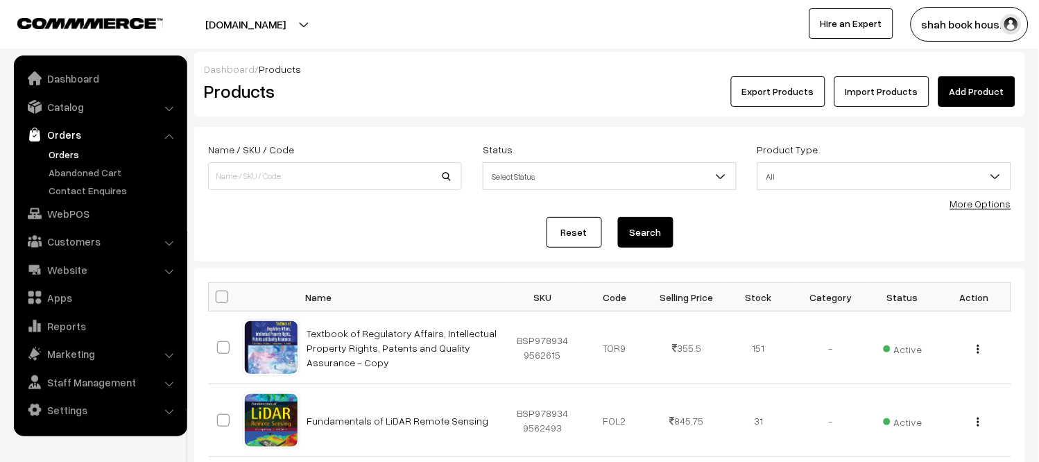
click at [73, 148] on link "Orders" at bounding box center [113, 154] width 137 height 15
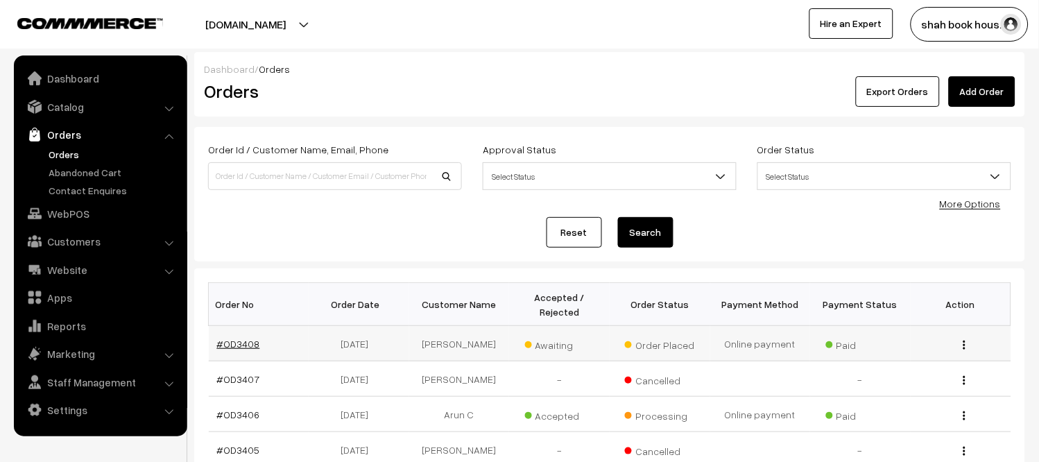
click at [234, 343] on link "#OD3408" at bounding box center [238, 344] width 43 height 12
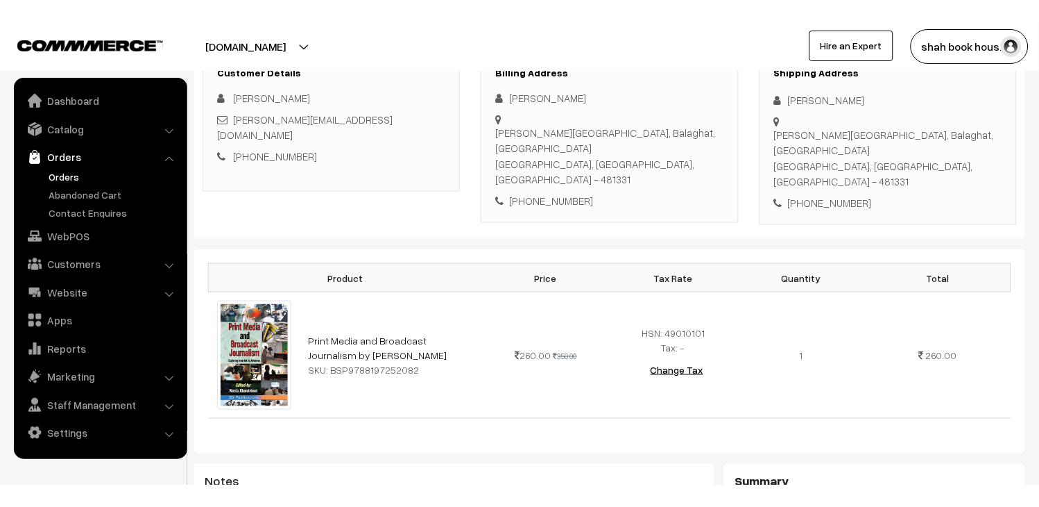
scroll to position [231, 0]
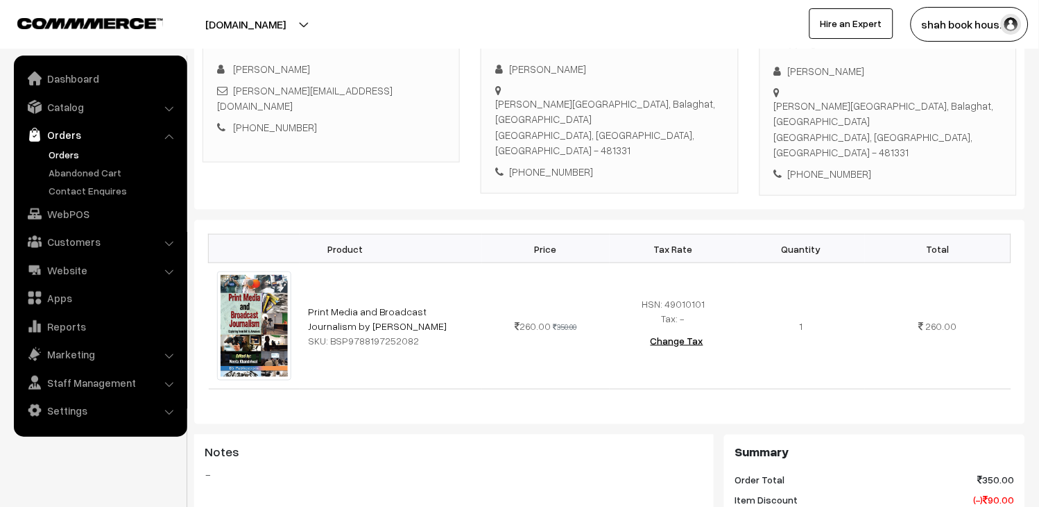
click at [62, 155] on link "Orders" at bounding box center [113, 154] width 137 height 15
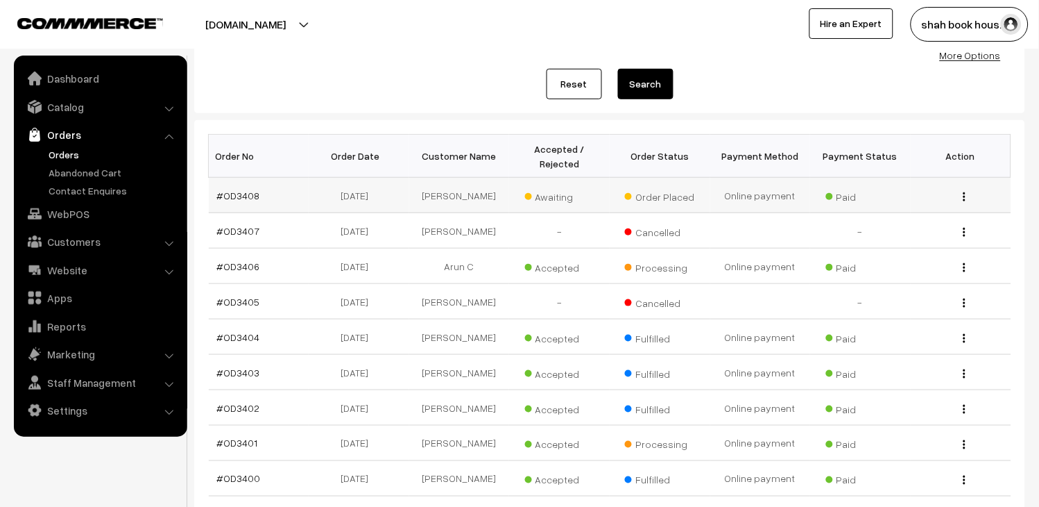
scroll to position [154, 0]
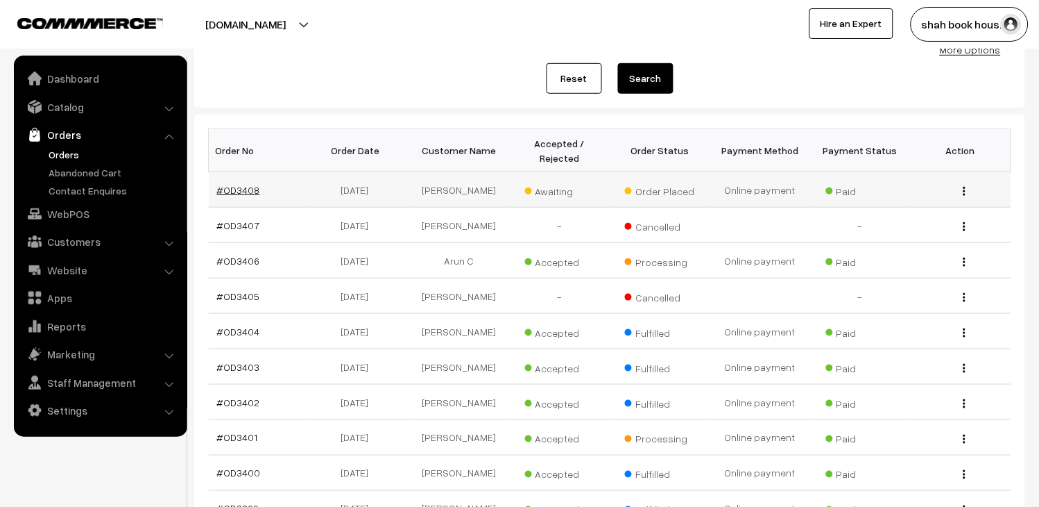
click at [239, 184] on link "#OD3408" at bounding box center [238, 190] width 43 height 12
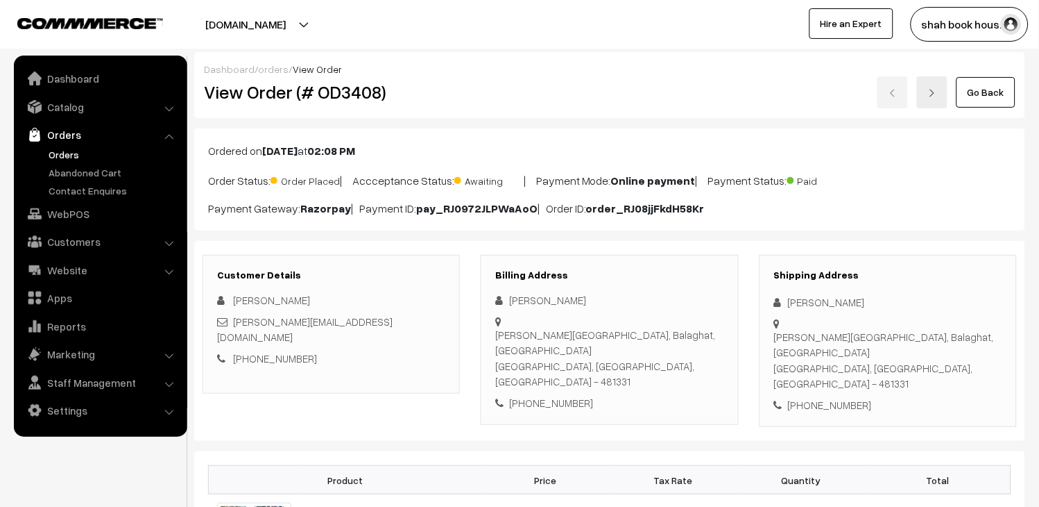
click at [352, 326] on div "[PERSON_NAME][EMAIL_ADDRESS][DOMAIN_NAME]" at bounding box center [331, 329] width 228 height 31
copy div "[PERSON_NAME][EMAIL_ADDRESS][DOMAIN_NAME]"
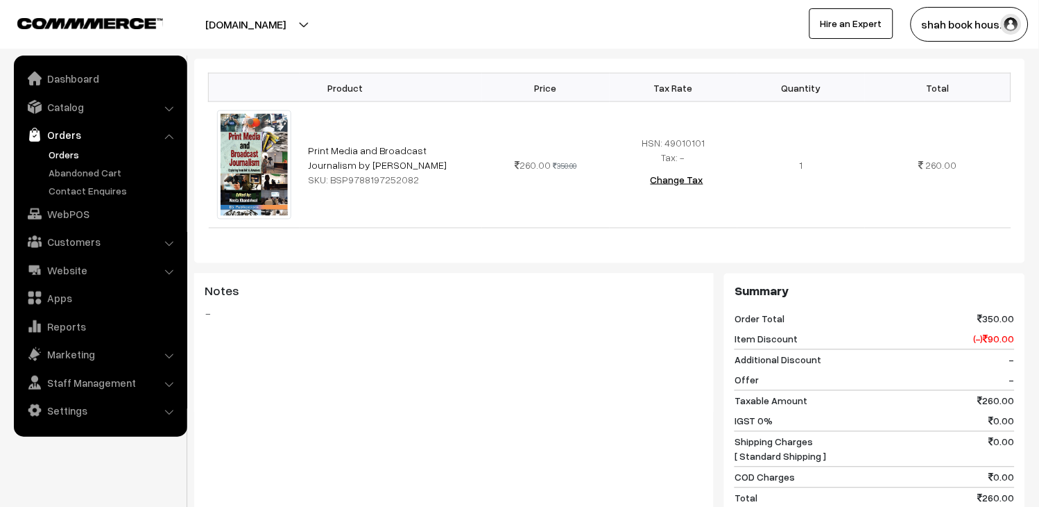
scroll to position [539, 0]
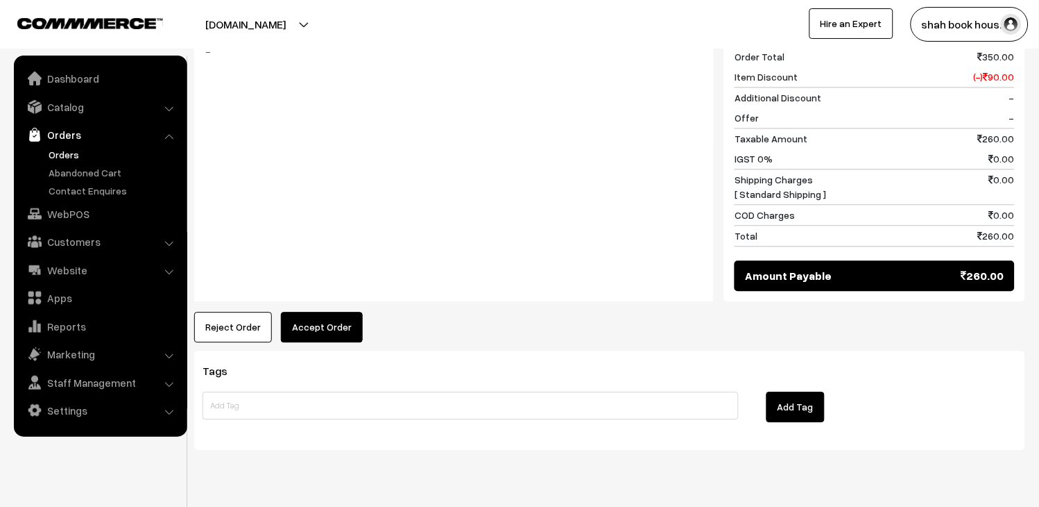
click at [316, 273] on div "Product Price Tax Rate Quantity Total Print Media and Broadcast Journalism by N…" at bounding box center [609, 69] width 831 height 545
click at [316, 312] on button "Accept Order" at bounding box center [322, 327] width 82 height 31
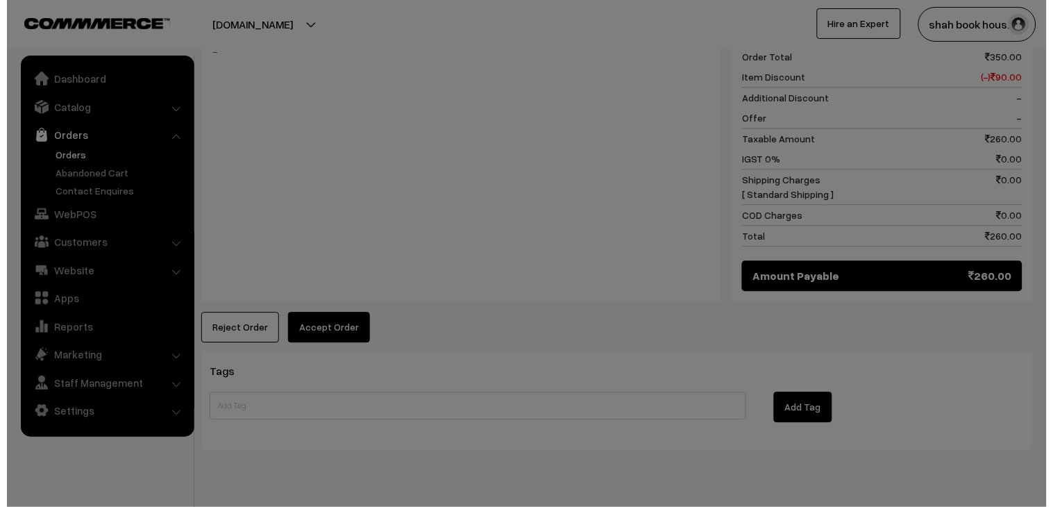
scroll to position [656, 0]
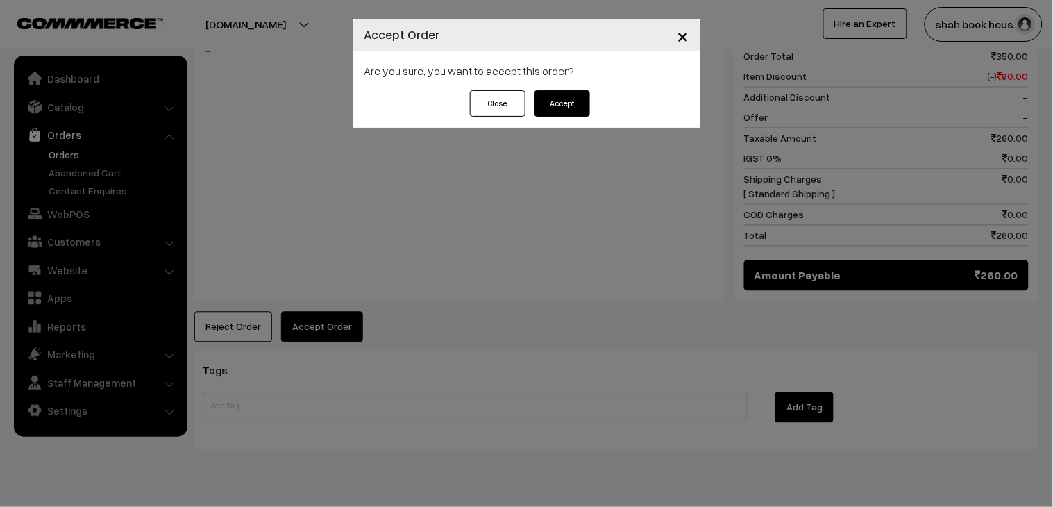
click at [566, 105] on button "Accept" at bounding box center [562, 103] width 56 height 26
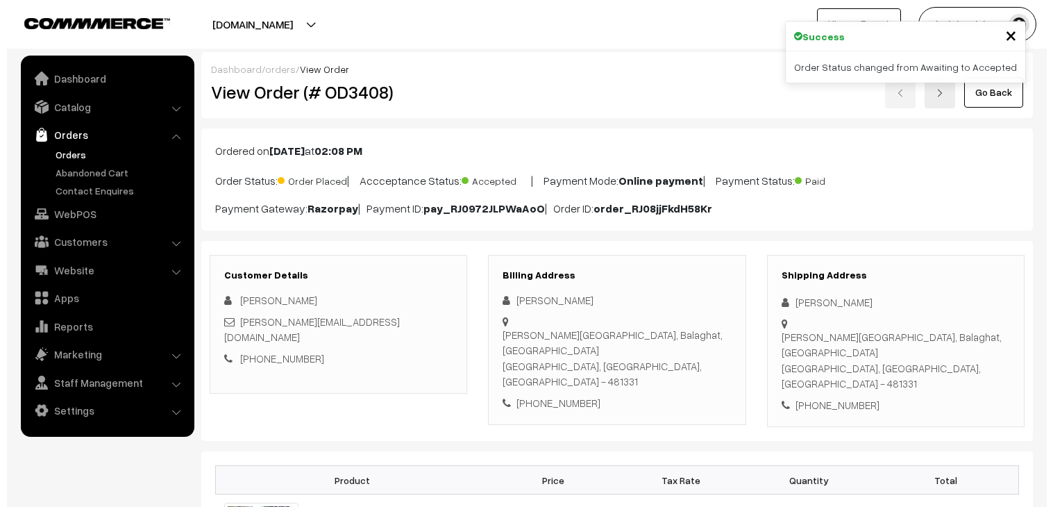
scroll to position [539, 0]
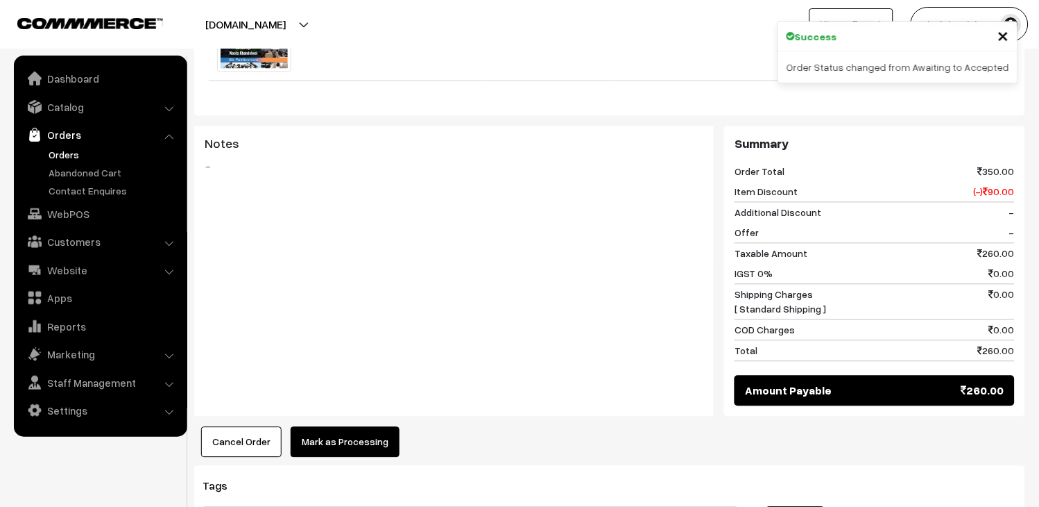
click at [356, 427] on button "Mark as Processing" at bounding box center [345, 442] width 109 height 31
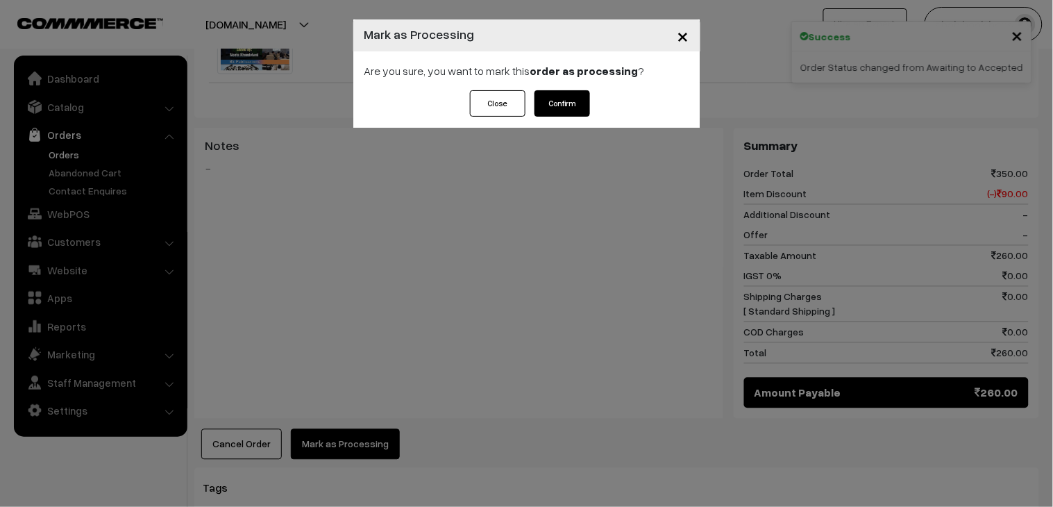
click at [573, 96] on button "Confirm" at bounding box center [562, 103] width 56 height 26
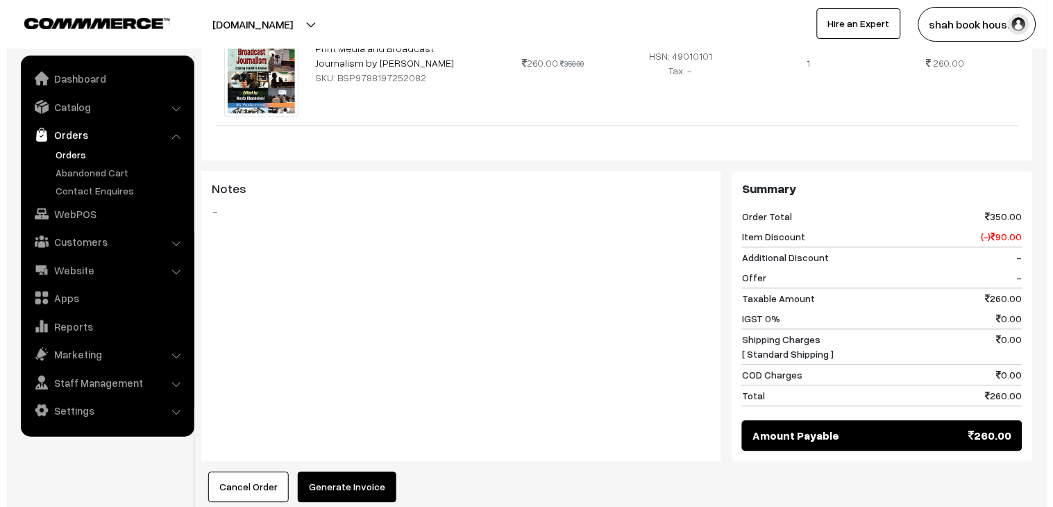
scroll to position [539, 0]
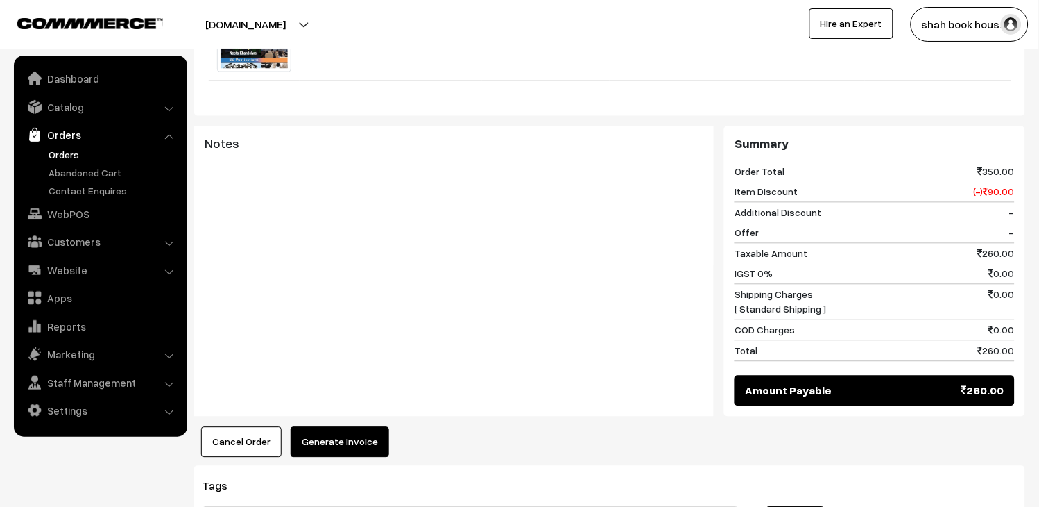
click at [368, 427] on button "Generate Invoice" at bounding box center [340, 442] width 99 height 31
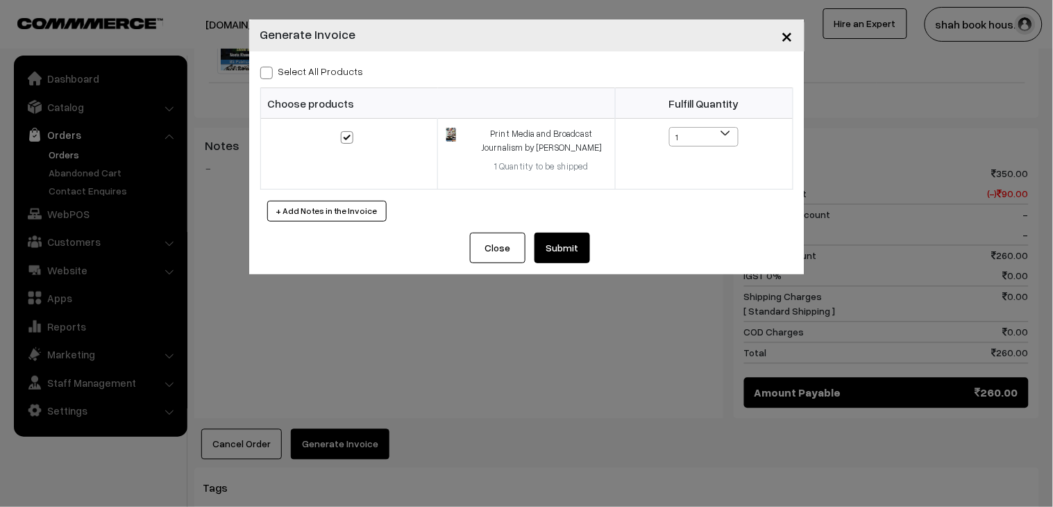
click at [575, 257] on button "Submit" at bounding box center [562, 247] width 56 height 31
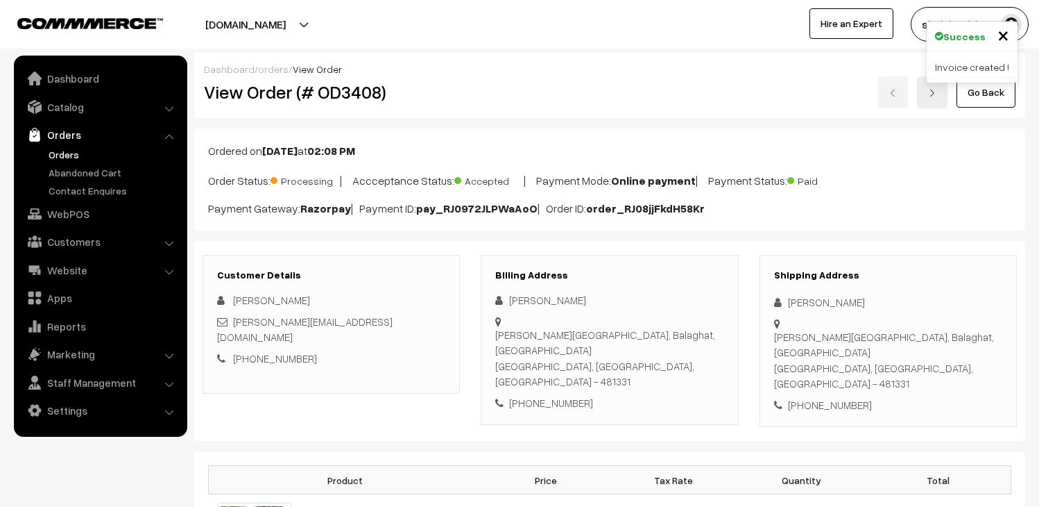
scroll to position [925, 0]
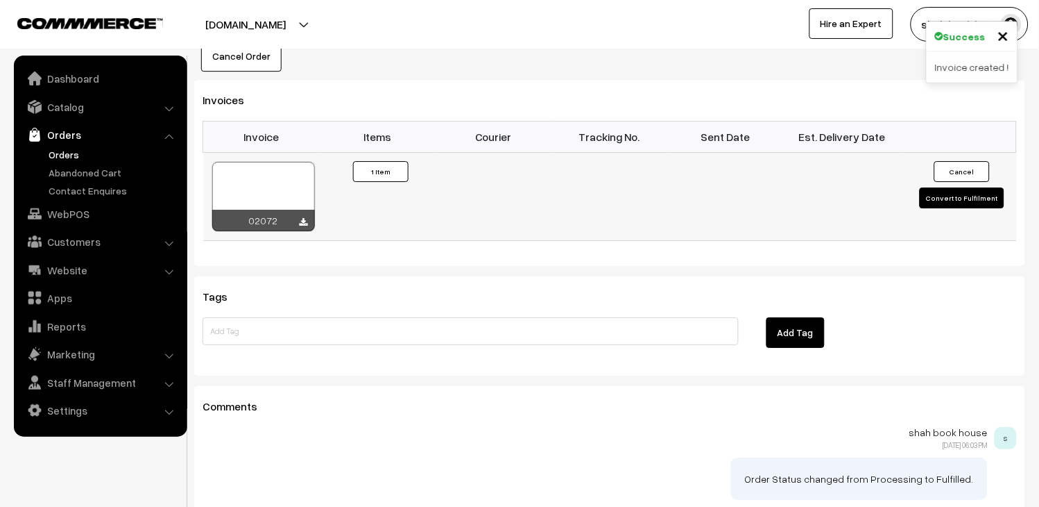
click at [228, 162] on div at bounding box center [263, 196] width 103 height 69
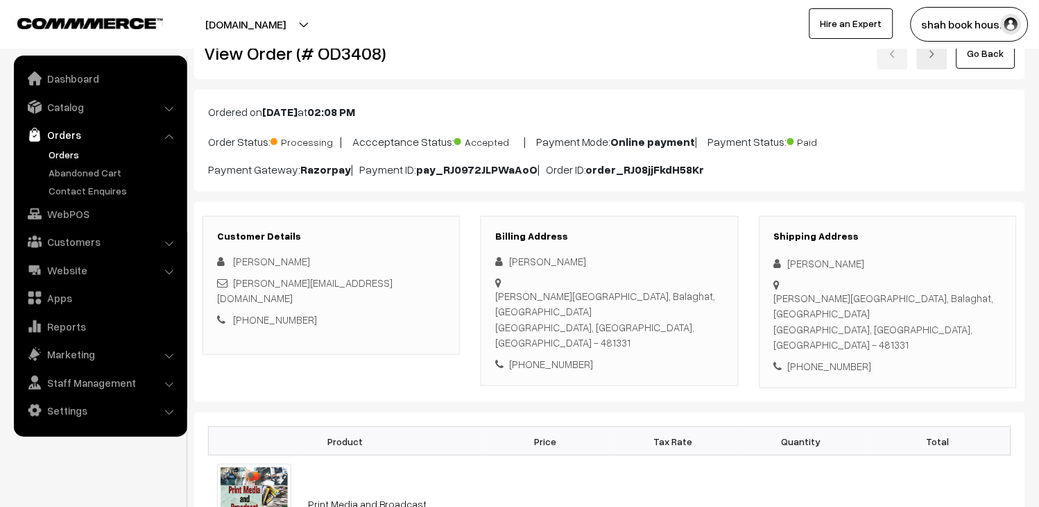
scroll to position [0, 0]
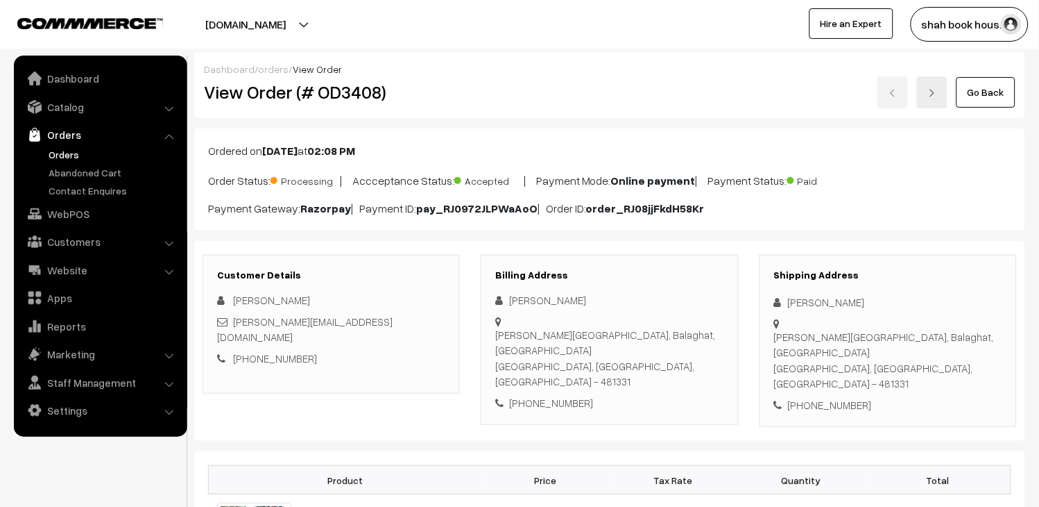
click at [58, 154] on link "Orders" at bounding box center [113, 154] width 137 height 15
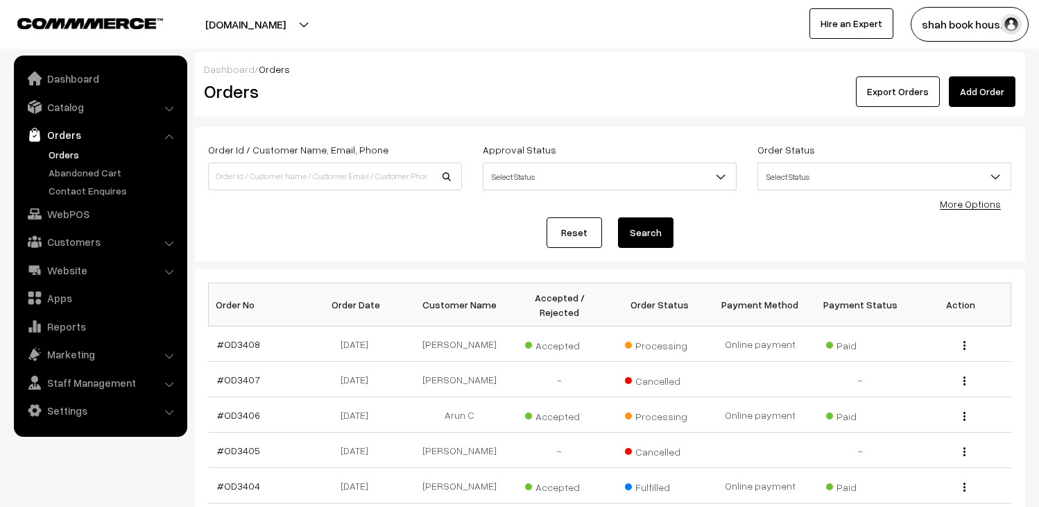
scroll to position [154, 0]
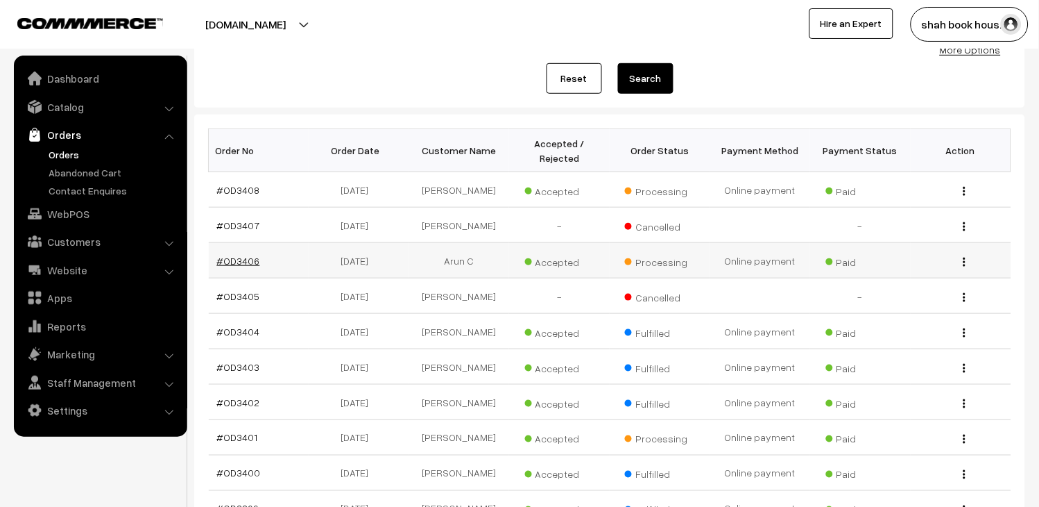
click at [232, 266] on link "#OD3406" at bounding box center [238, 261] width 43 height 12
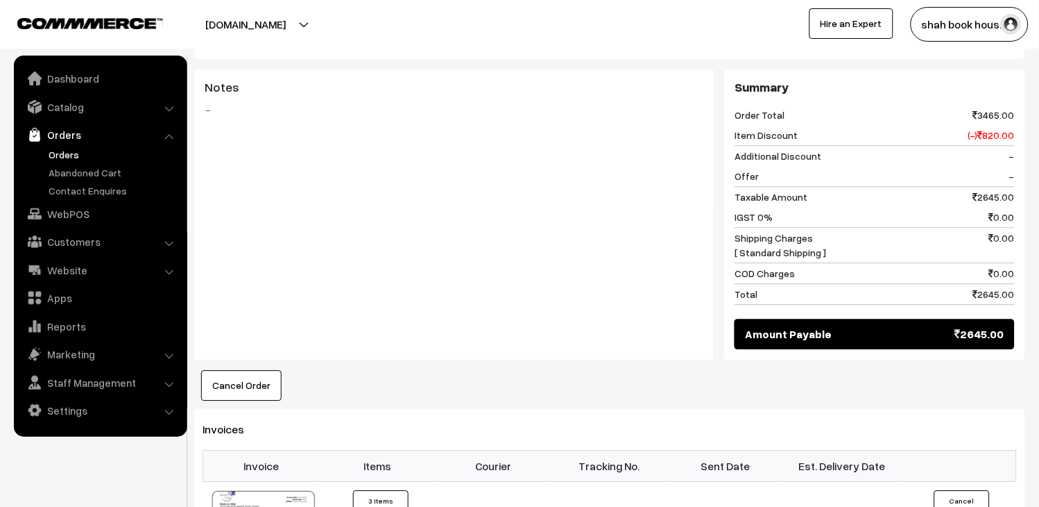
scroll to position [771, 0]
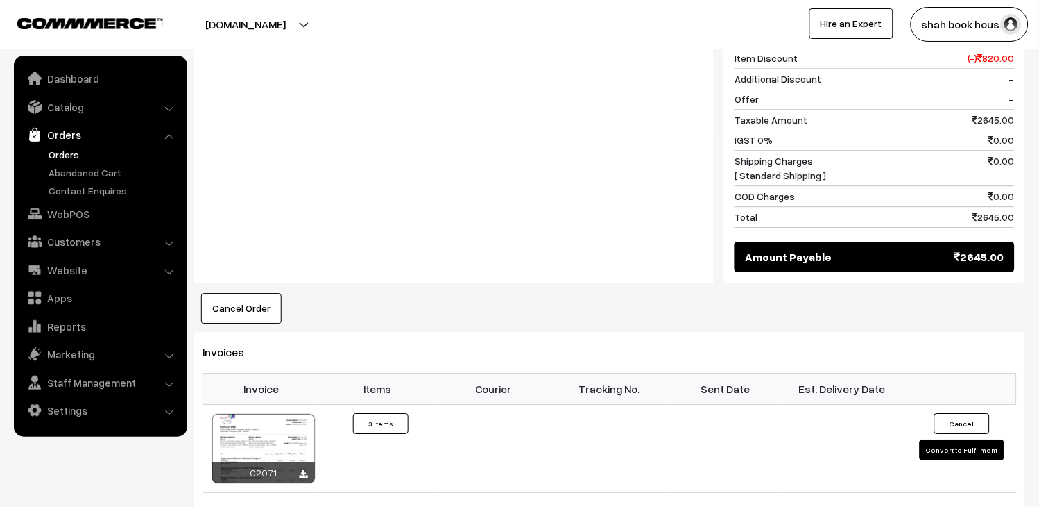
click at [252, 420] on div at bounding box center [263, 448] width 103 height 69
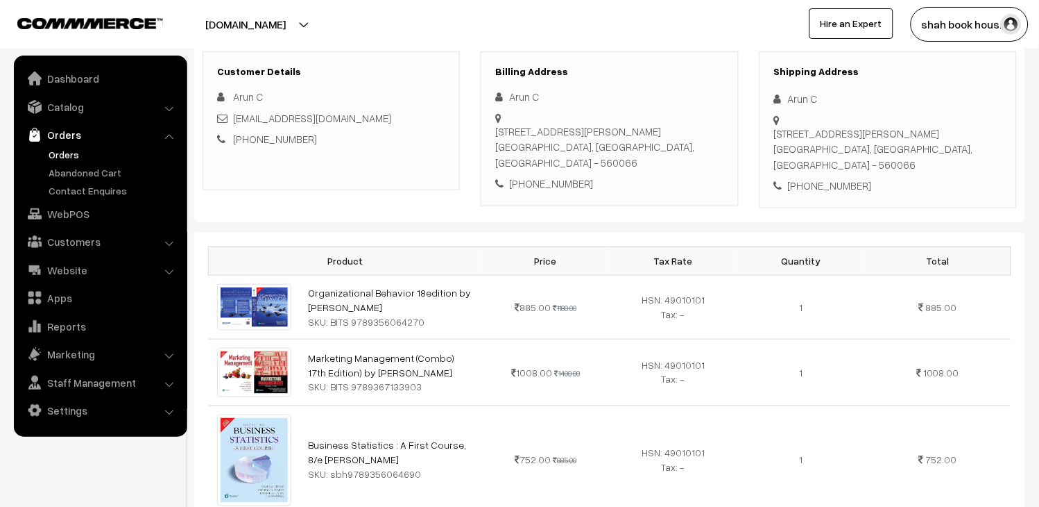
scroll to position [231, 0]
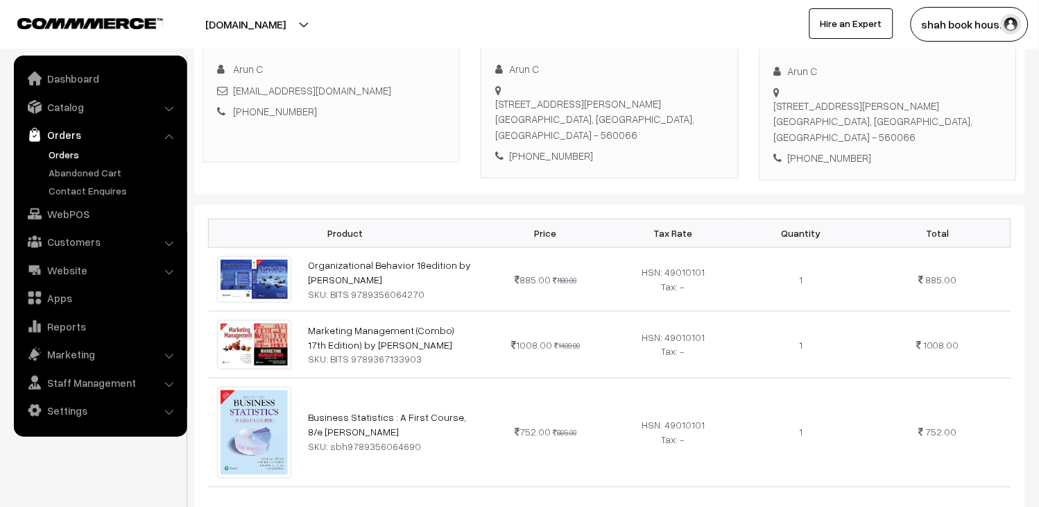
click at [121, 154] on link "Orders" at bounding box center [113, 154] width 137 height 15
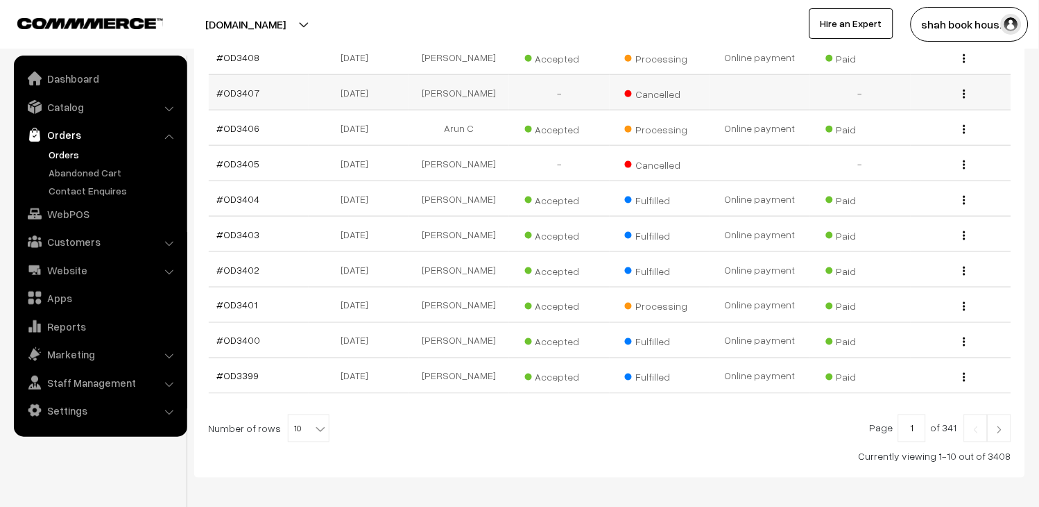
scroll to position [308, 0]
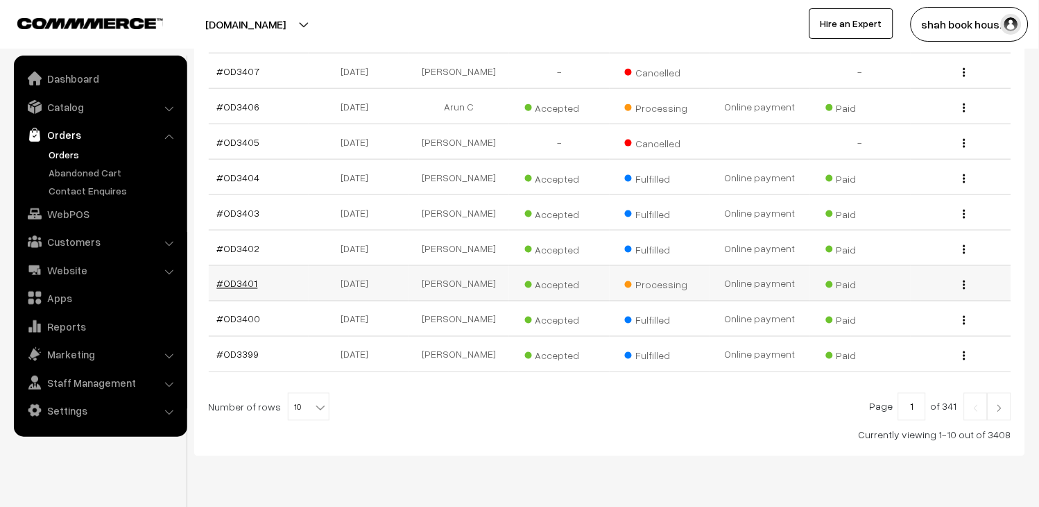
click at [243, 289] on link "#OD3401" at bounding box center [237, 284] width 41 height 12
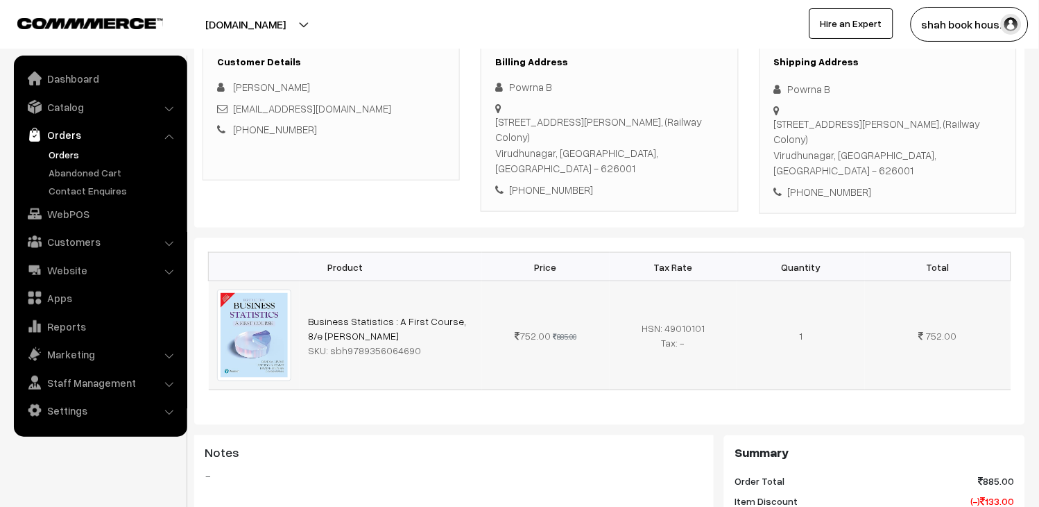
scroll to position [154, 0]
